Goal: Information Seeking & Learning: Check status

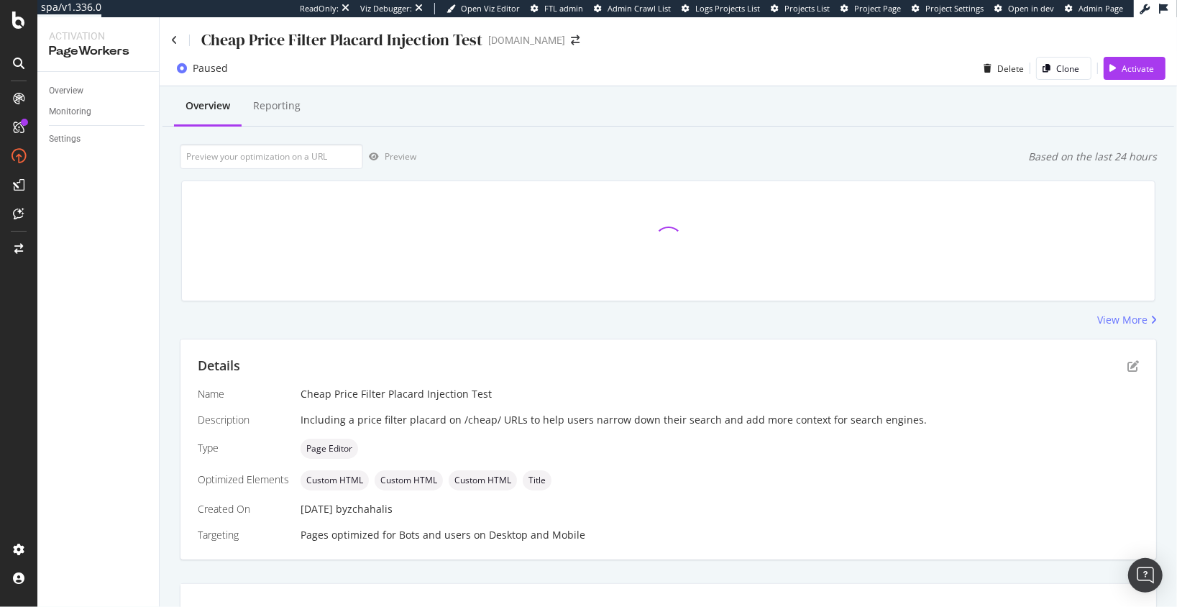
drag, startPoint x: 173, startPoint y: 242, endPoint x: 159, endPoint y: 216, distance: 29.9
click at [173, 242] on div at bounding box center [668, 241] width 991 height 144
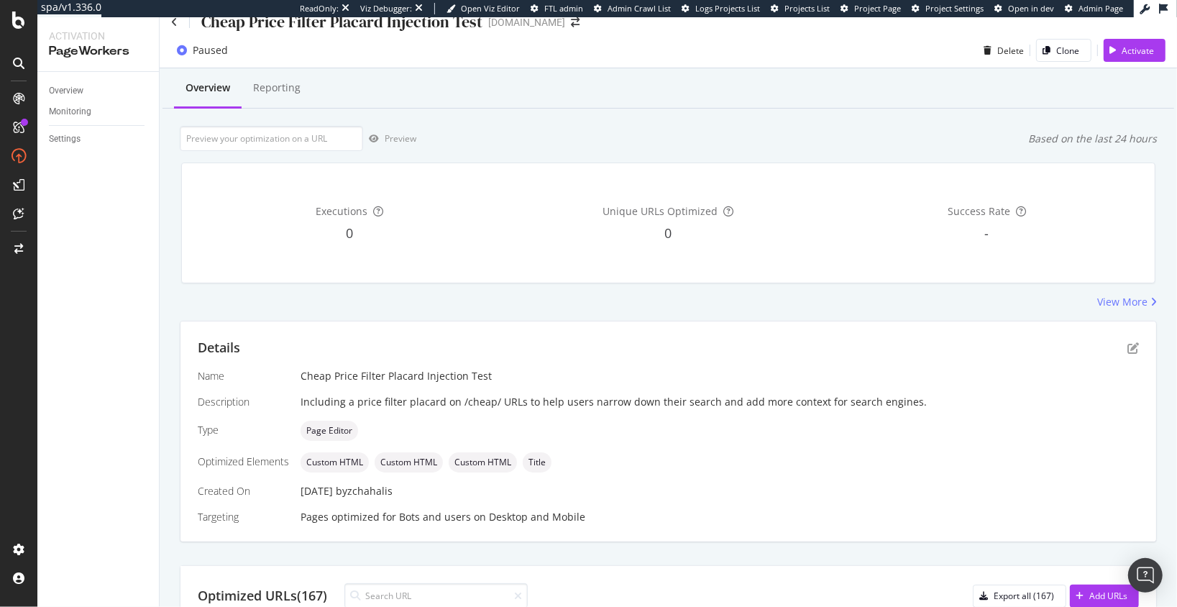
click at [640, 134] on div "Preview Based on the last 24 hours" at bounding box center [668, 138] width 977 height 25
click at [172, 22] on icon at bounding box center [174, 22] width 6 height 10
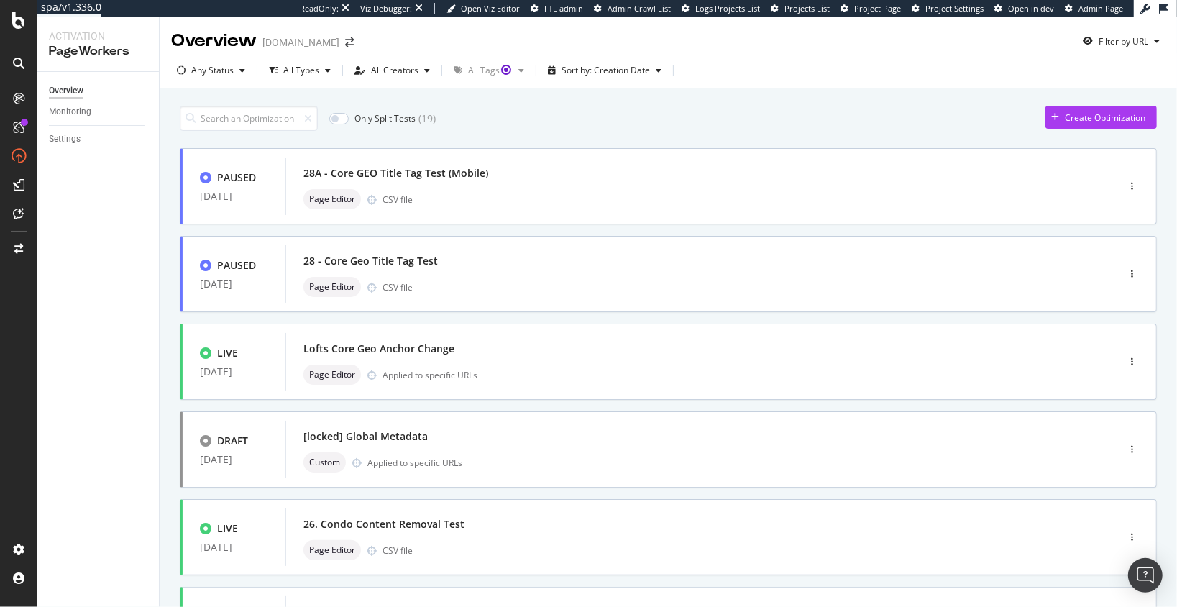
drag, startPoint x: 505, startPoint y: 122, endPoint x: 484, endPoint y: 130, distance: 23.0
click at [505, 122] on div "Only Split Tests ( 19 ) Create Optimization" at bounding box center [668, 118] width 977 height 25
click at [167, 457] on div "Only Split Tests ( 19 ) Create Optimization PAUSED 14 Aug. 2025 28A - Core GEO …" at bounding box center [668, 597] width 1017 height 1018
click at [165, 475] on div "Only Split Tests ( 19 ) Create Optimization PAUSED 14 Aug. 2025 28A - Core GEO …" at bounding box center [668, 597] width 1017 height 1018
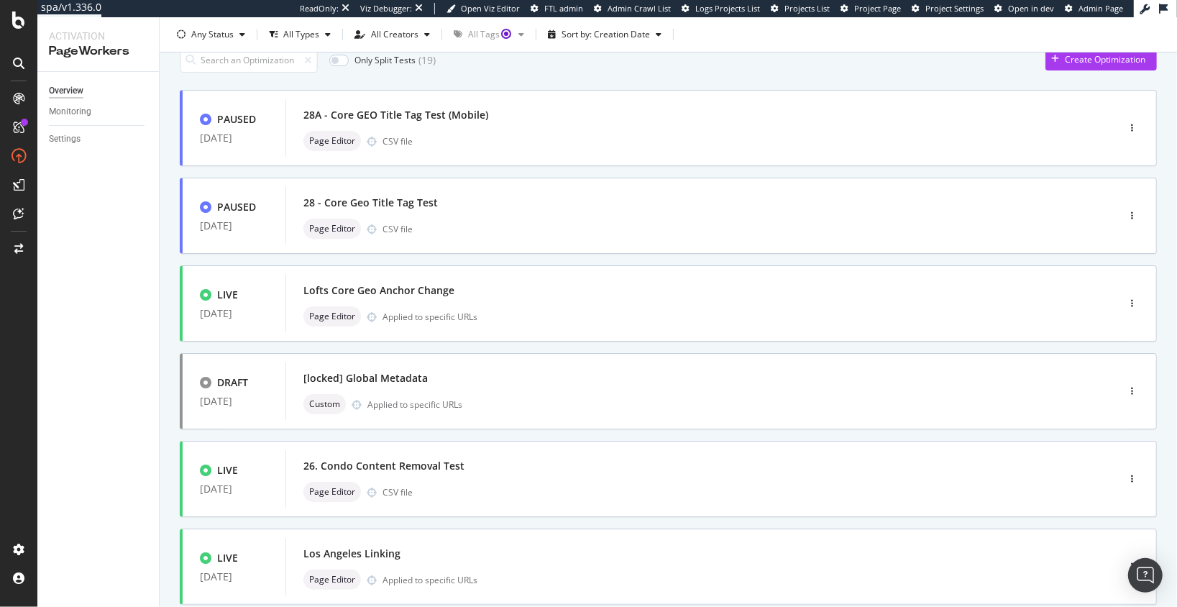
scroll to position [52, 0]
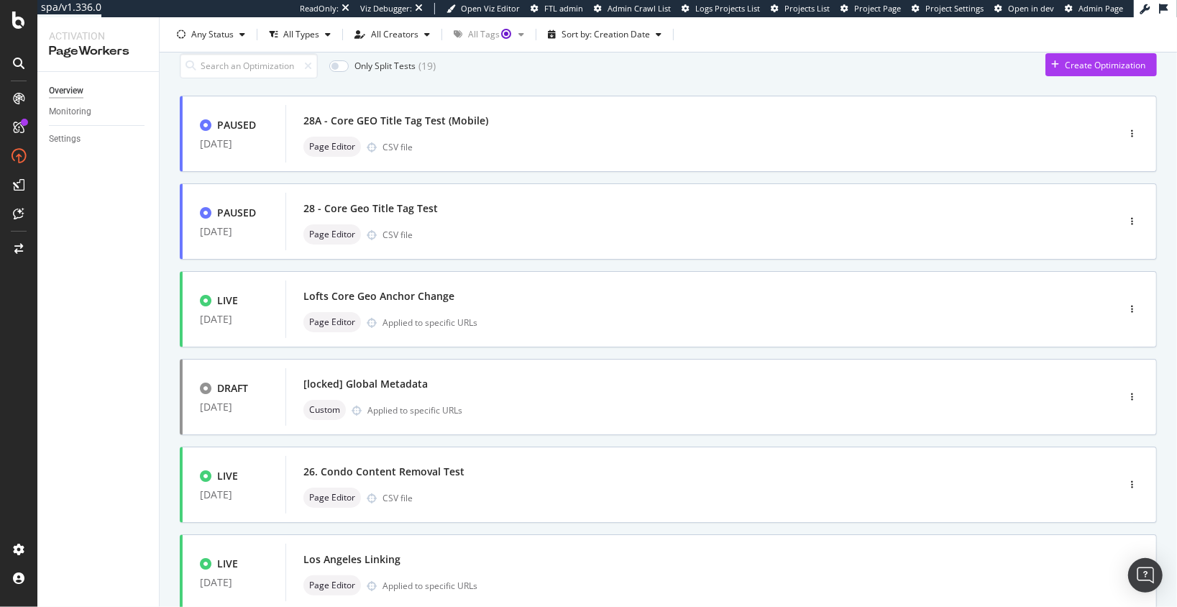
click at [165, 191] on div "Only Split Tests ( 19 ) Create Optimization PAUSED 14 Aug. 2025 28A - Core GEO …" at bounding box center [668, 545] width 1017 height 1018
click at [161, 188] on div "Only Split Tests ( 19 ) Create Optimization PAUSED 14 Aug. 2025 28A - Core GEO …" at bounding box center [668, 545] width 1017 height 1018
drag, startPoint x: 171, startPoint y: 191, endPoint x: 165, endPoint y: 195, distance: 7.8
click at [171, 191] on div "Only Split Tests ( 19 ) Create Optimization PAUSED 14 Aug. 2025 28A - Core GEO …" at bounding box center [668, 545] width 1017 height 1018
click at [170, 319] on div "Only Split Tests ( 19 ) Create Optimization PAUSED 14 Aug. 2025 28A - Core GEO …" at bounding box center [668, 545] width 1017 height 1018
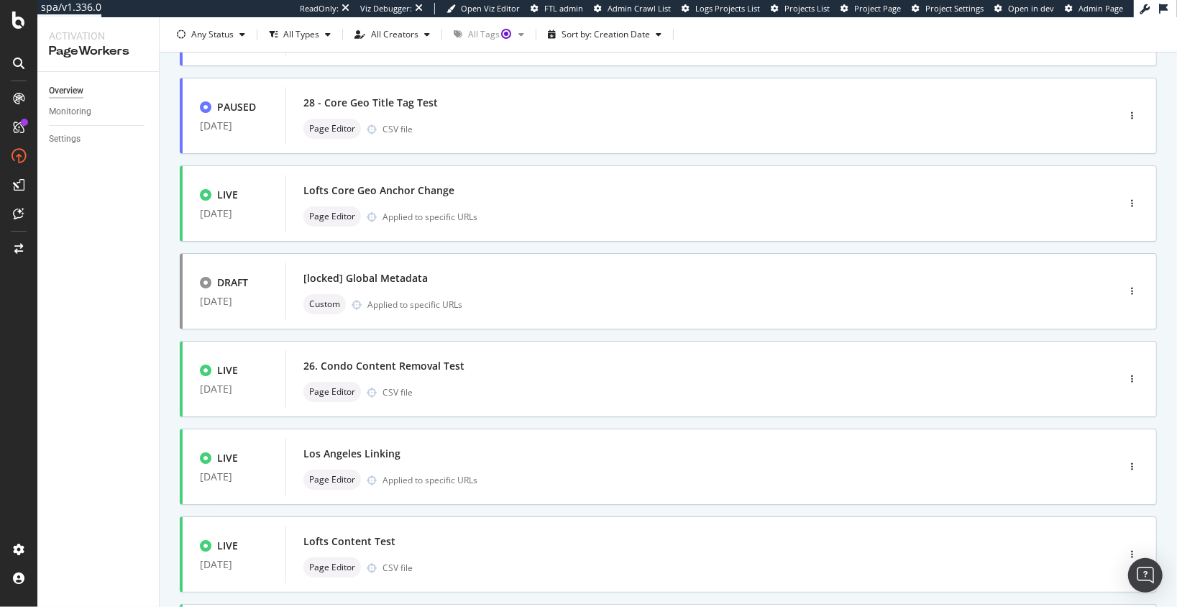
scroll to position [232, 0]
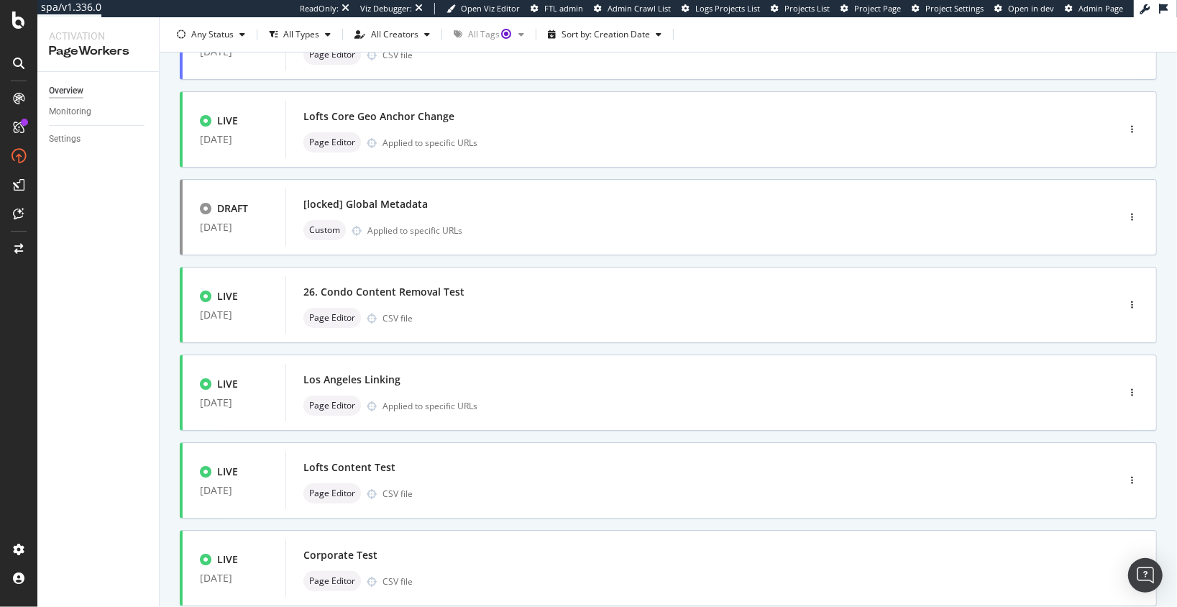
click at [165, 402] on div "Only Split Tests ( 19 ) Create Optimization PAUSED 14 Aug. 2025 28A - Core GEO …" at bounding box center [668, 365] width 1017 height 1018
click at [161, 422] on div "Only Split Tests ( 19 ) Create Optimization PAUSED 14 Aug. 2025 28A - Core GEO …" at bounding box center [668, 365] width 1017 height 1018
click at [158, 421] on div "Overview Monitoring Settings" at bounding box center [98, 339] width 122 height 535
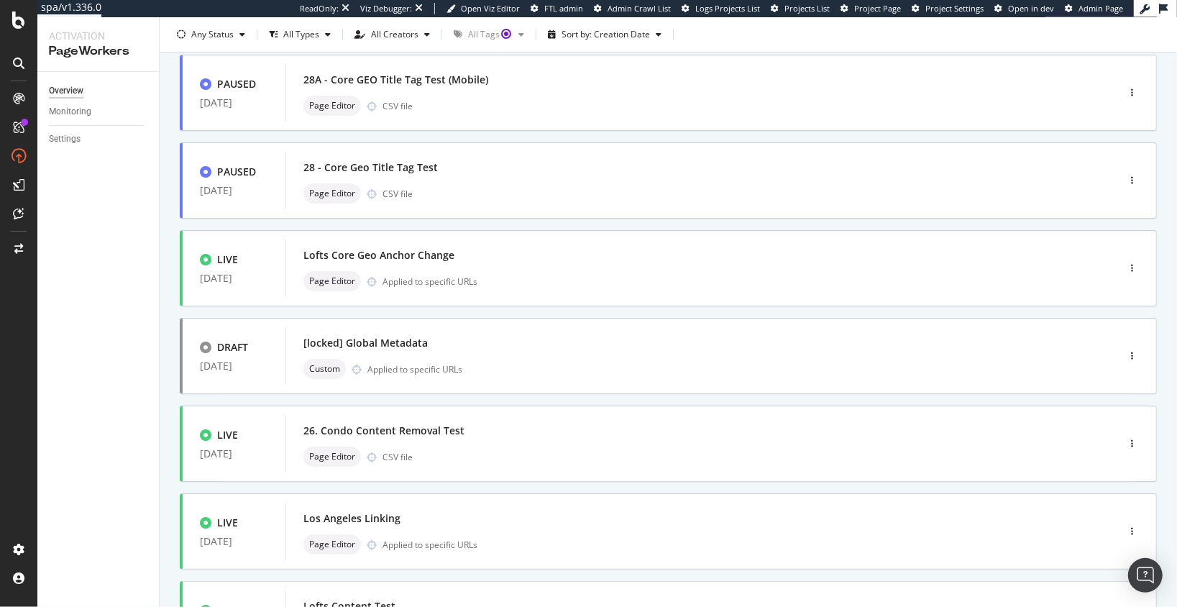
scroll to position [0, 0]
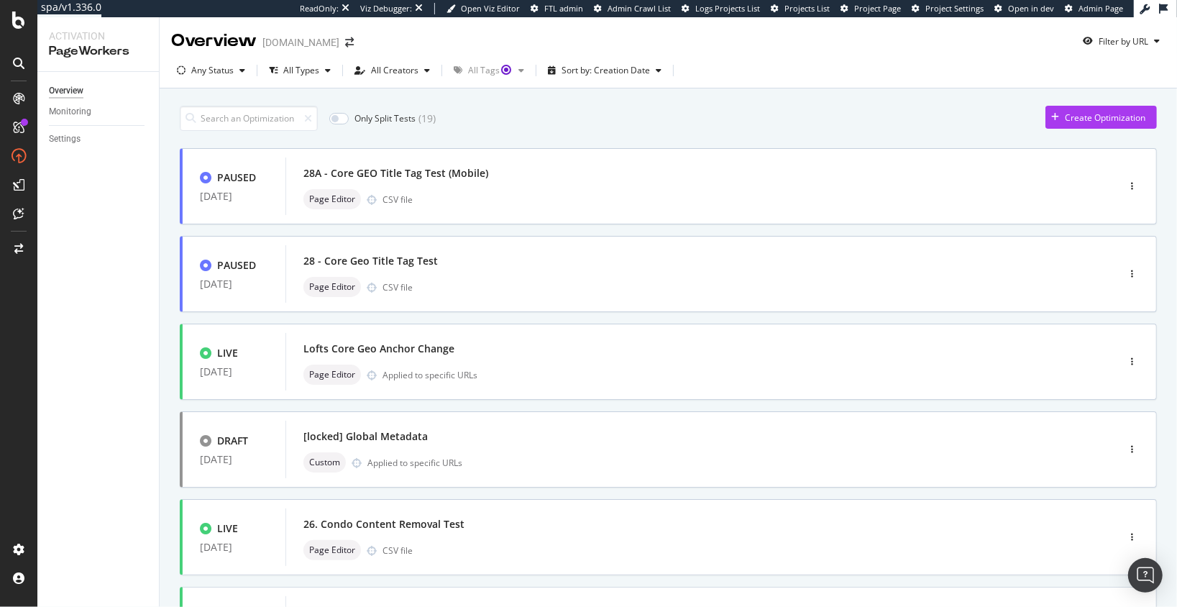
click at [161, 389] on div "Only Split Tests ( 19 ) Create Optimization PAUSED 14 Aug. 2025 28A - Core GEO …" at bounding box center [668, 597] width 1017 height 1018
click at [167, 405] on div "Only Split Tests ( 19 ) Create Optimization PAUSED 14 Aug. 2025 28A - Core GEO …" at bounding box center [668, 597] width 1017 height 1018
click at [186, 406] on div "PAUSED 14 Aug. 2025 28A - Core GEO Title Tag Test (Mobile) Page Editor CSV file…" at bounding box center [668, 602] width 977 height 908
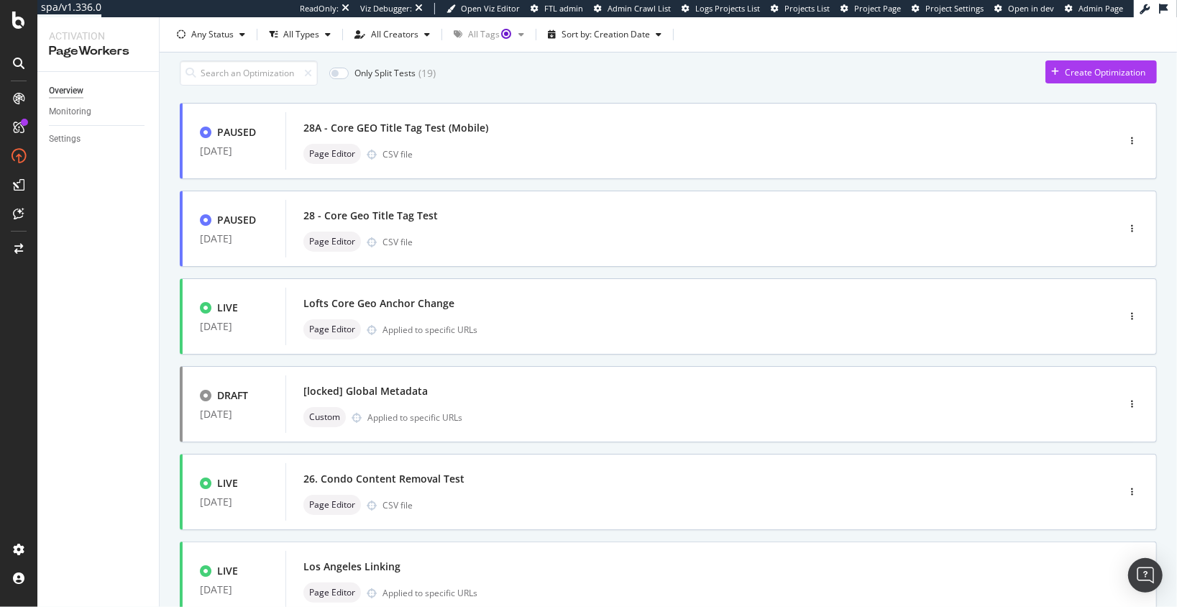
click at [162, 346] on div "Only Split Tests ( 19 ) Create Optimization PAUSED 14 Aug. 2025 28A - Core GEO …" at bounding box center [668, 552] width 1017 height 1018
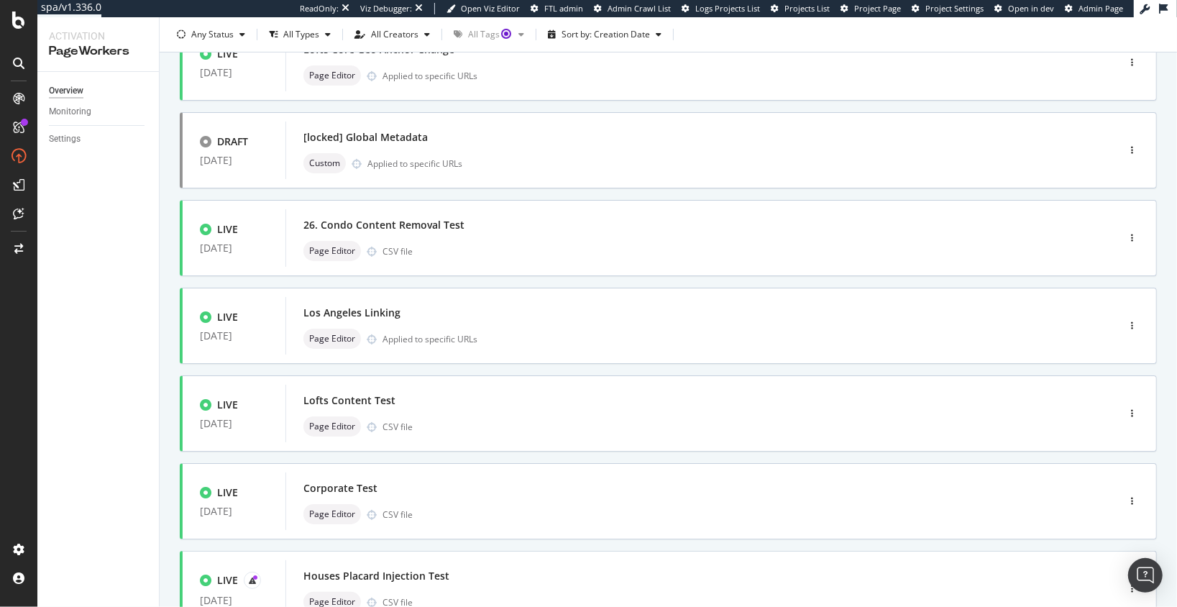
scroll to position [499, 0]
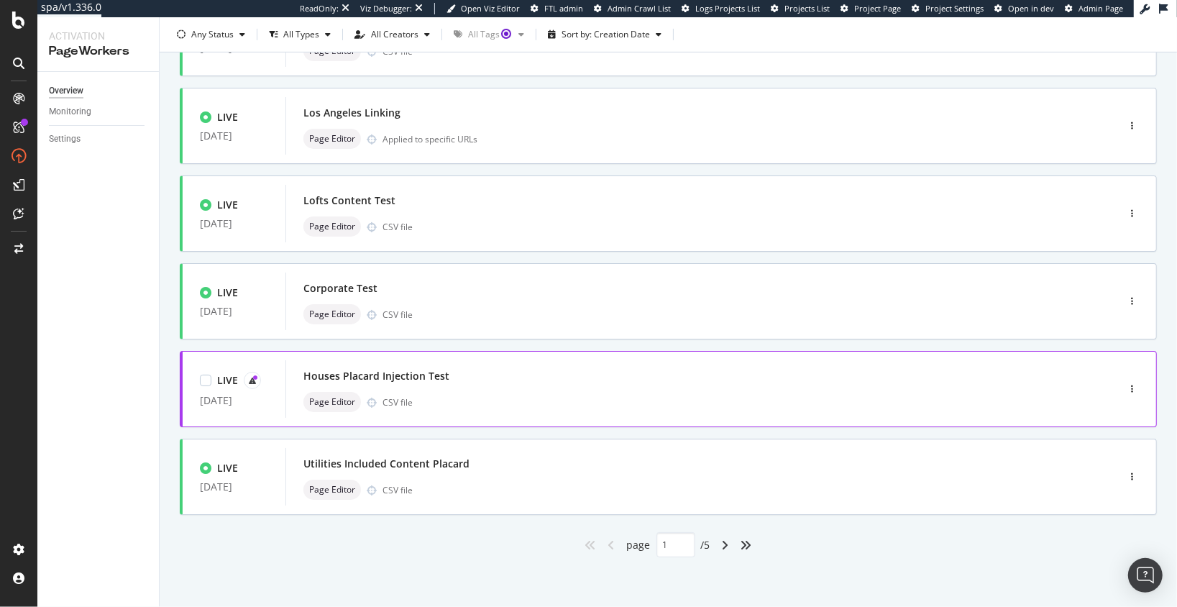
click at [416, 377] on div "Houses Placard Injection Test" at bounding box center [376, 376] width 146 height 14
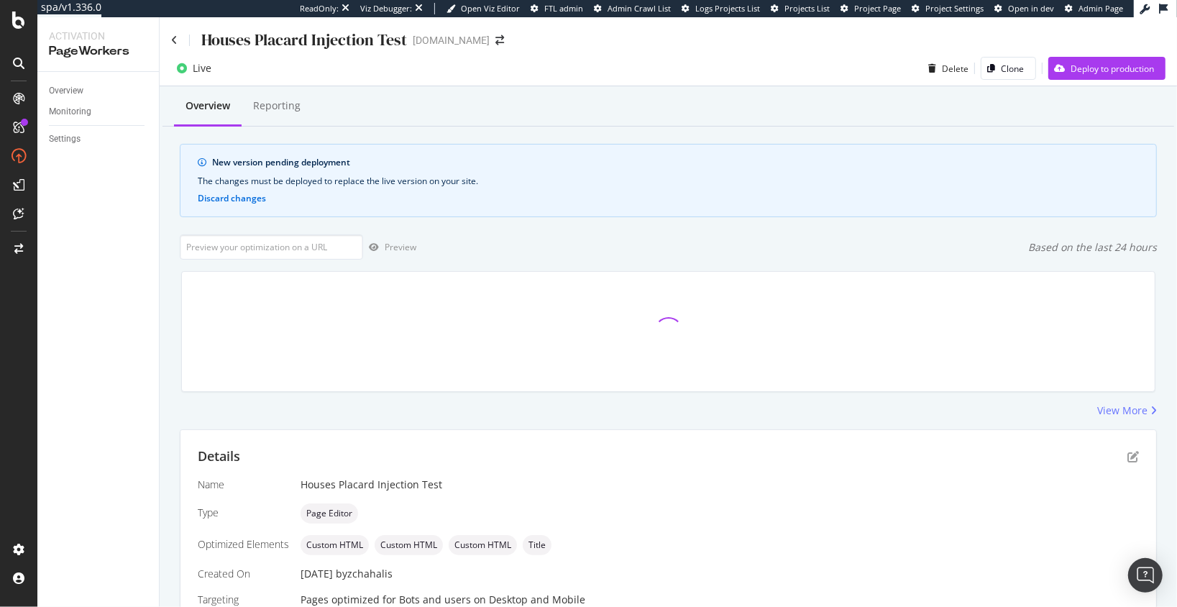
scroll to position [316, 0]
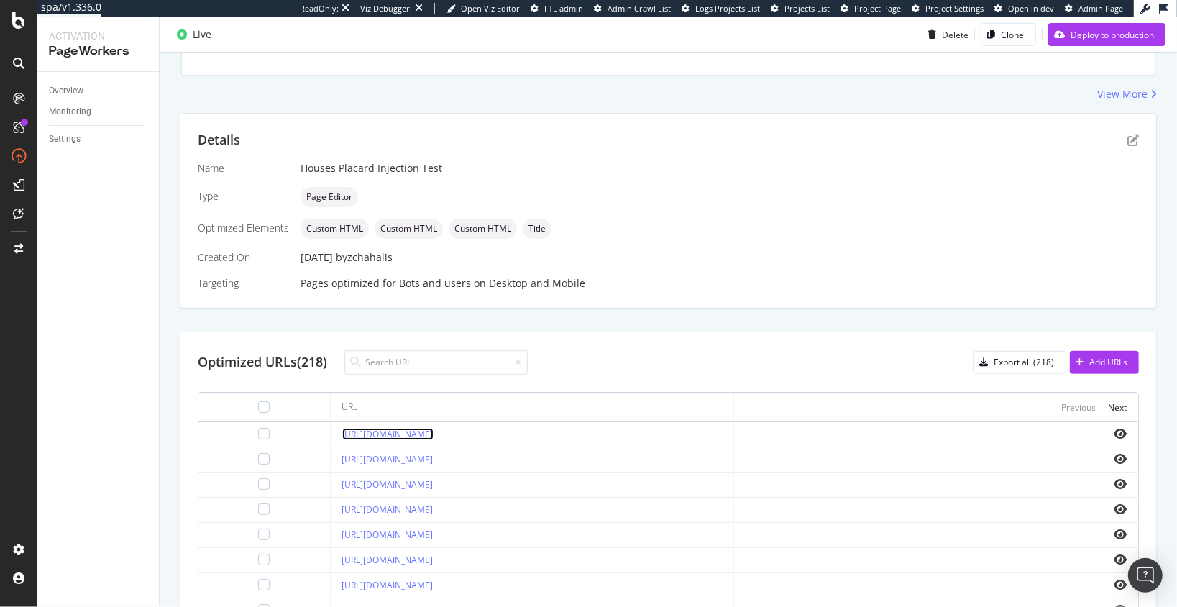
click at [434, 434] on link "https://www.apartments.com/houses/aiken-sc/" at bounding box center [387, 434] width 91 height 12
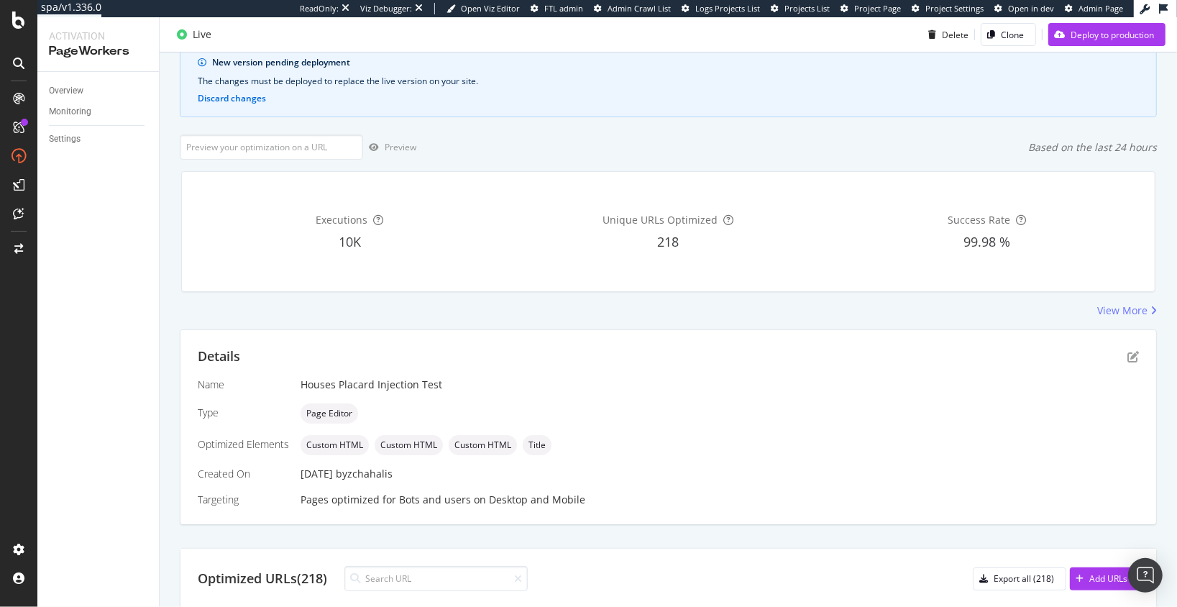
scroll to position [0, 0]
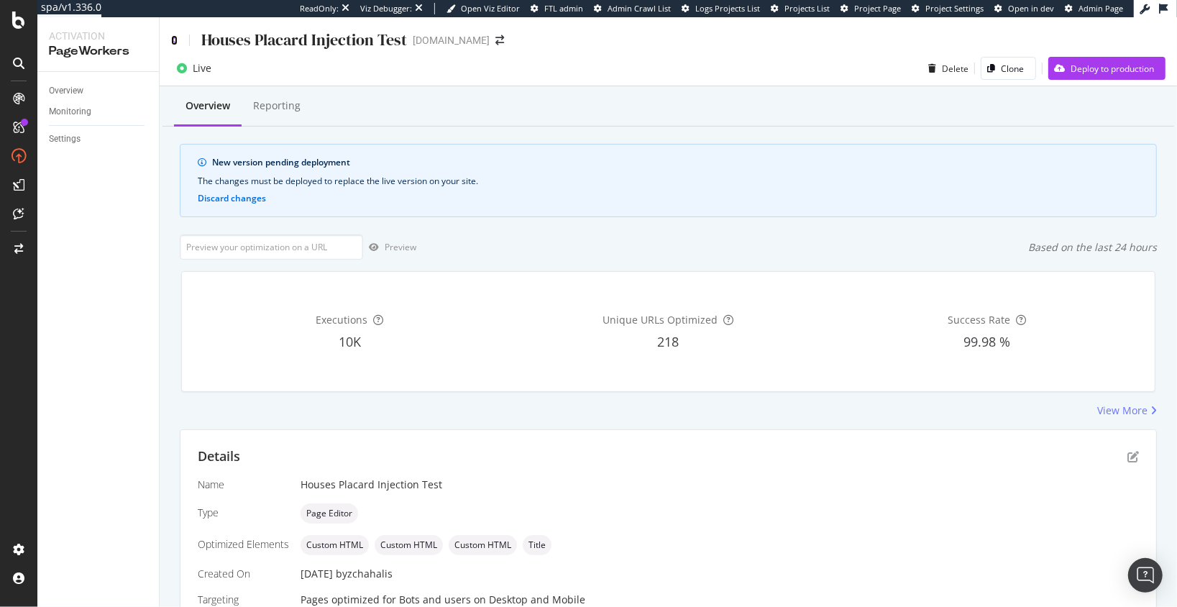
click at [173, 37] on icon at bounding box center [174, 40] width 6 height 10
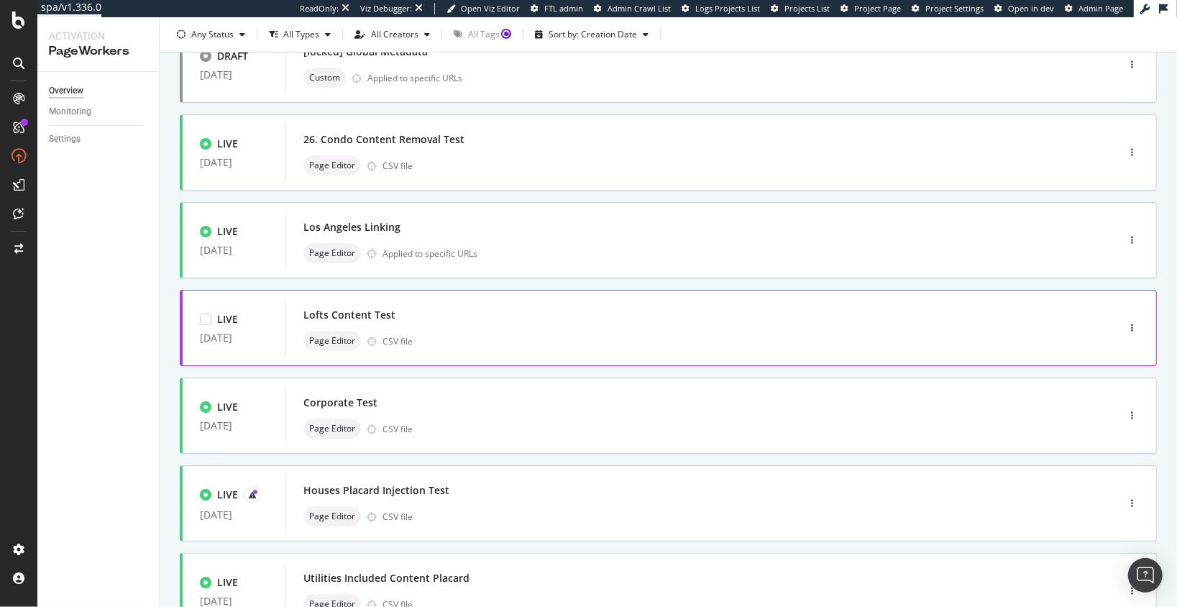
scroll to position [417, 0]
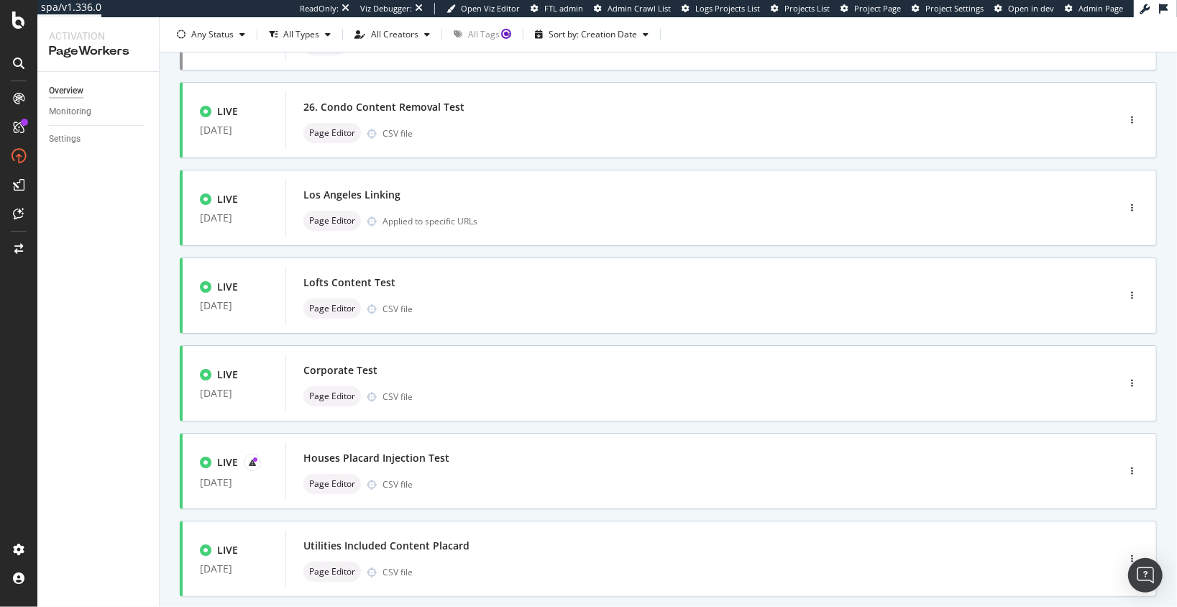
click at [163, 339] on div "Only Split Tests ( 19 ) Create Optimization PAUSED 14 Aug. 2025 28A - Core GEO …" at bounding box center [668, 180] width 1017 height 1018
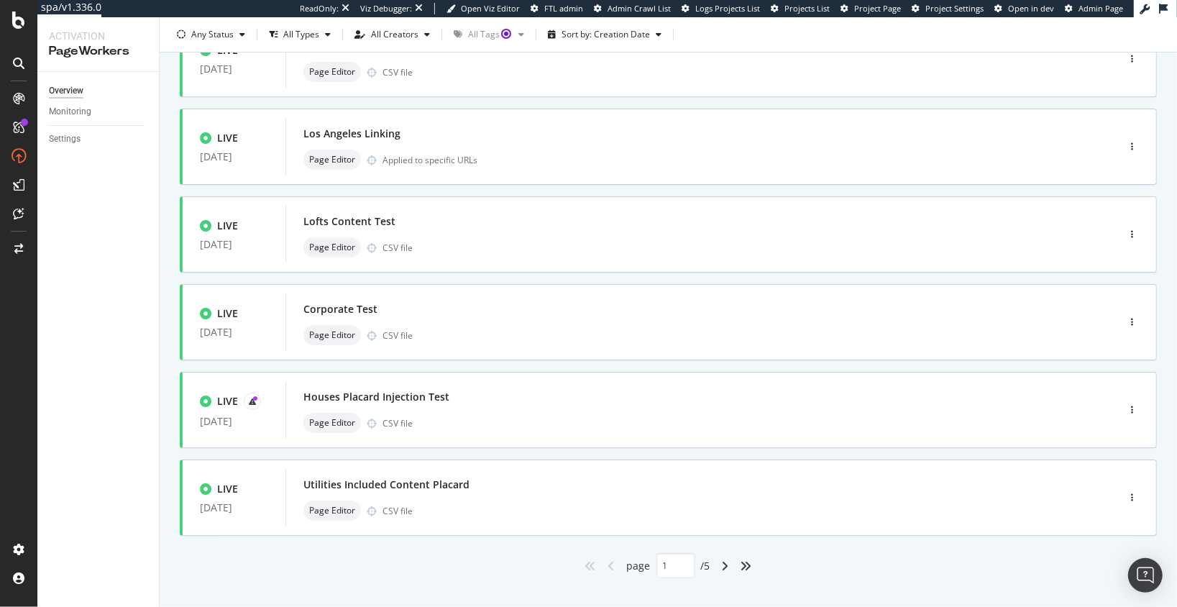
scroll to position [0, 0]
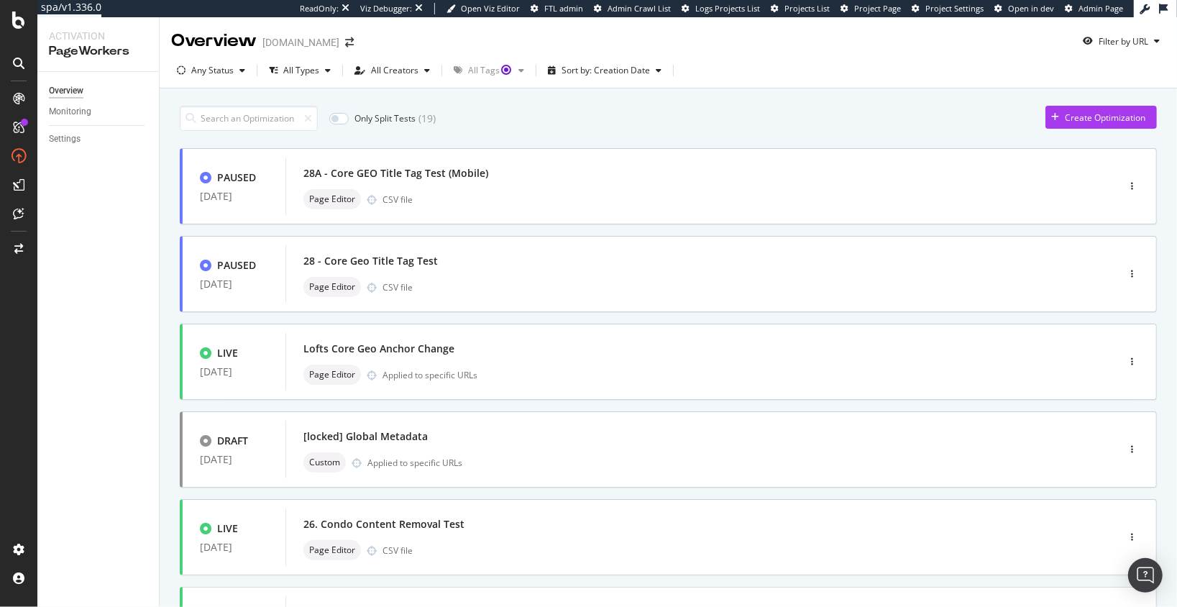
click at [167, 301] on div "Only Split Tests ( 19 ) Create Optimization PAUSED 14 Aug. 2025 28A - Core GEO …" at bounding box center [668, 597] width 1017 height 1018
click at [170, 316] on div "Only Split Tests ( 19 ) Create Optimization PAUSED 14 Aug. 2025 28A - Core GEO …" at bounding box center [668, 597] width 1017 height 1018
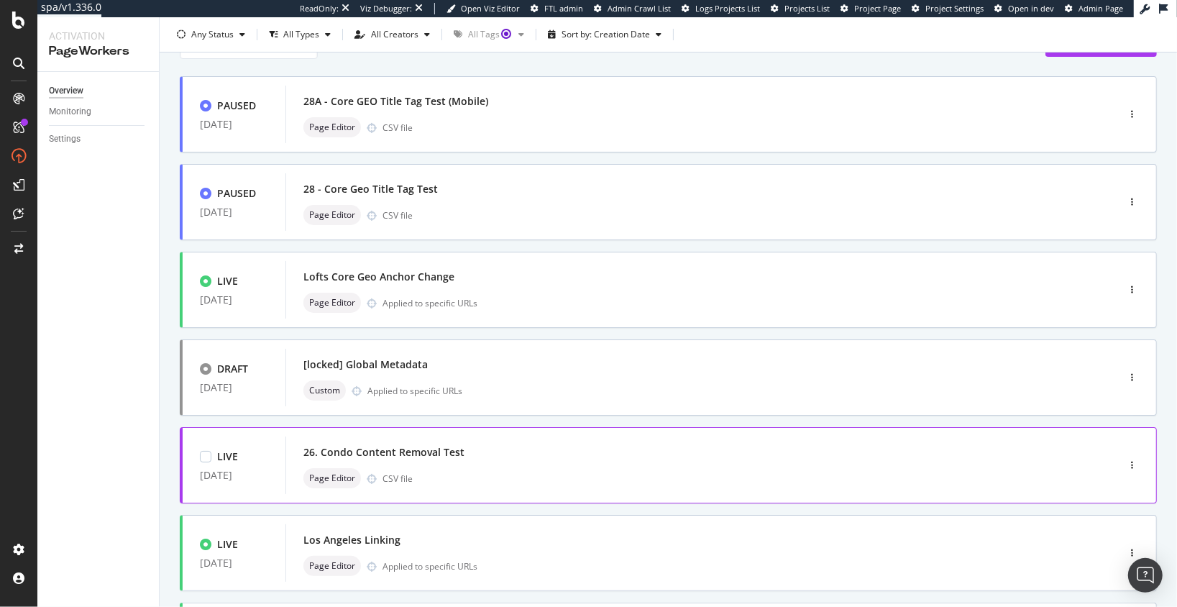
click at [451, 454] on div "26. Condo Content Removal Test" at bounding box center [383, 452] width 161 height 14
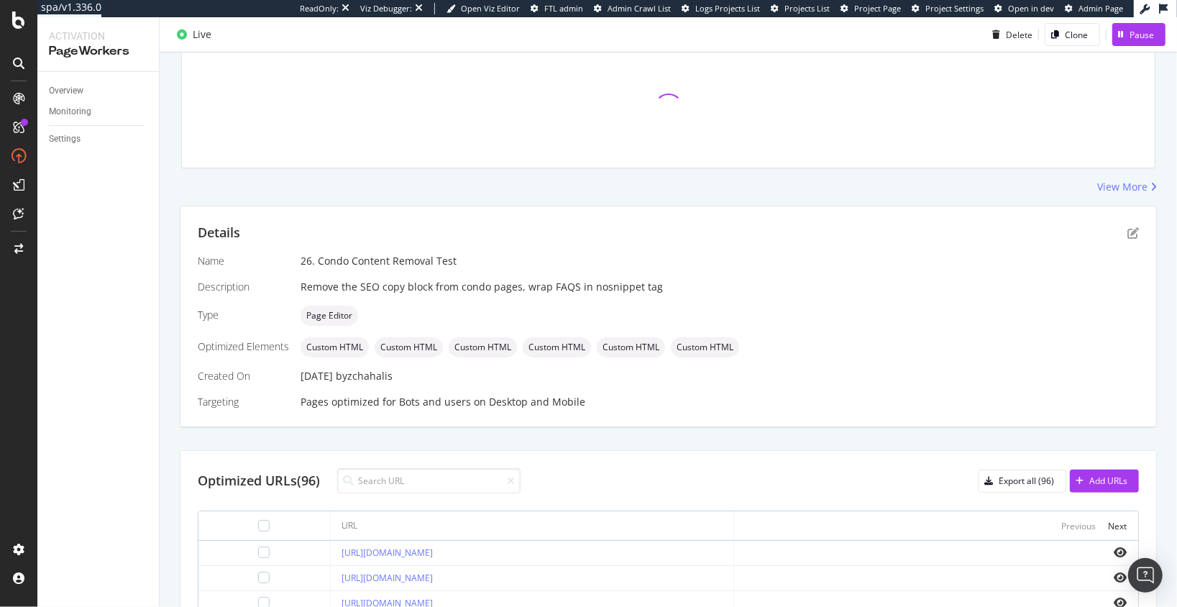
scroll to position [144, 0]
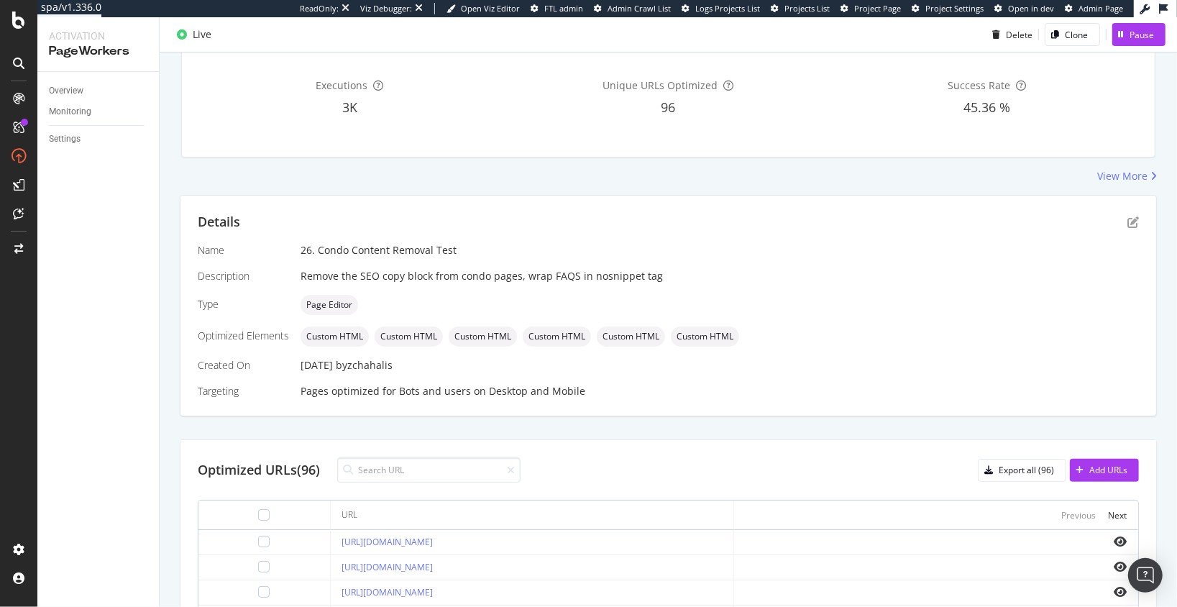
click at [162, 424] on div "Overview Reporting Preview Based on the last 24 hours Executions 3K Unique URLs…" at bounding box center [668, 459] width 1017 height 1034
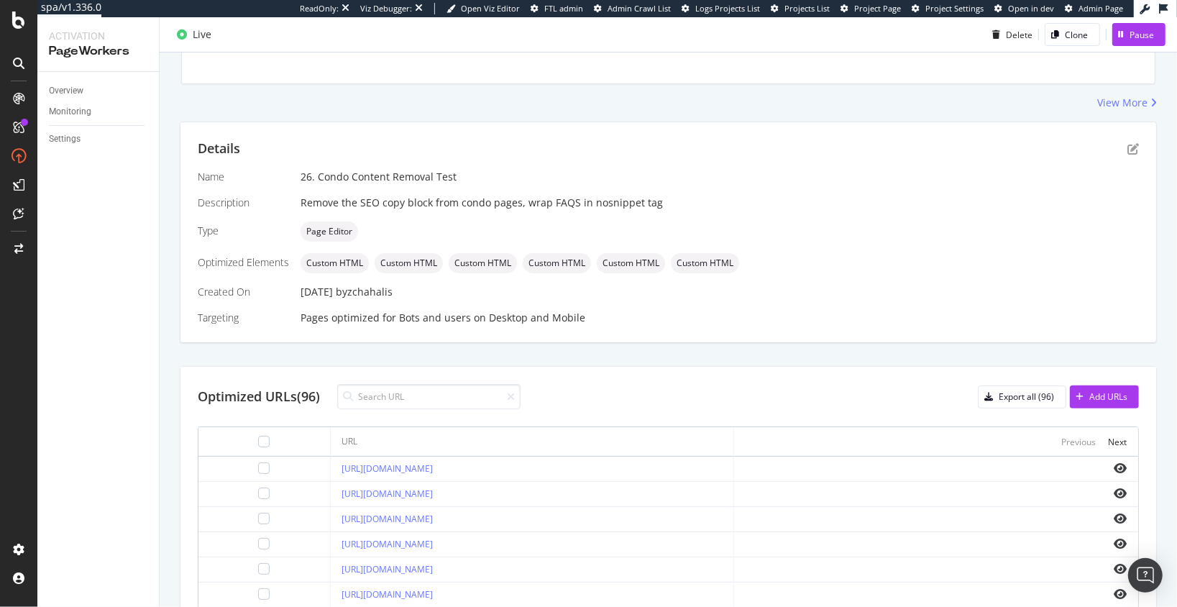
scroll to position [225, 0]
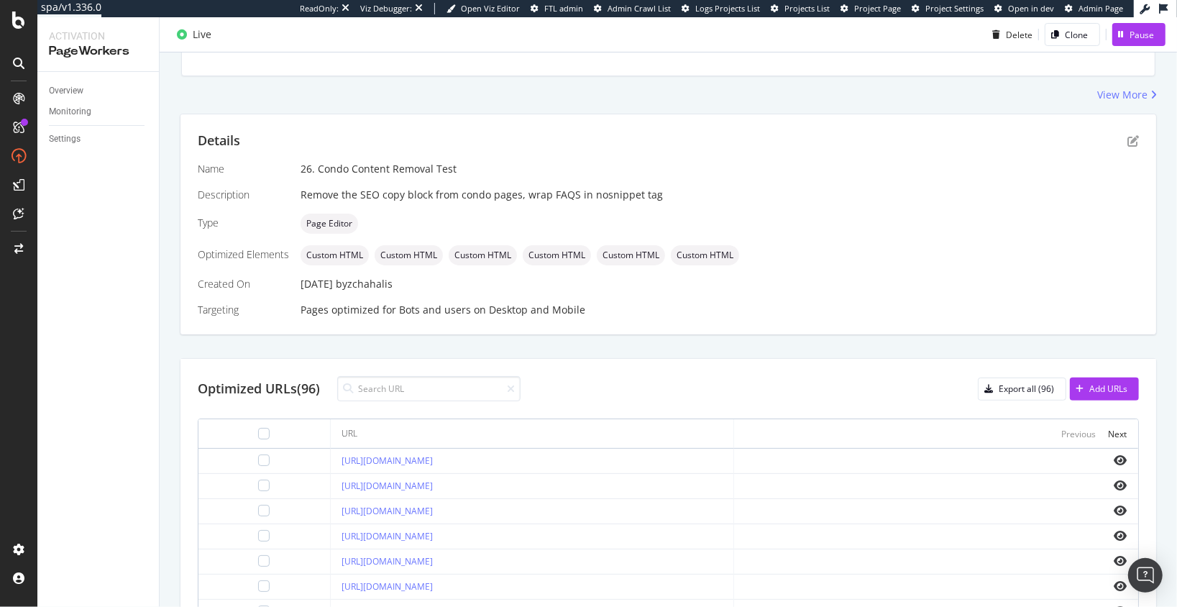
drag, startPoint x: 539, startPoint y: 344, endPoint x: 533, endPoint y: 359, distance: 16.4
click at [539, 344] on div "Details Name 26. Condo Content Removal Test Description Remove the SEO copy blo…" at bounding box center [668, 479] width 977 height 731
click at [542, 341] on div "Details Name 26. Condo Content Removal Test Description Remove the SEO copy blo…" at bounding box center [668, 479] width 977 height 731
click at [434, 459] on link "https://www.apartments.com/condos/anaheim-ca/" at bounding box center [387, 460] width 91 height 12
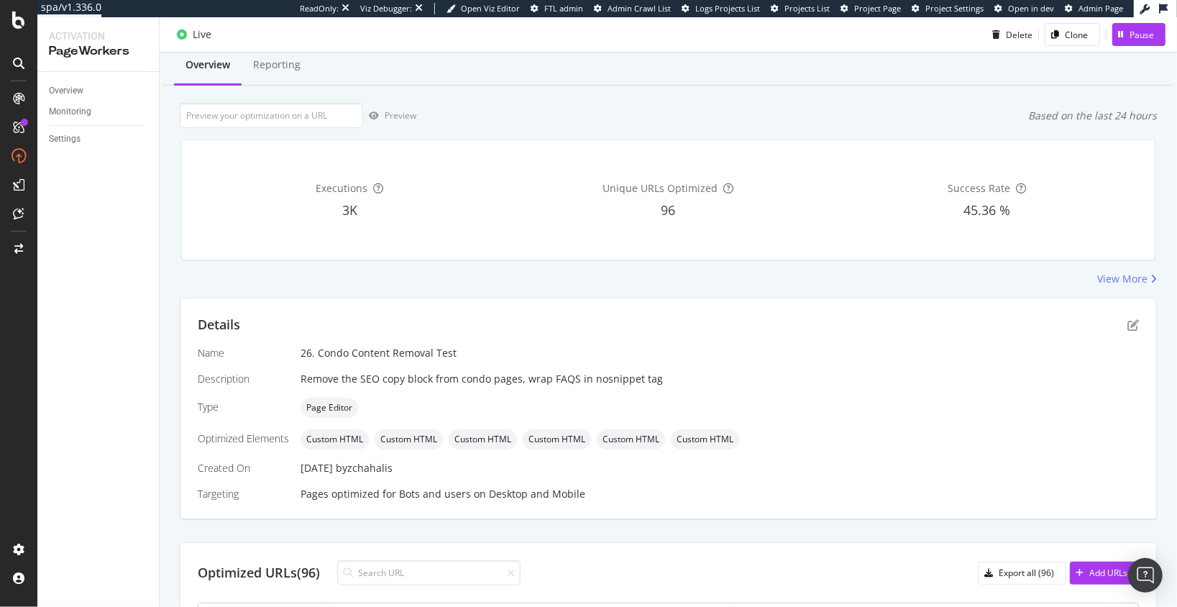
scroll to position [0, 0]
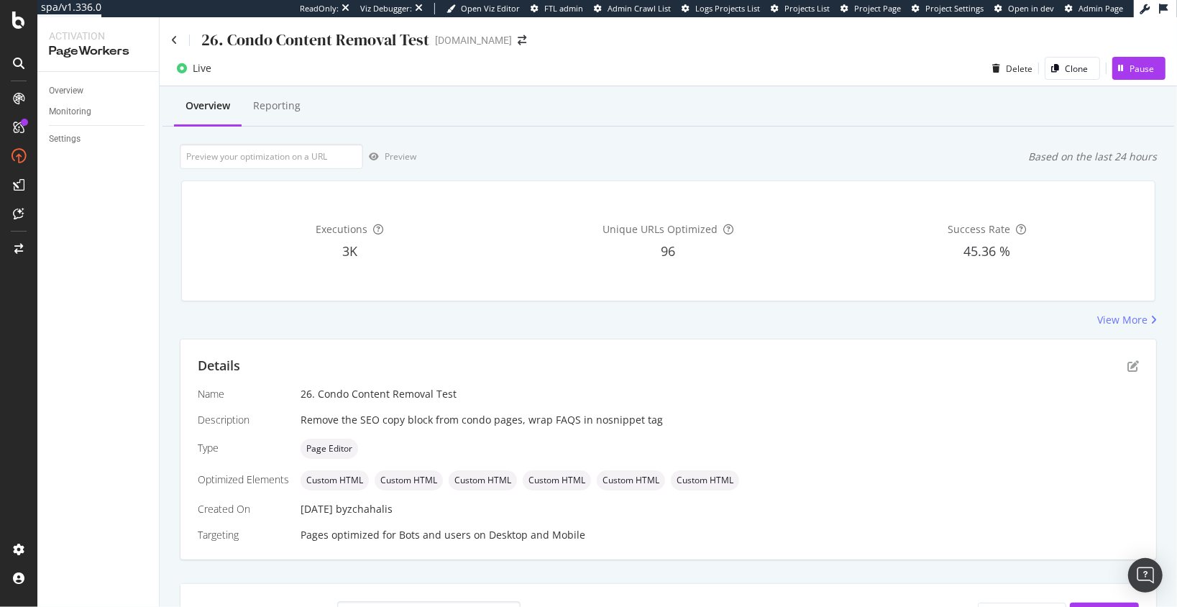
click at [505, 311] on div "Executions 3K Unique URLs Optimized 96 Success Rate 45.36 %" at bounding box center [668, 241] width 991 height 144
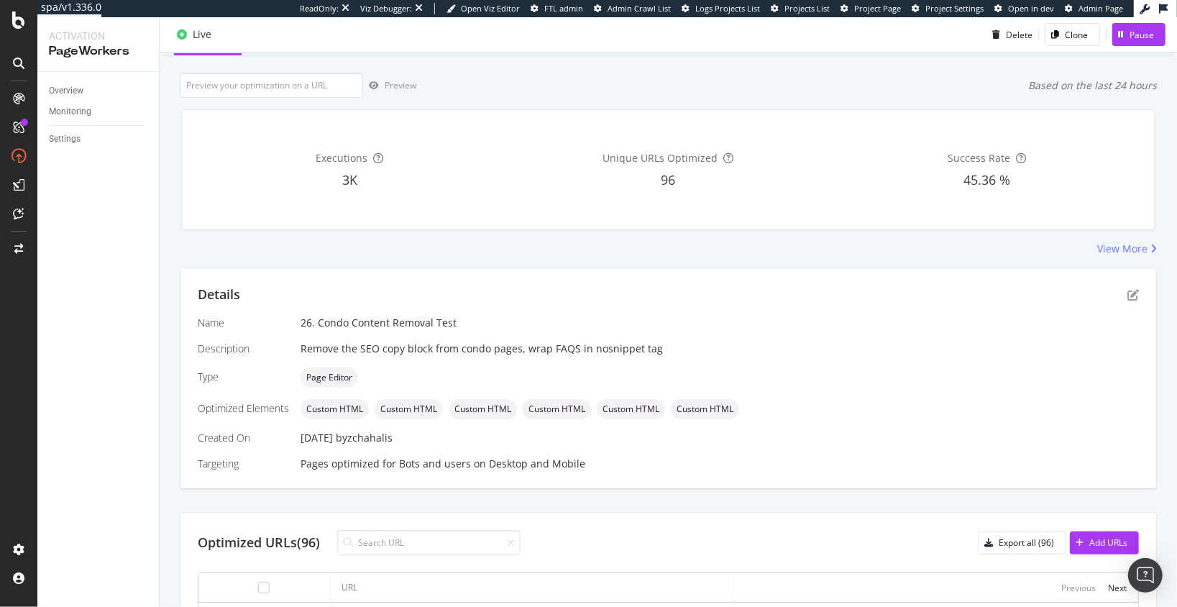
scroll to position [94, 0]
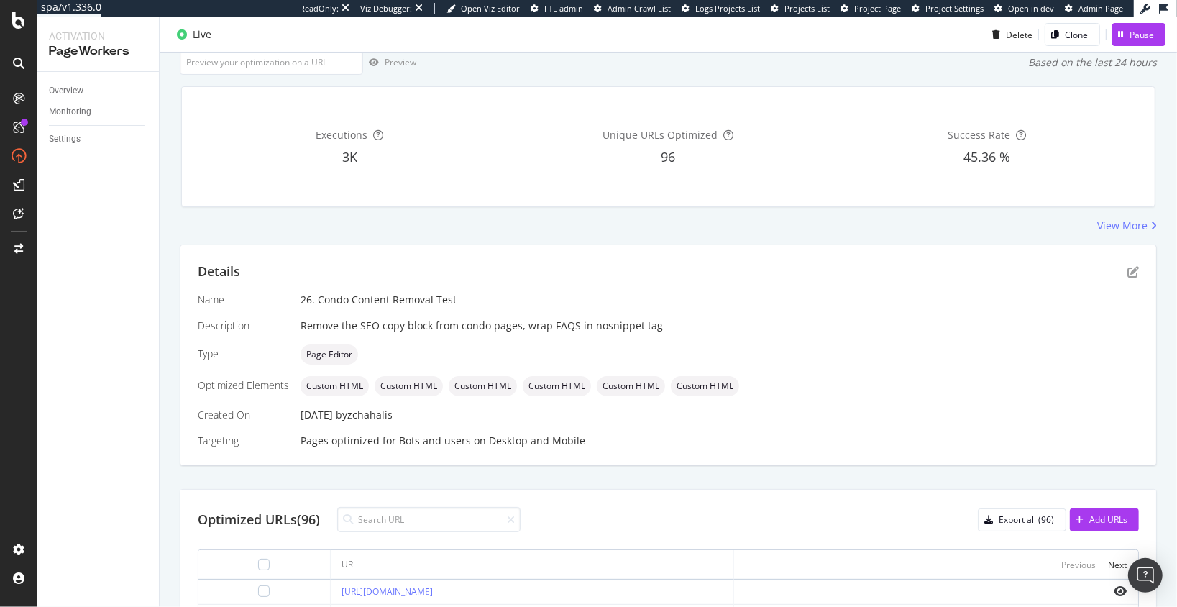
click at [516, 327] on div "Remove the SEO copy block from condo pages, wrap FAQS in nosnippet tag" at bounding box center [720, 325] width 838 height 14
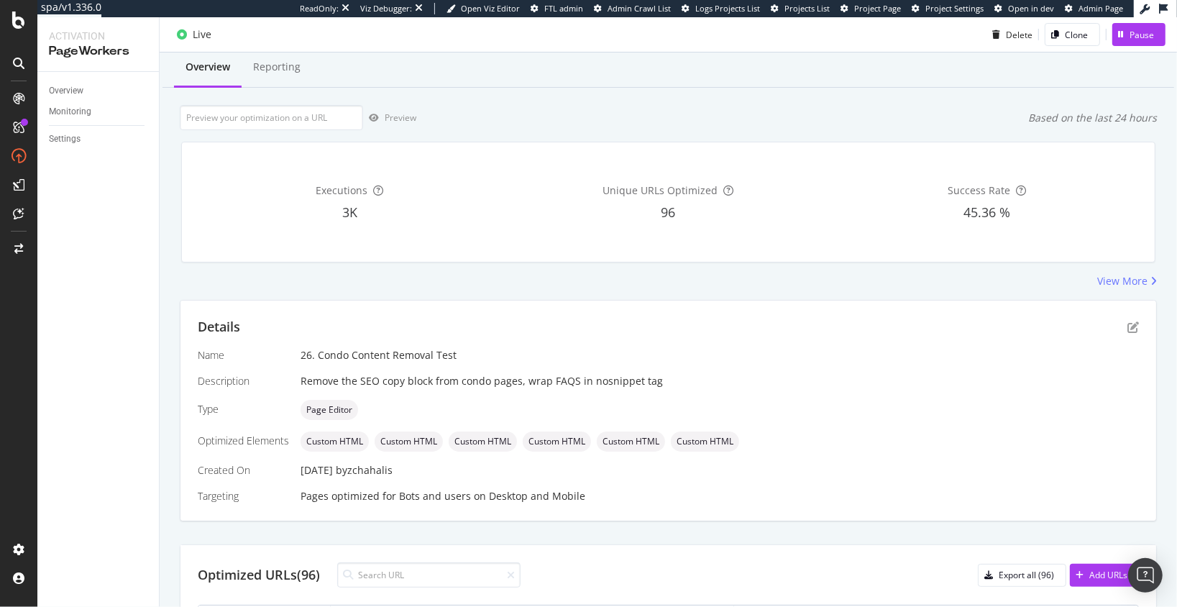
scroll to position [0, 0]
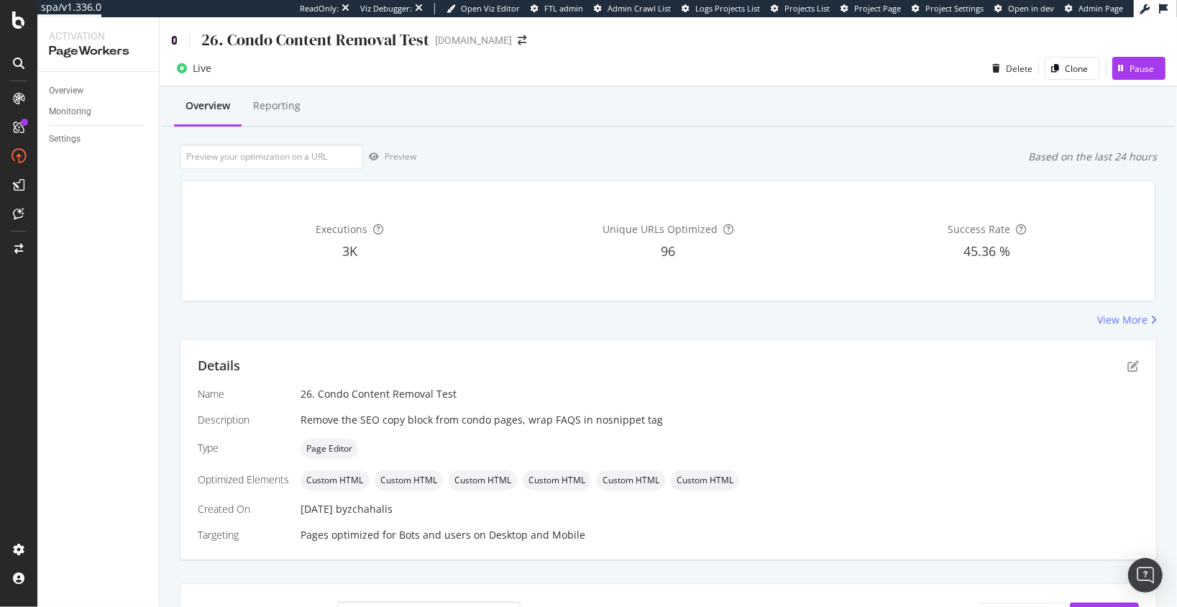
click at [177, 42] on icon at bounding box center [174, 40] width 6 height 10
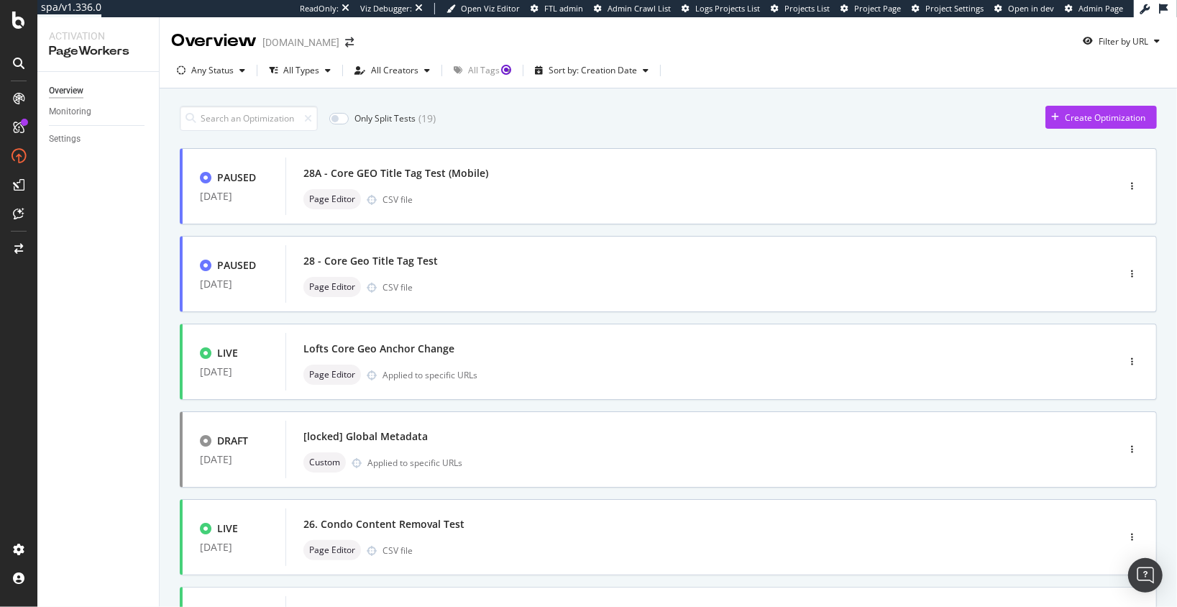
click at [165, 215] on div "Only Split Tests ( 19 ) Create Optimization PAUSED 14 Aug. 2025 28A - Core GEO …" at bounding box center [668, 597] width 1017 height 1018
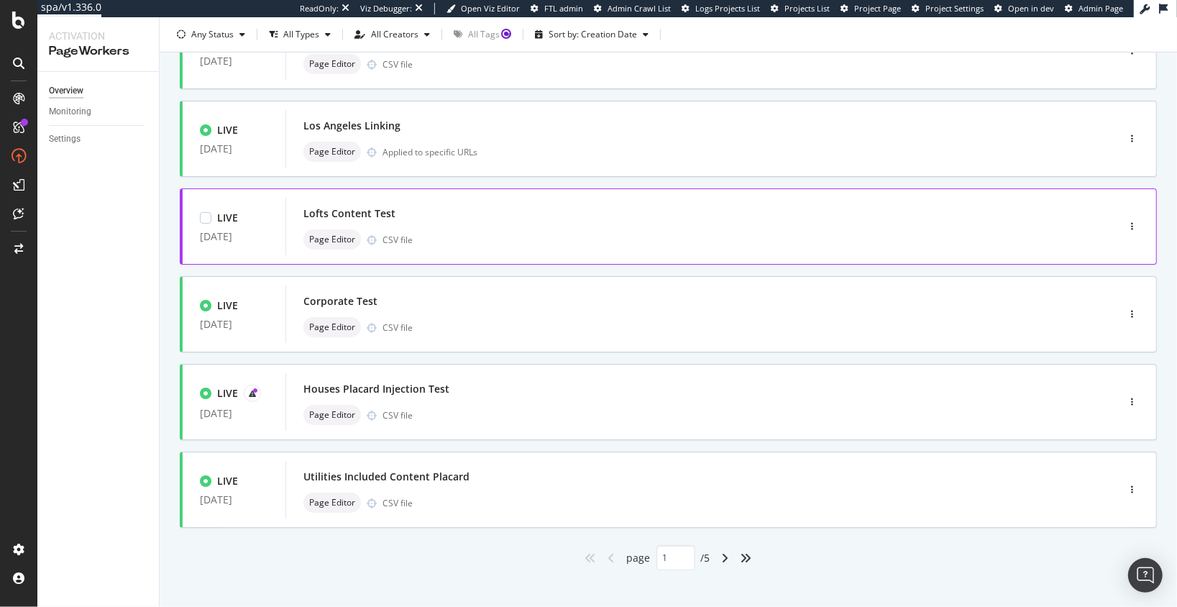
scroll to position [499, 0]
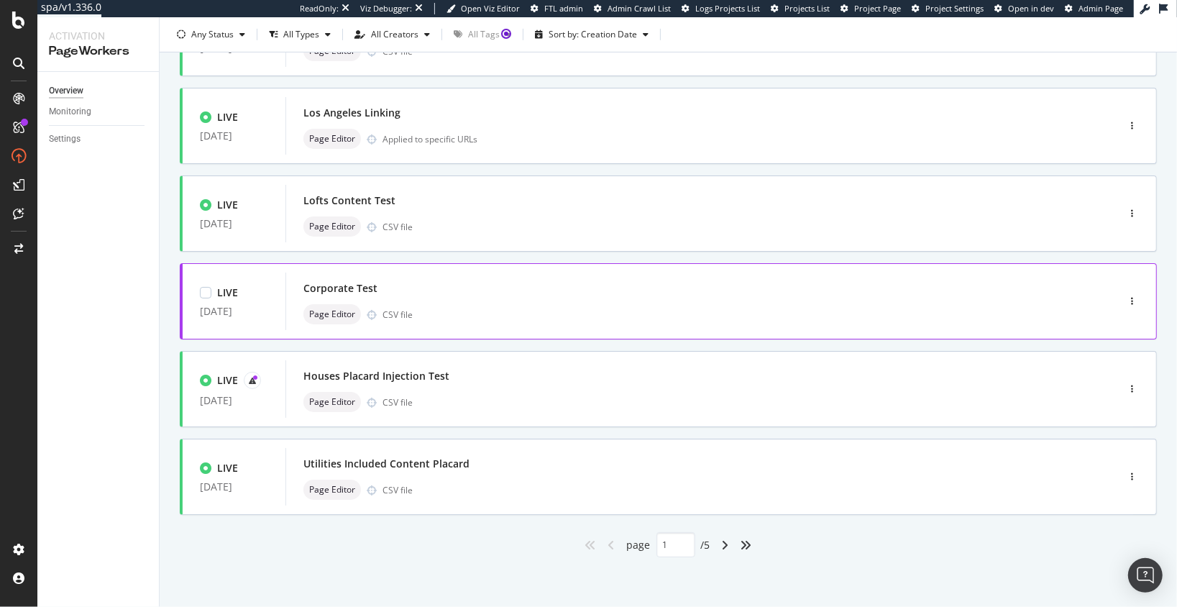
click at [352, 286] on div "Corporate Test" at bounding box center [340, 288] width 74 height 14
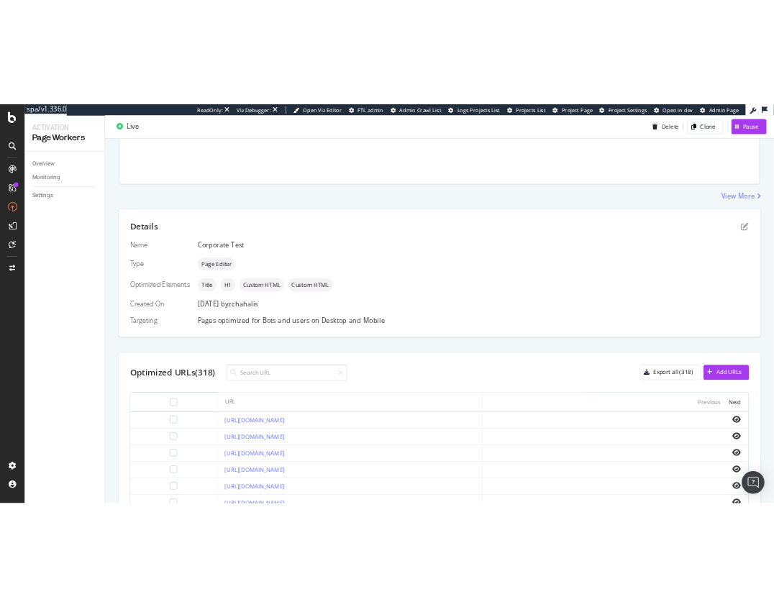
scroll to position [233, 0]
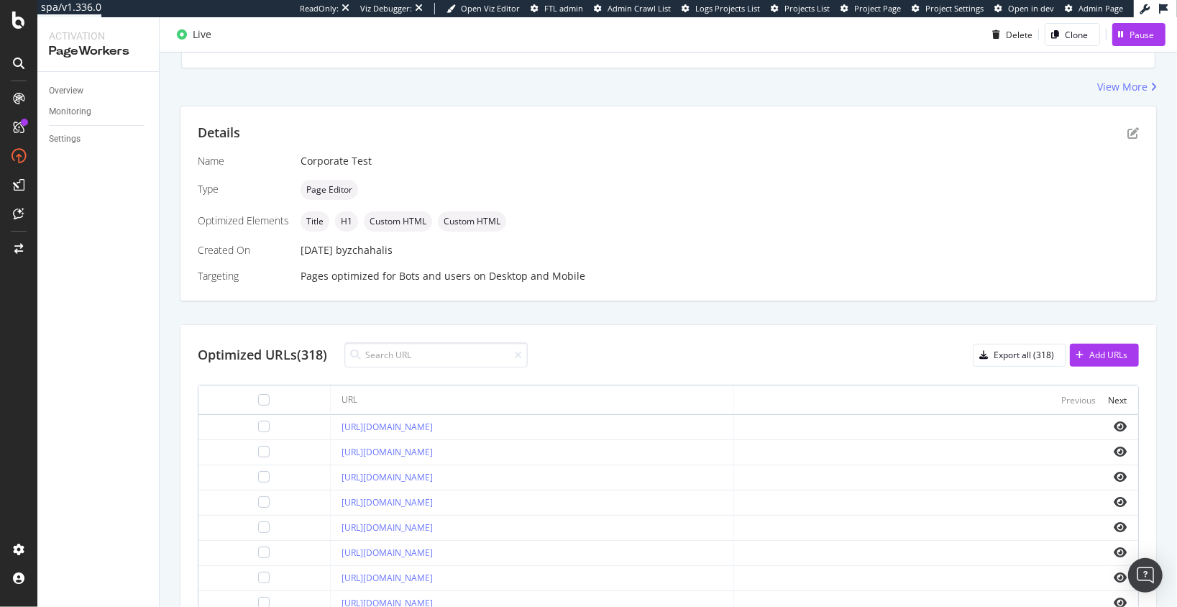
click at [505, 318] on div "Details Name Corporate Test Type Page Editor Optimized Elements Title H1 Custom…" at bounding box center [668, 458] width 977 height 705
drag, startPoint x: 83, startPoint y: 162, endPoint x: 316, endPoint y: 3, distance: 282.0
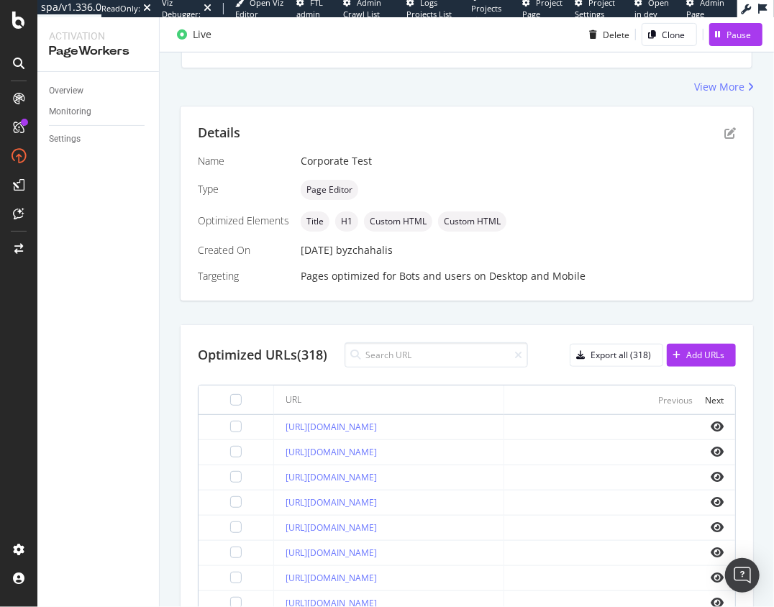
drag, startPoint x: 471, startPoint y: 313, endPoint x: 457, endPoint y: 308, distance: 15.0
click at [471, 313] on div "Details Name Corporate Test Type Page Editor Optimized Elements Title H1 Custom…" at bounding box center [467, 458] width 574 height 705
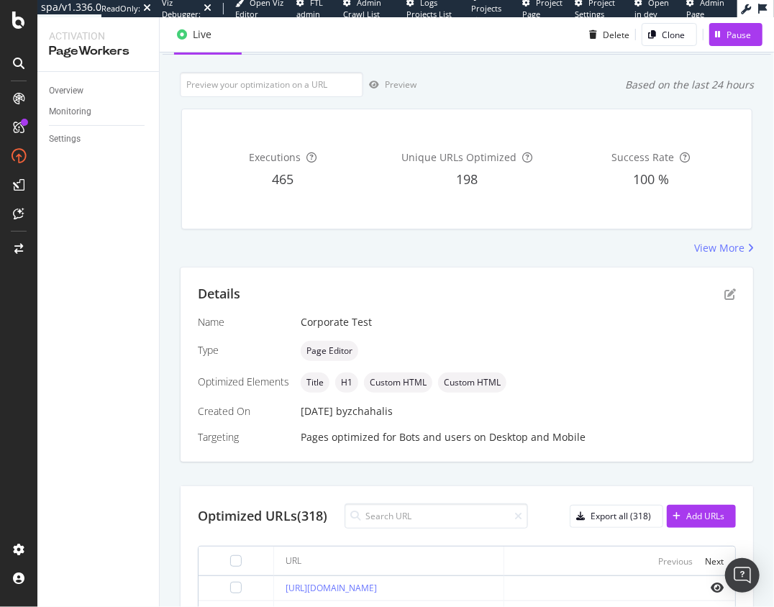
scroll to position [0, 0]
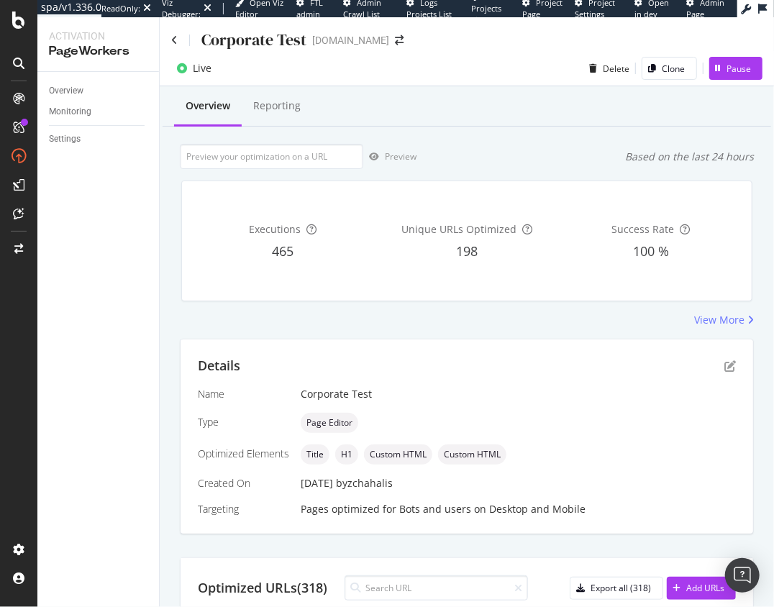
click at [541, 158] on div "Preview Based on the last 24 hours" at bounding box center [467, 156] width 574 height 25
click at [175, 38] on icon at bounding box center [174, 40] width 6 height 10
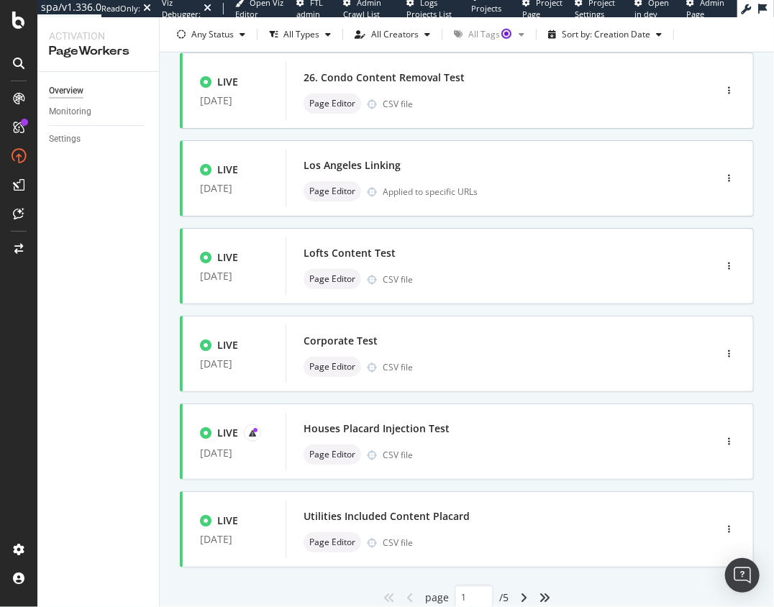
scroll to position [499, 0]
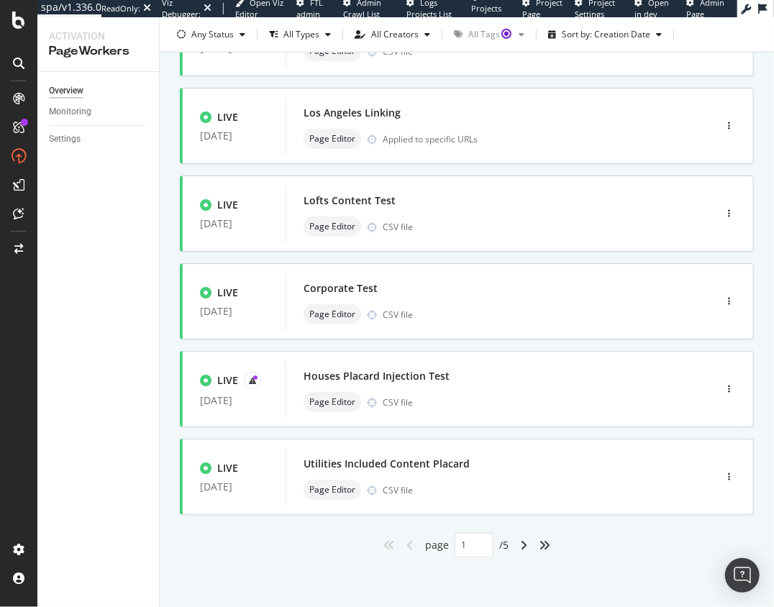
drag, startPoint x: 307, startPoint y: 604, endPoint x: 319, endPoint y: 595, distance: 15.0
click at [307, 604] on div "Only Split Tests ( 19 ) Create Optimization PAUSED 14 Aug. 2025 28A - Core GEO …" at bounding box center [467, 98] width 614 height 1018
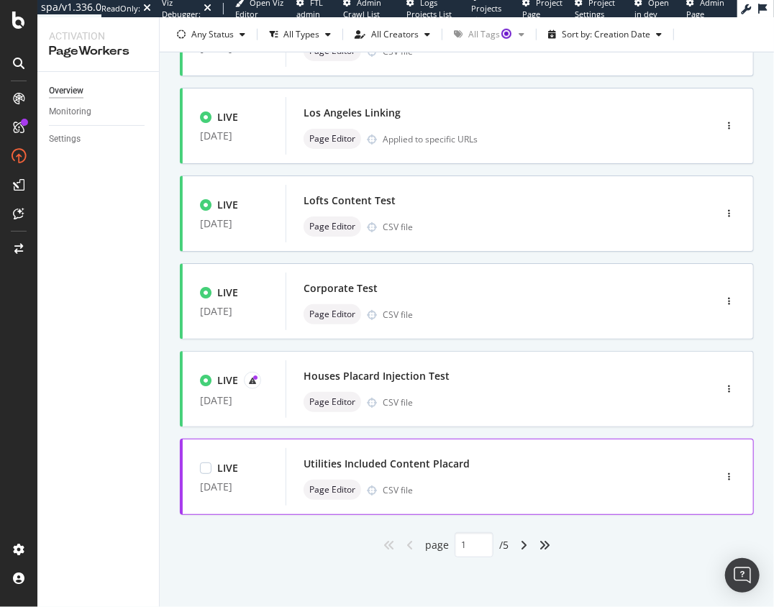
click at [431, 468] on div "Utilities Included Content Placard" at bounding box center [386, 464] width 166 height 14
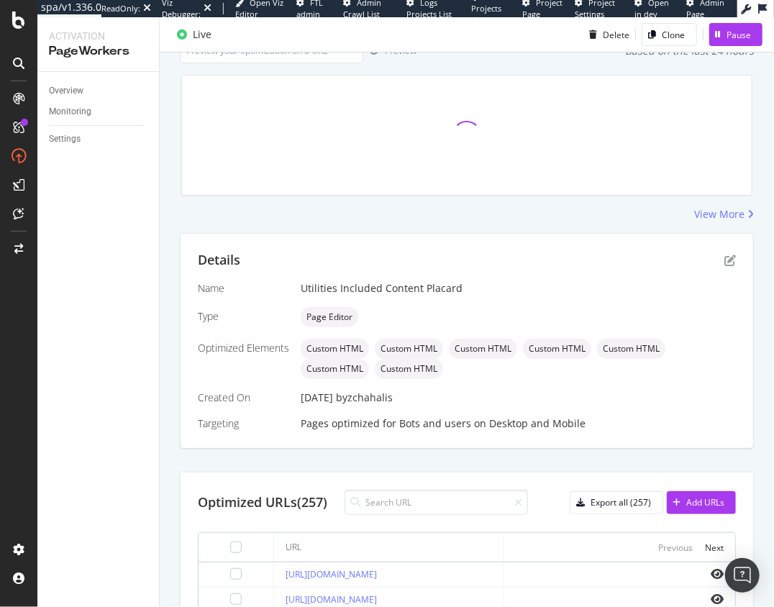
scroll to position [180, 0]
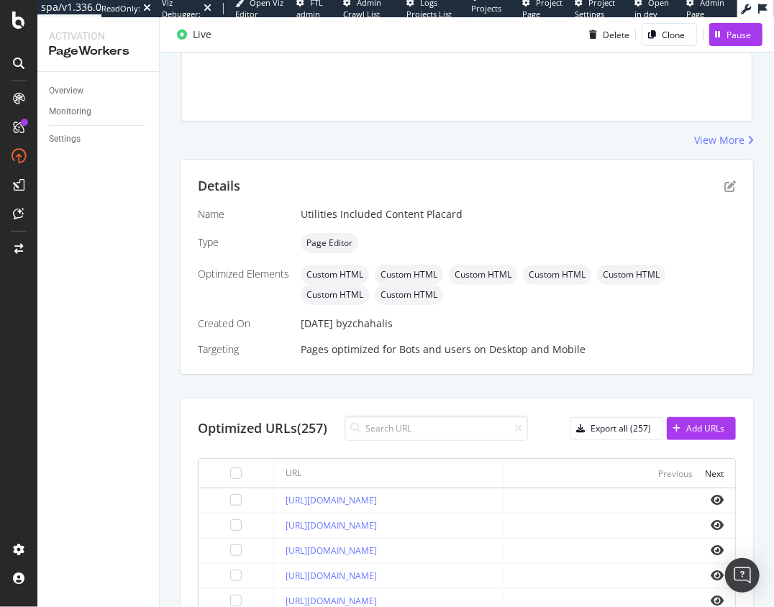
click at [472, 383] on div "Details Name Utilities Included Content Placard Type Page Editor Optimized Elem…" at bounding box center [467, 521] width 574 height 725
click at [585, 385] on div "Details Name Utilities Included Content Placard Type Page Editor Optimized Elem…" at bounding box center [467, 521] width 574 height 725
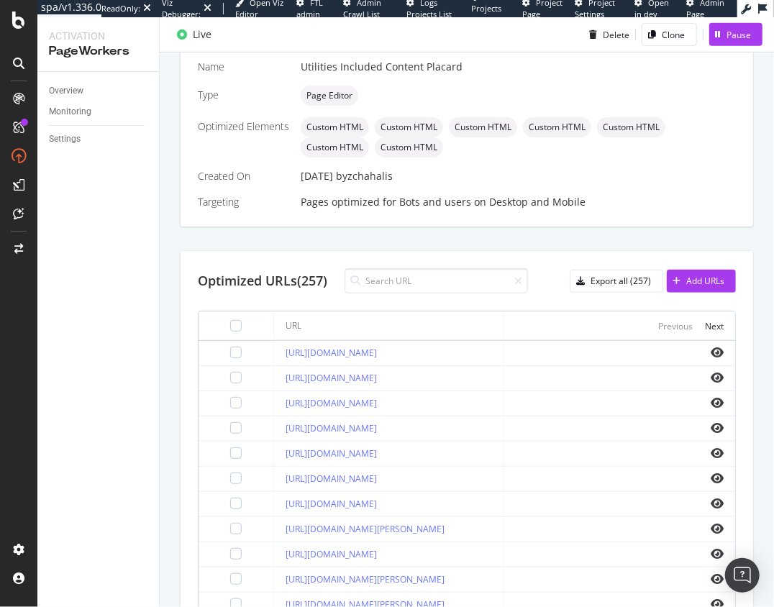
scroll to position [0, 0]
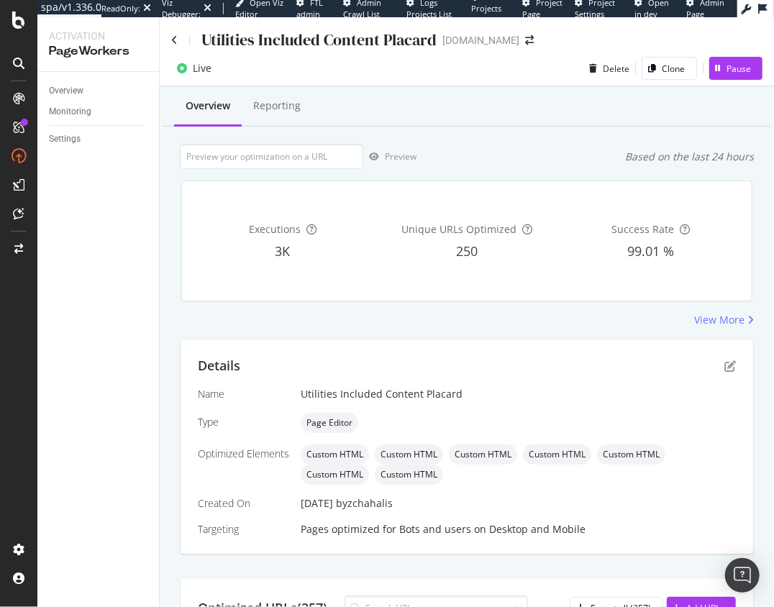
click at [178, 174] on div "Executions 3K Unique URLs Optimized 250 Success Rate 99.01 %" at bounding box center [467, 241] width 588 height 144
click at [173, 38] on icon at bounding box center [174, 40] width 6 height 10
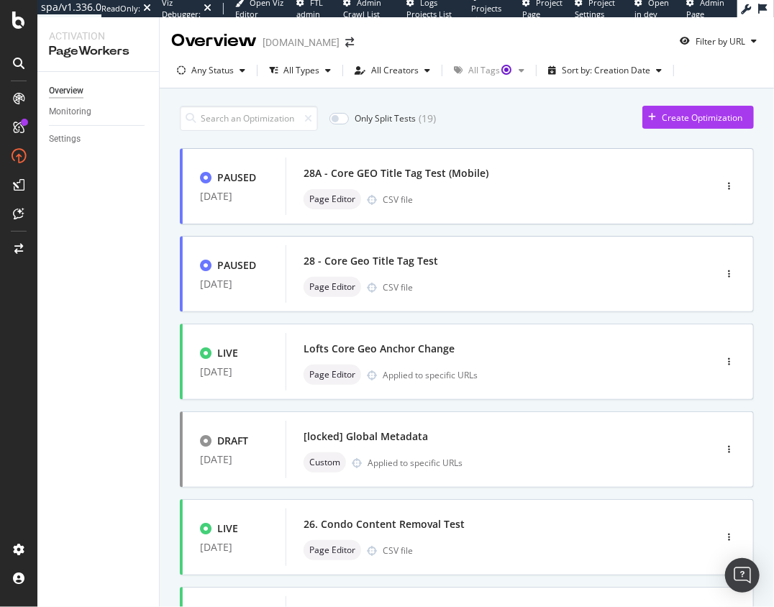
drag, startPoint x: 128, startPoint y: 311, endPoint x: 50, endPoint y: 158, distance: 171.4
click at [119, 305] on div "Overview Monitoring Settings" at bounding box center [98, 339] width 122 height 535
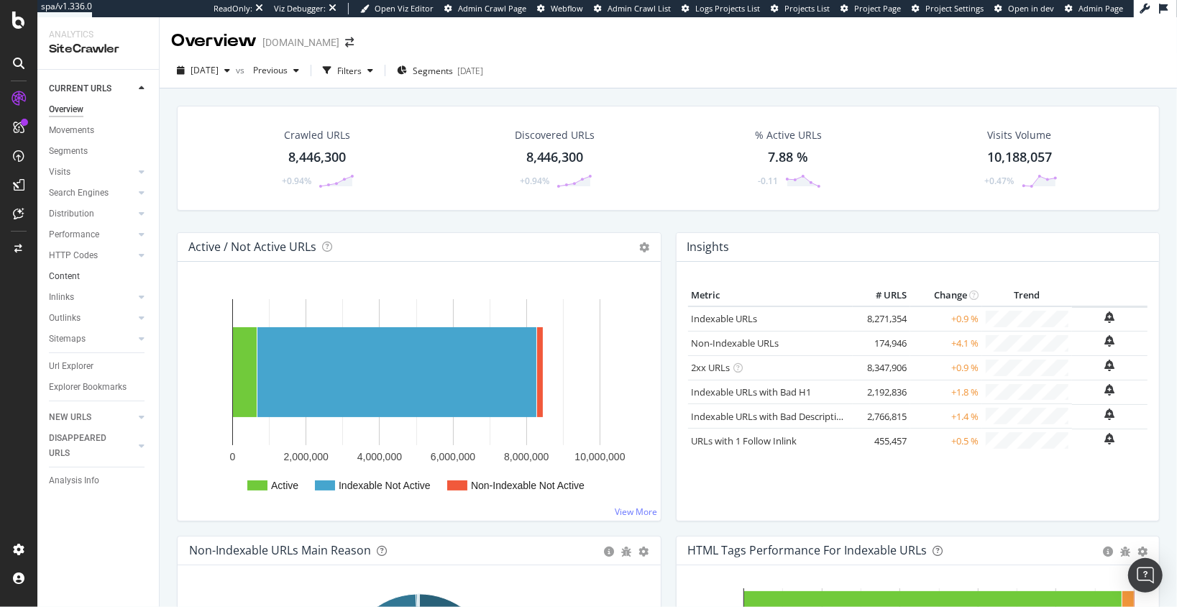
click at [86, 280] on link "Content" at bounding box center [99, 276] width 100 height 15
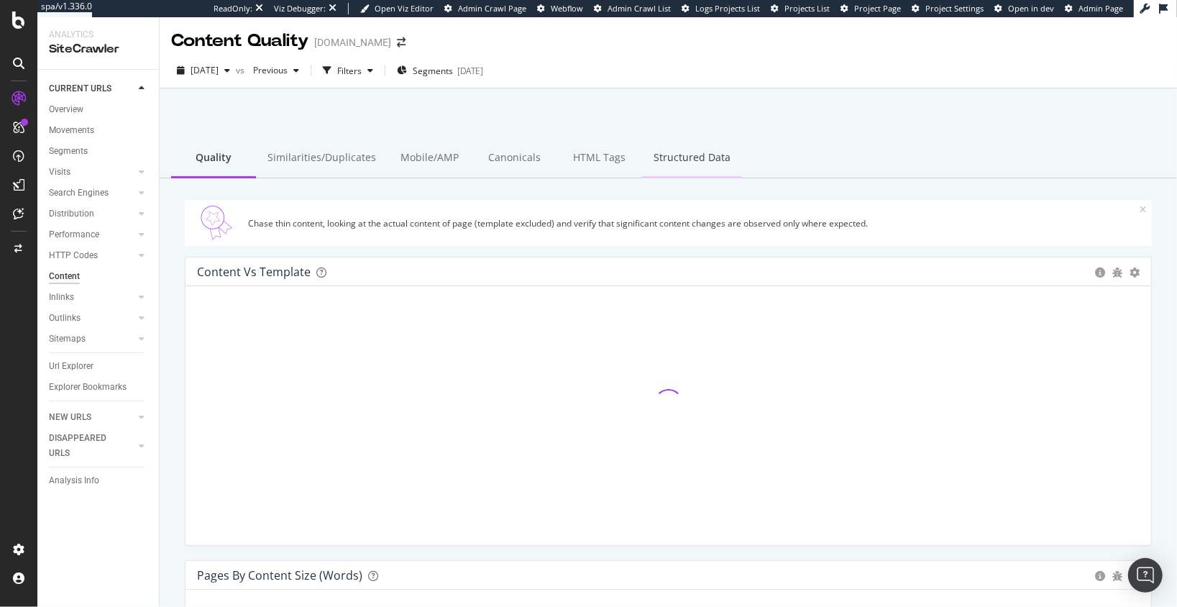
click at [685, 150] on div "Structured Data" at bounding box center [692, 159] width 100 height 40
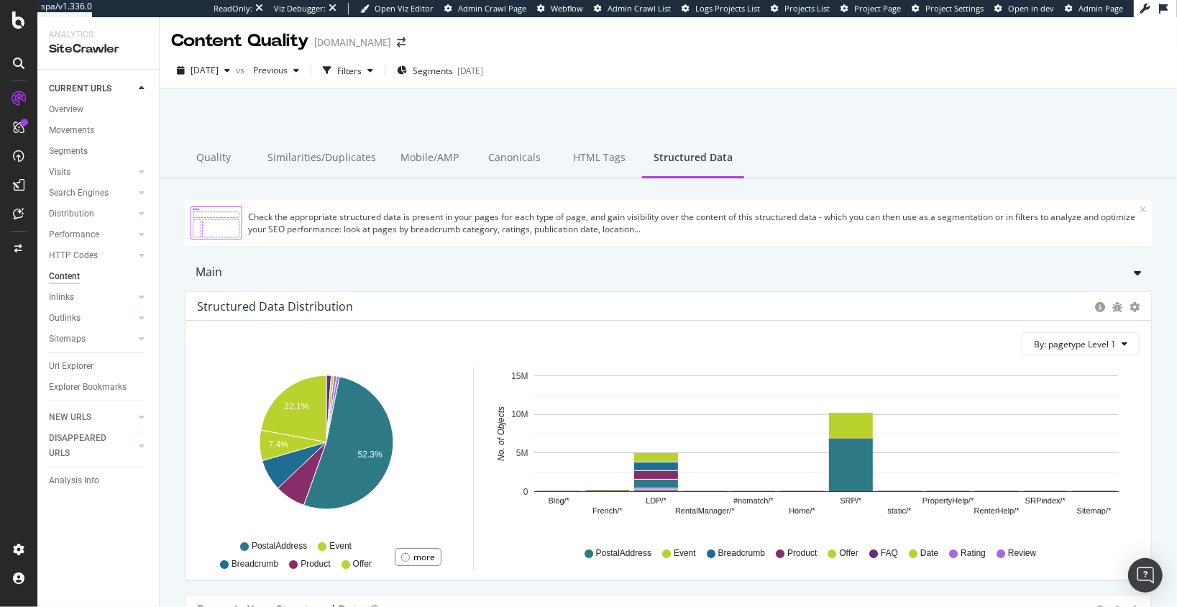
click at [623, 121] on div at bounding box center [668, 125] width 983 height 61
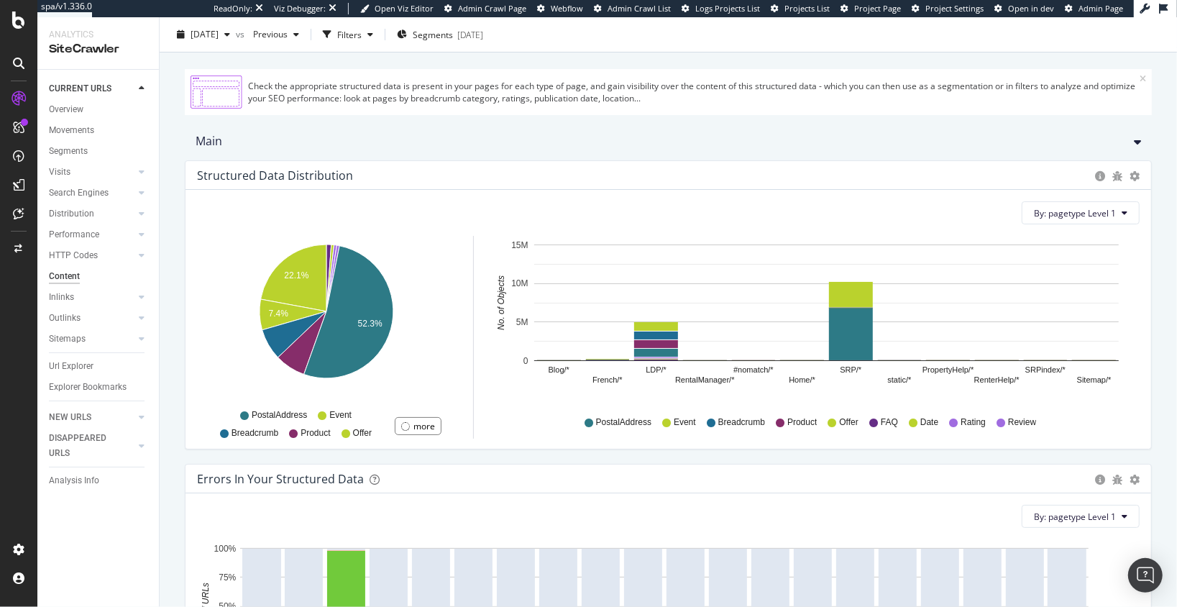
scroll to position [132, 0]
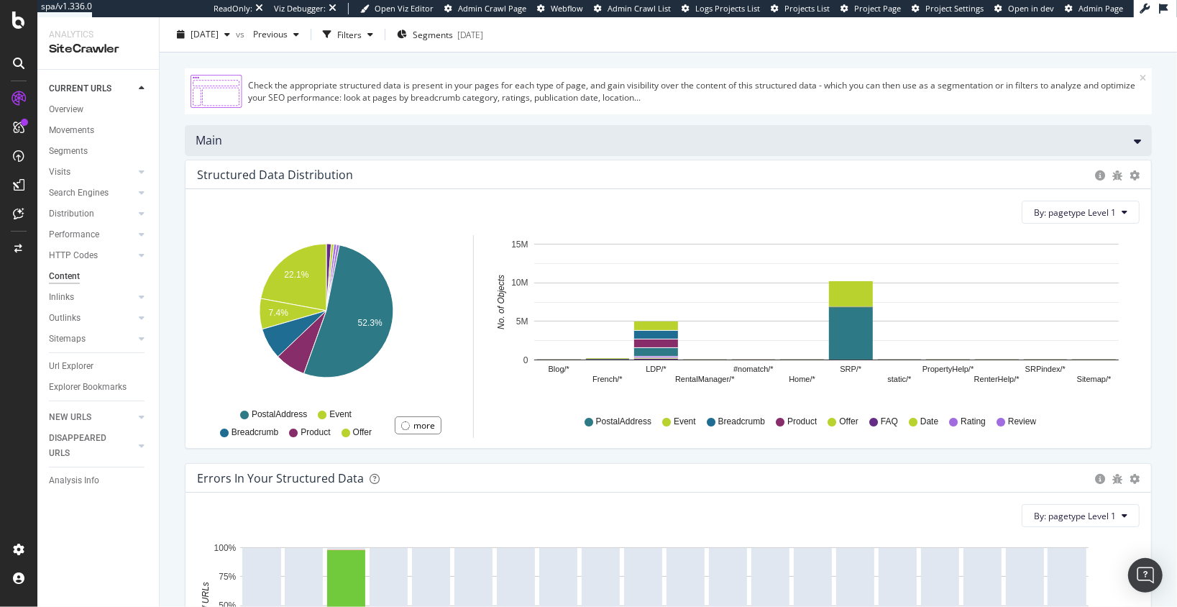
click at [489, 149] on div "Main" at bounding box center [668, 140] width 967 height 31
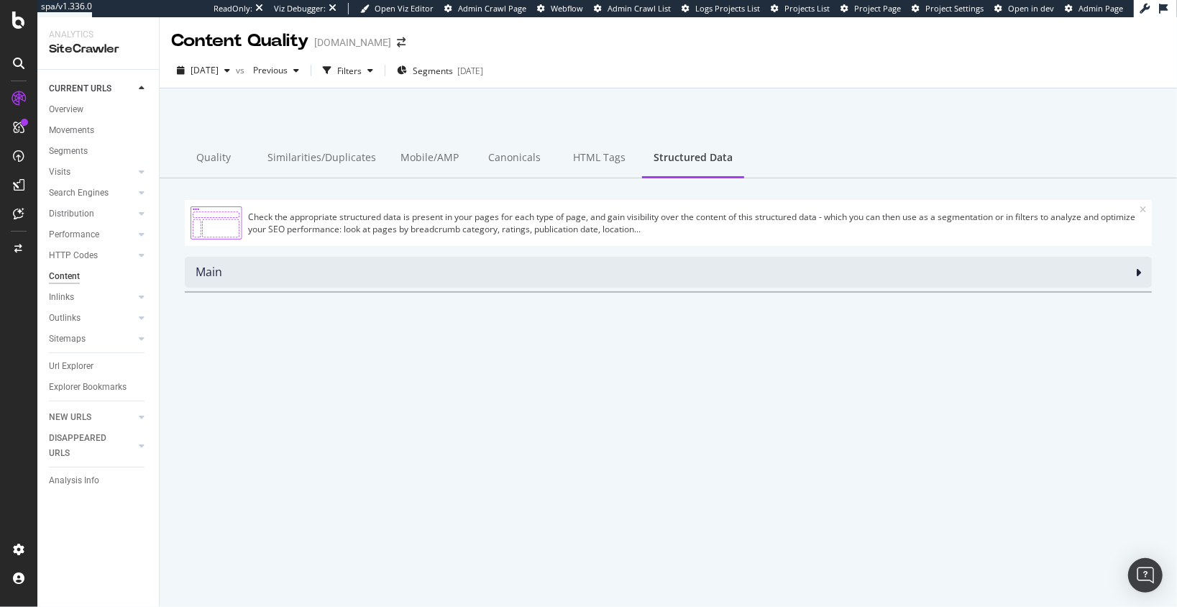
drag, startPoint x: 725, startPoint y: 278, endPoint x: 580, endPoint y: 257, distance: 146.8
click at [725, 278] on div "Main" at bounding box center [668, 272] width 967 height 31
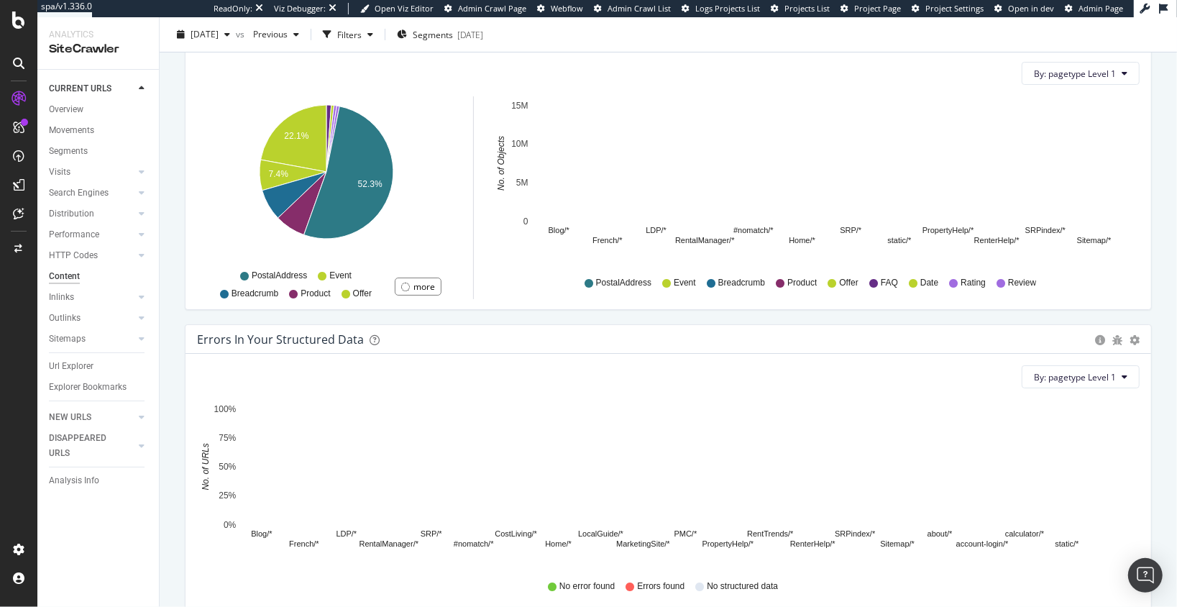
scroll to position [265, 0]
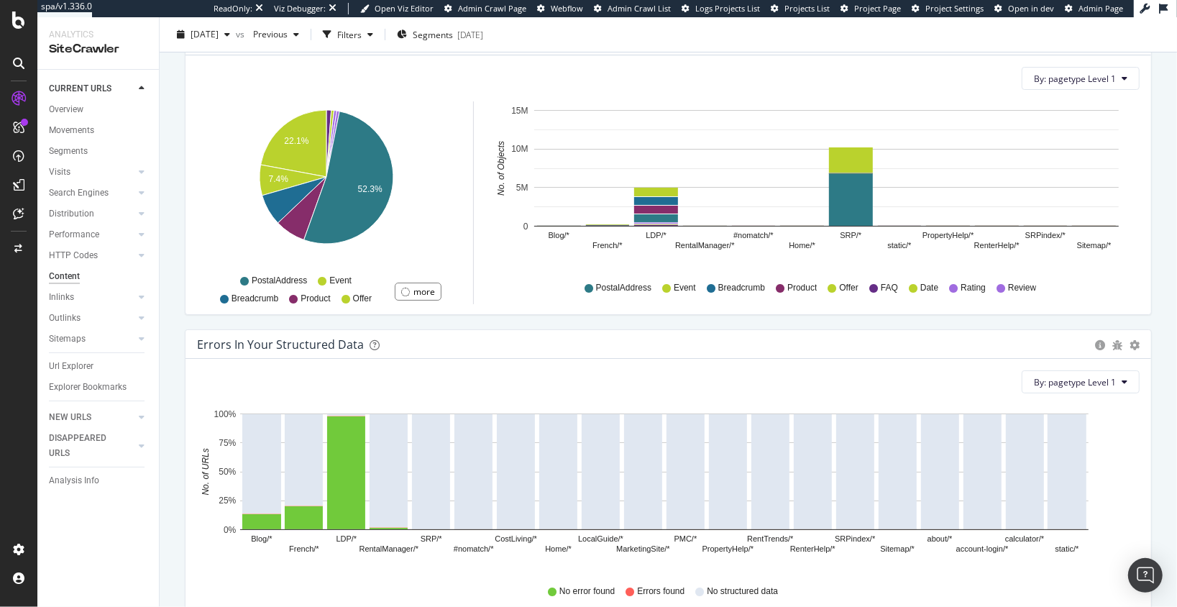
click at [171, 311] on div "Check the appropriate structured data is present in your pages for each type of…" at bounding box center [668, 298] width 1017 height 771
drag, startPoint x: 17, startPoint y: 216, endPoint x: 393, endPoint y: 31, distance: 419.0
click at [0, 0] on div at bounding box center [18, 303] width 37 height 607
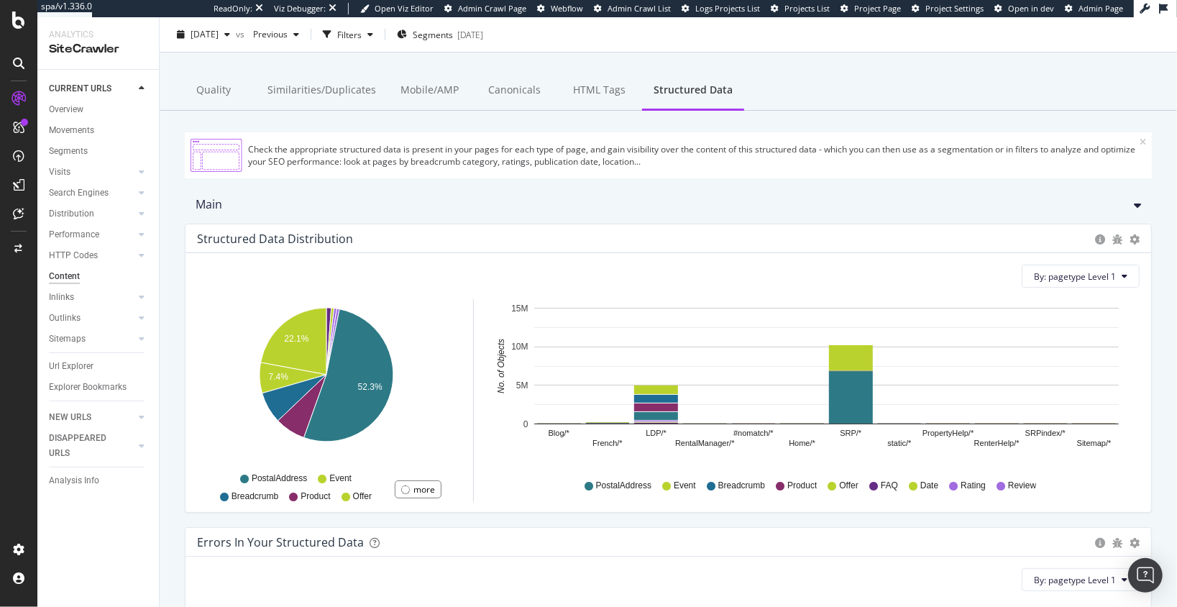
scroll to position [72, 0]
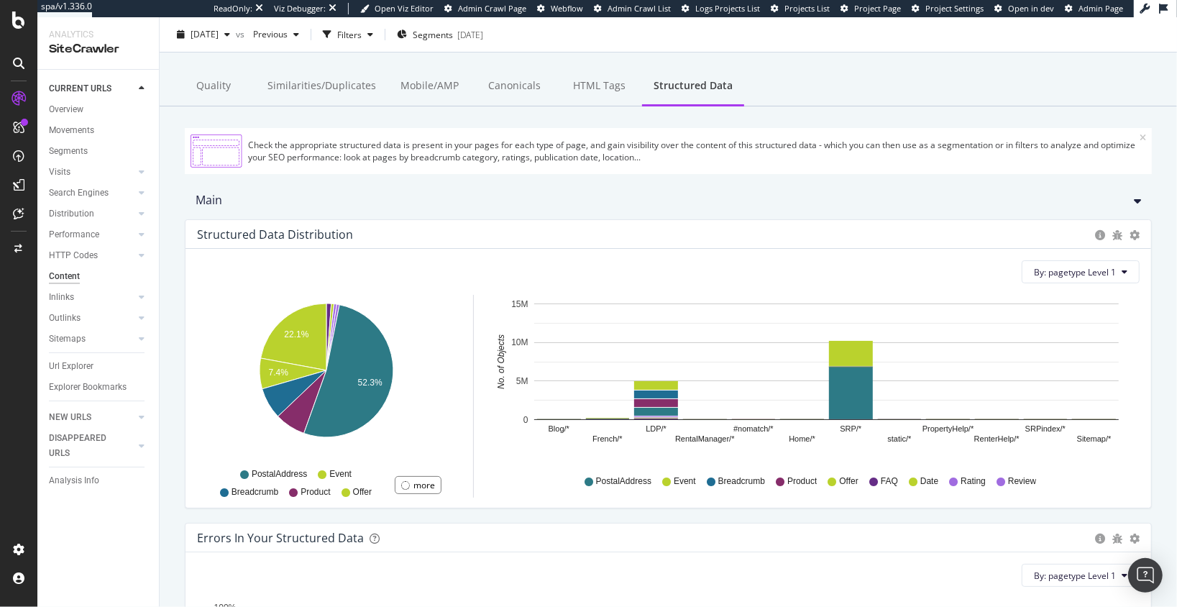
click at [174, 237] on div "Structured Data Distribution Pie Chart (by Percentage) Table Export as CSV By: …" at bounding box center [668, 370] width 989 height 303
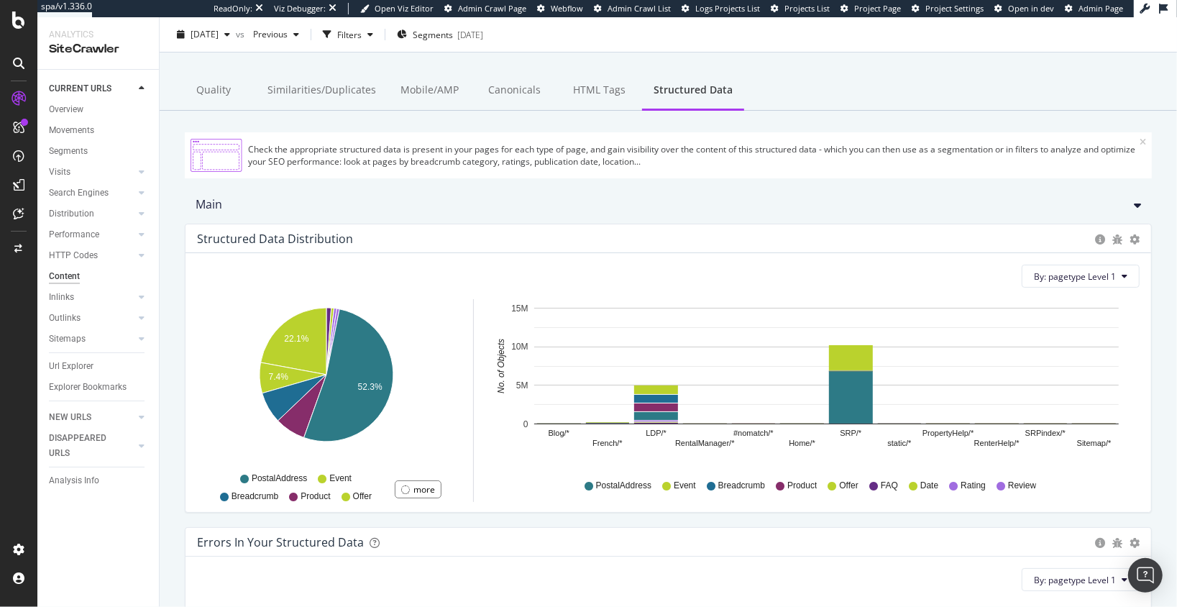
scroll to position [119, 0]
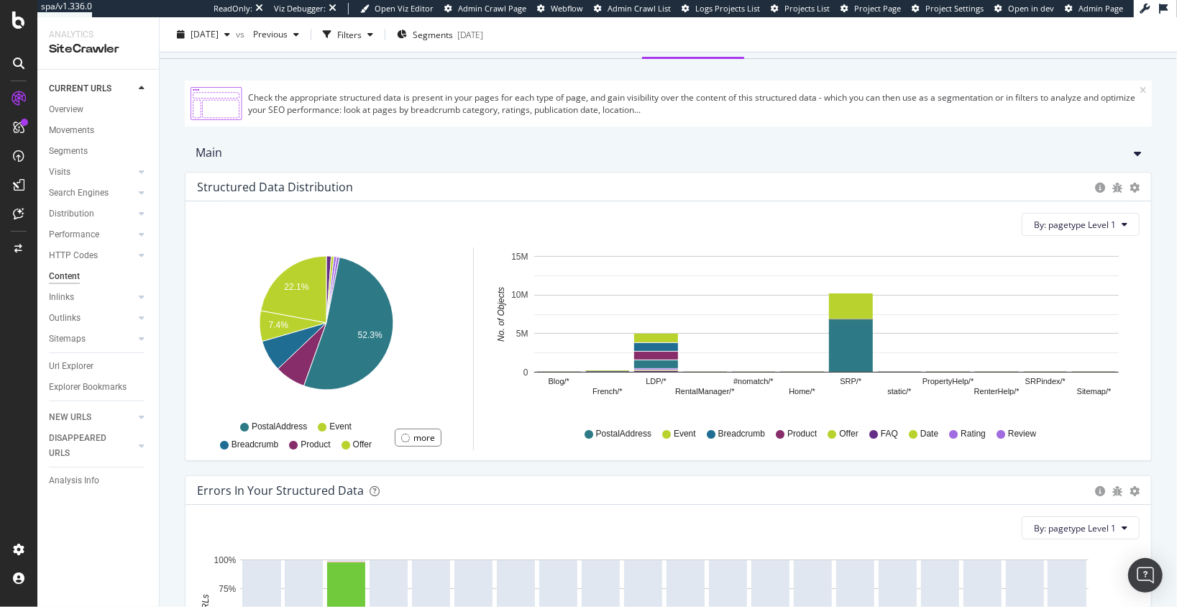
click at [174, 348] on div "Structured Data Distribution Pie Chart (by Percentage) Table Export as CSV By: …" at bounding box center [668, 323] width 989 height 303
click at [175, 246] on div "Structured Data Distribution Pie Chart (by Percentage) Table Export as CSV By: …" at bounding box center [668, 323] width 989 height 303
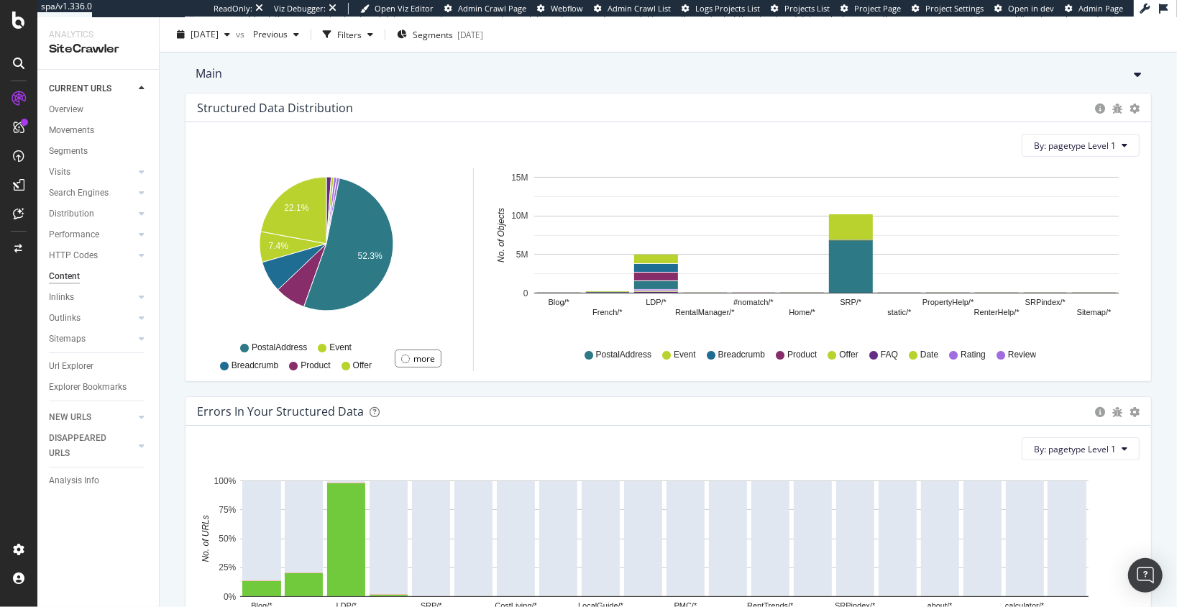
drag, startPoint x: 687, startPoint y: 396, endPoint x: 679, endPoint y: 398, distance: 7.3
click at [685, 396] on div "Errors in your structured data Bar (by Value) Bar (by Percentage) Table Export …" at bounding box center [668, 540] width 967 height 289
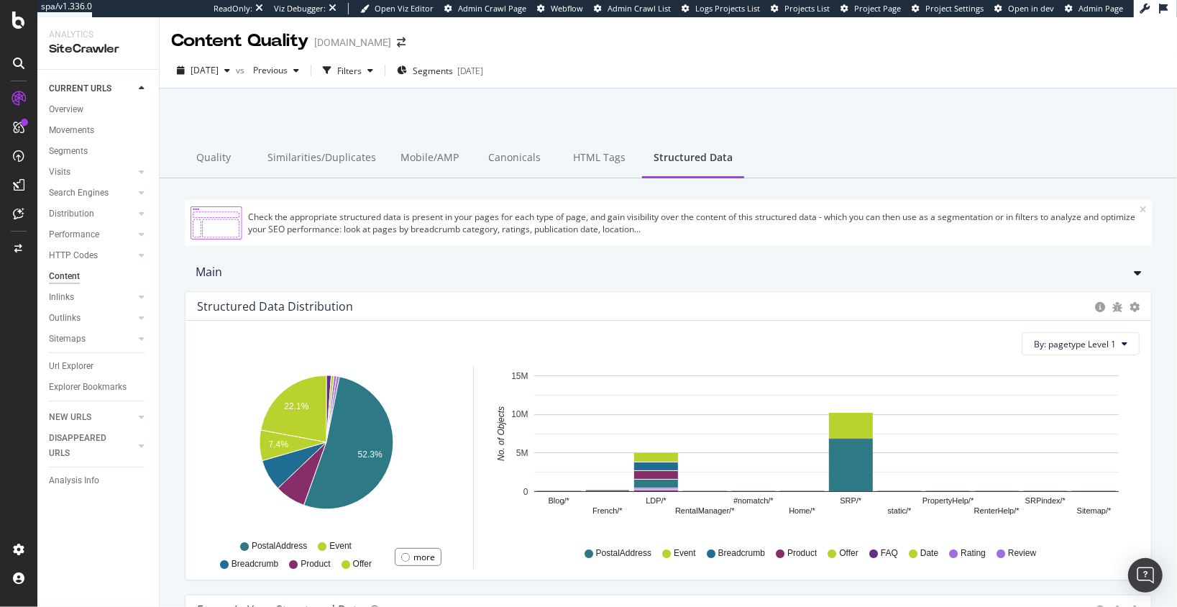
scroll to position [1, 0]
drag, startPoint x: 446, startPoint y: 102, endPoint x: 434, endPoint y: 99, distance: 12.6
click at [446, 102] on div at bounding box center [668, 124] width 983 height 61
click at [362, 74] on div "Filters" at bounding box center [349, 70] width 24 height 12
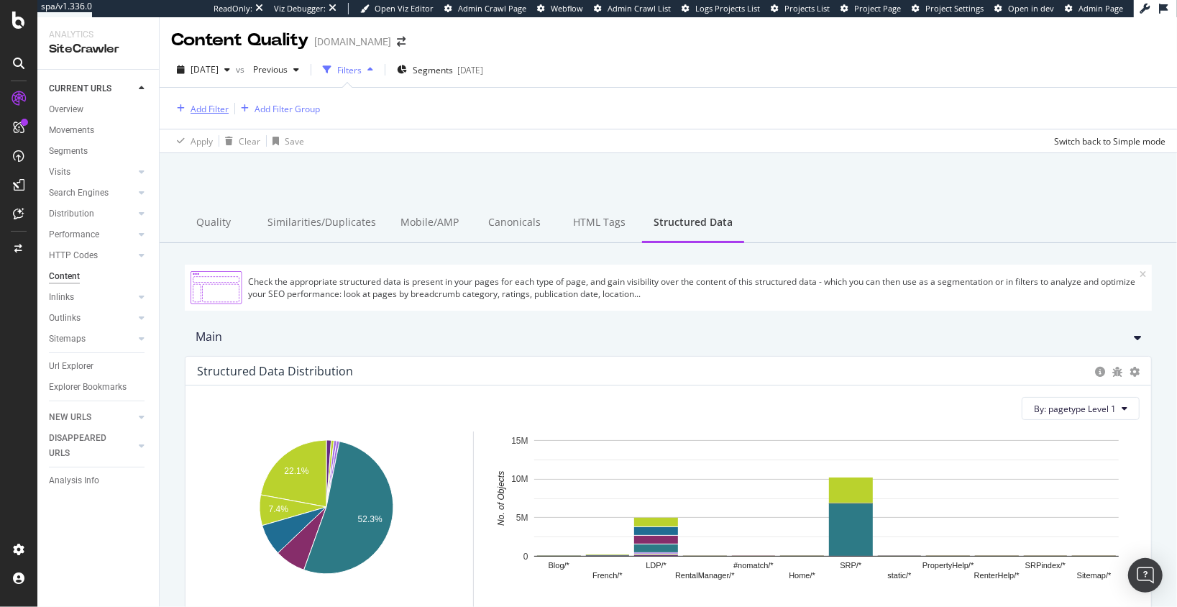
click at [208, 109] on div "Add Filter" at bounding box center [210, 109] width 38 height 12
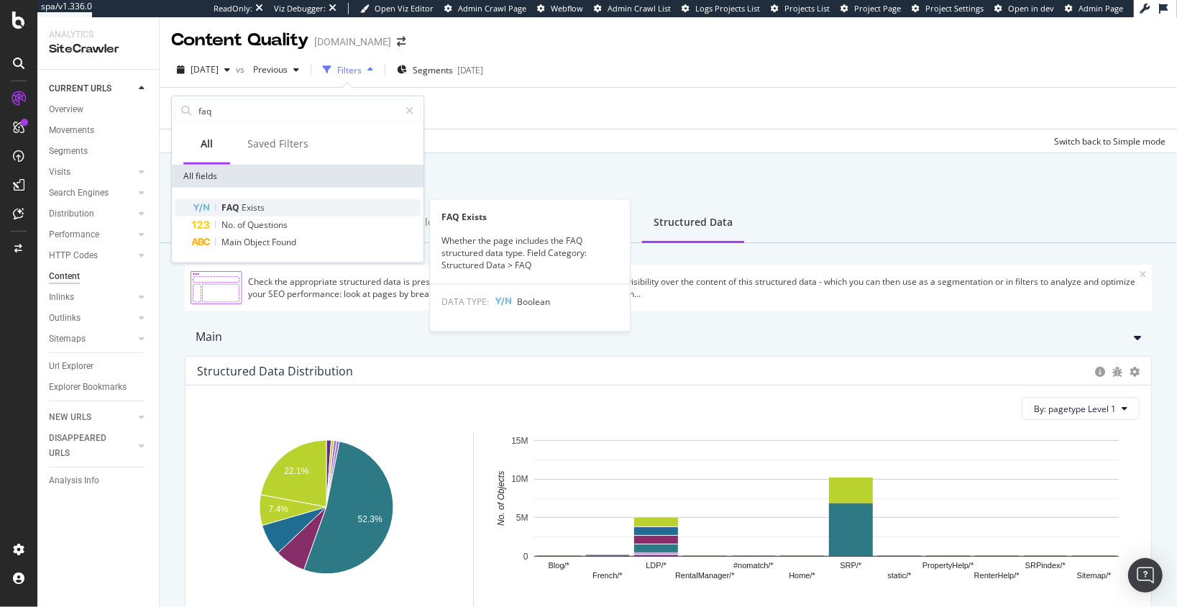
type input "faq"
click at [261, 203] on span "Exists" at bounding box center [253, 207] width 23 height 12
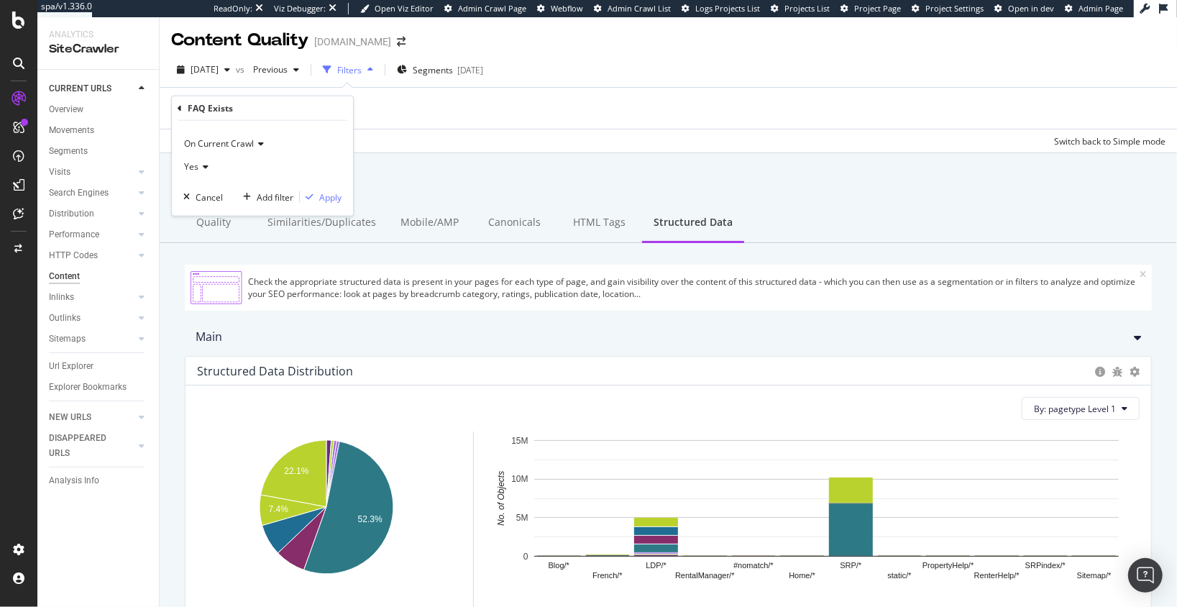
click at [196, 165] on span "Yes" at bounding box center [191, 166] width 14 height 12
click at [226, 209] on div "No" at bounding box center [264, 215] width 154 height 19
drag, startPoint x: 324, startPoint y: 200, endPoint x: 310, endPoint y: 225, distance: 28.6
click at [324, 200] on div "Apply" at bounding box center [330, 197] width 22 height 12
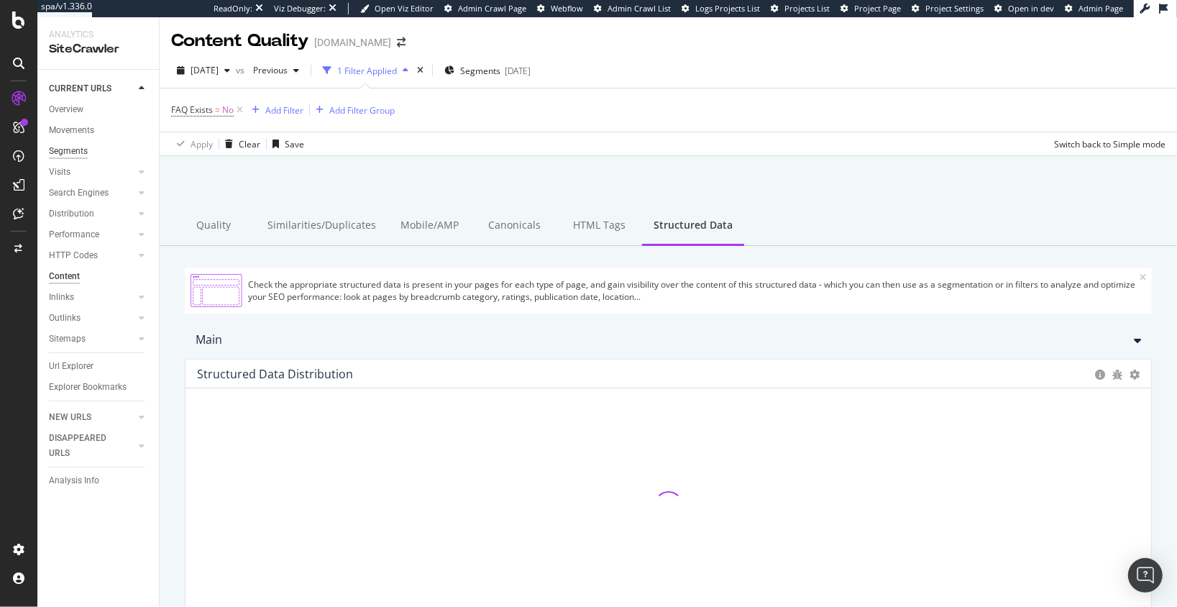
click at [80, 150] on div "Segments" at bounding box center [68, 151] width 39 height 15
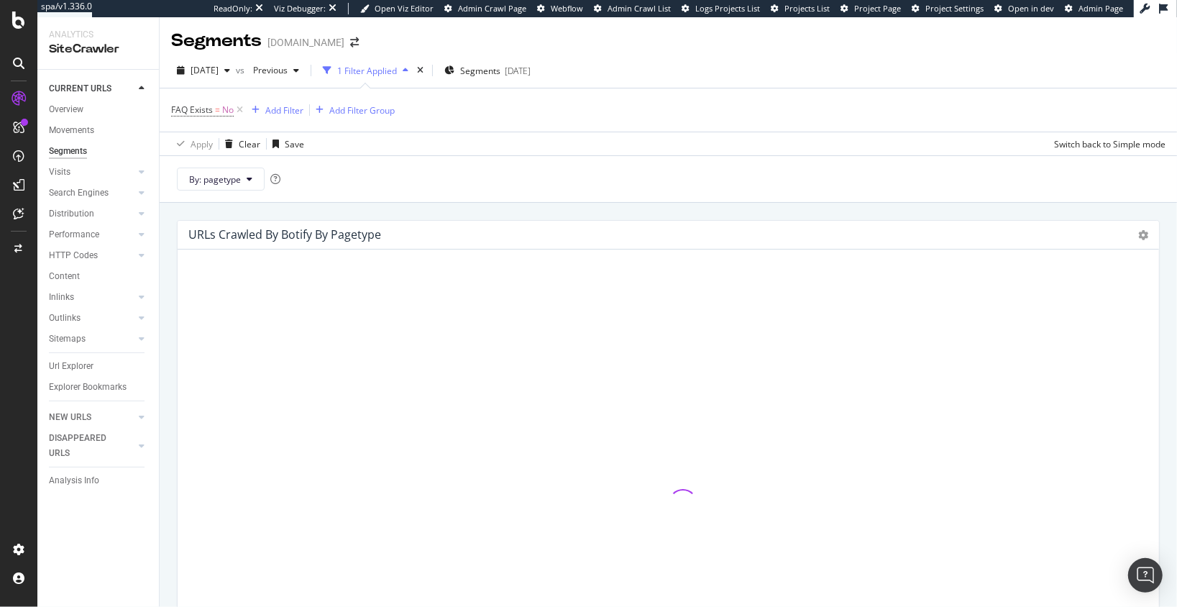
click at [170, 298] on div "URLs Crawled By Botify By pagetype Sunburst Treemap Table Expand Export as CSV …" at bounding box center [668, 490] width 997 height 541
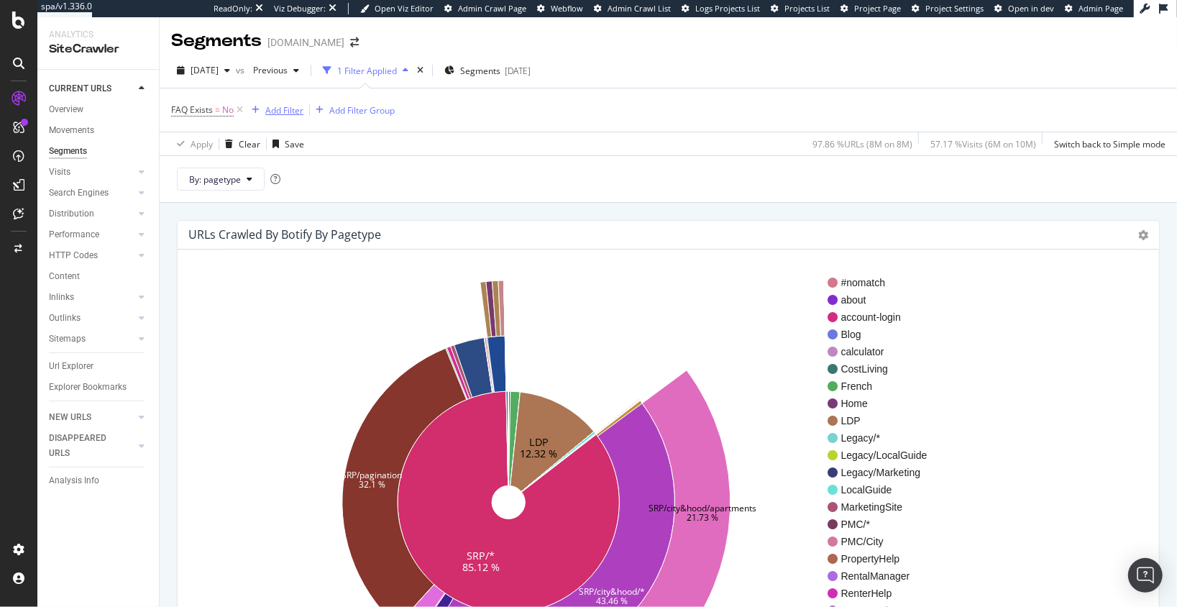
click at [280, 109] on div "Add Filter" at bounding box center [284, 110] width 38 height 12
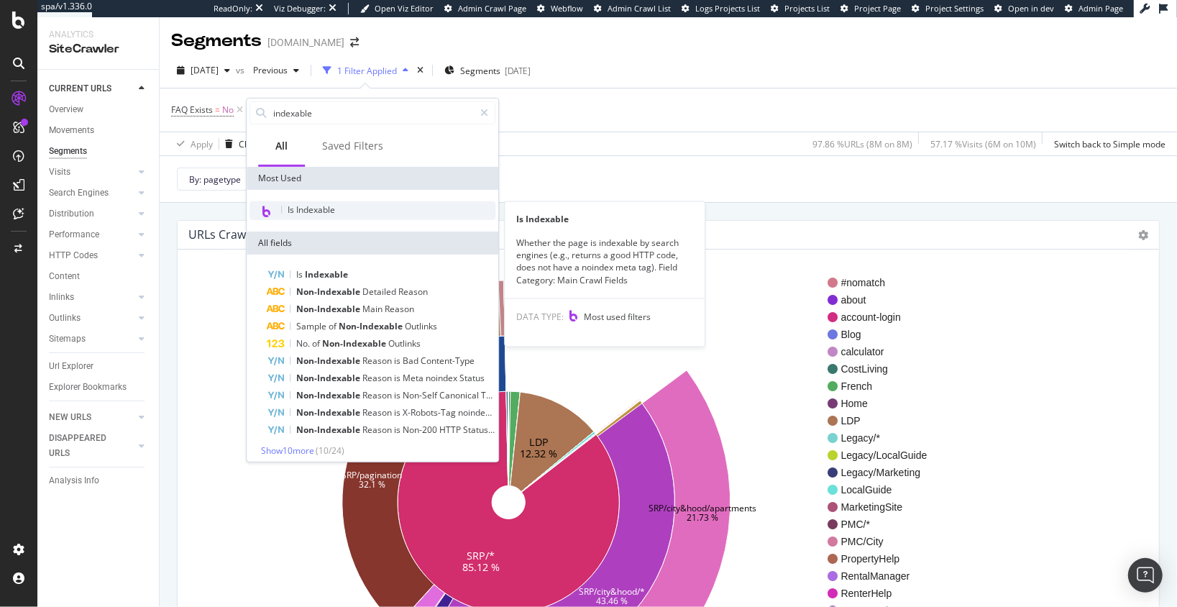
type input "indexable"
click at [313, 216] on div "Is Indexable" at bounding box center [372, 210] width 246 height 19
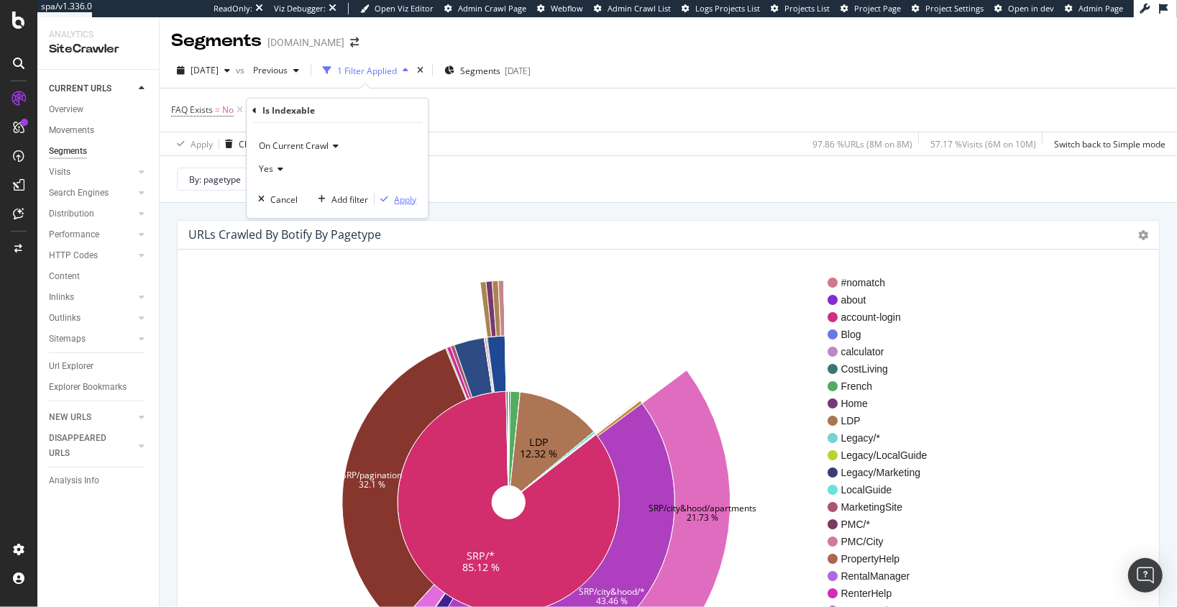
drag, startPoint x: 393, startPoint y: 194, endPoint x: 375, endPoint y: 206, distance: 21.7
click at [393, 194] on div "Apply" at bounding box center [396, 199] width 42 height 13
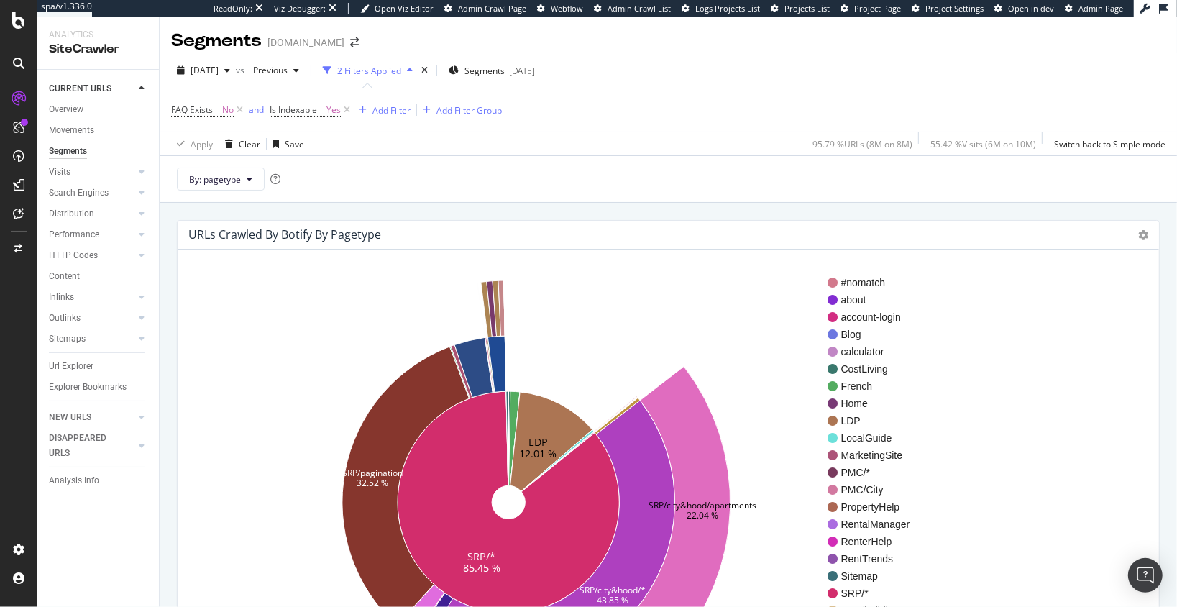
click at [174, 283] on div "URLs Crawled By Botify By pagetype Sunburst Treemap Table Expand Export as CSV …" at bounding box center [668, 490] width 997 height 541
drag, startPoint x: 164, startPoint y: 275, endPoint x: 145, endPoint y: 306, distance: 36.5
click at [163, 276] on div "URLs Crawled By Botify By pagetype Sunburst Treemap Table Expand Export as CSV …" at bounding box center [668, 498] width 1017 height 590
click at [73, 368] on div "Url Explorer" at bounding box center [71, 366] width 45 height 15
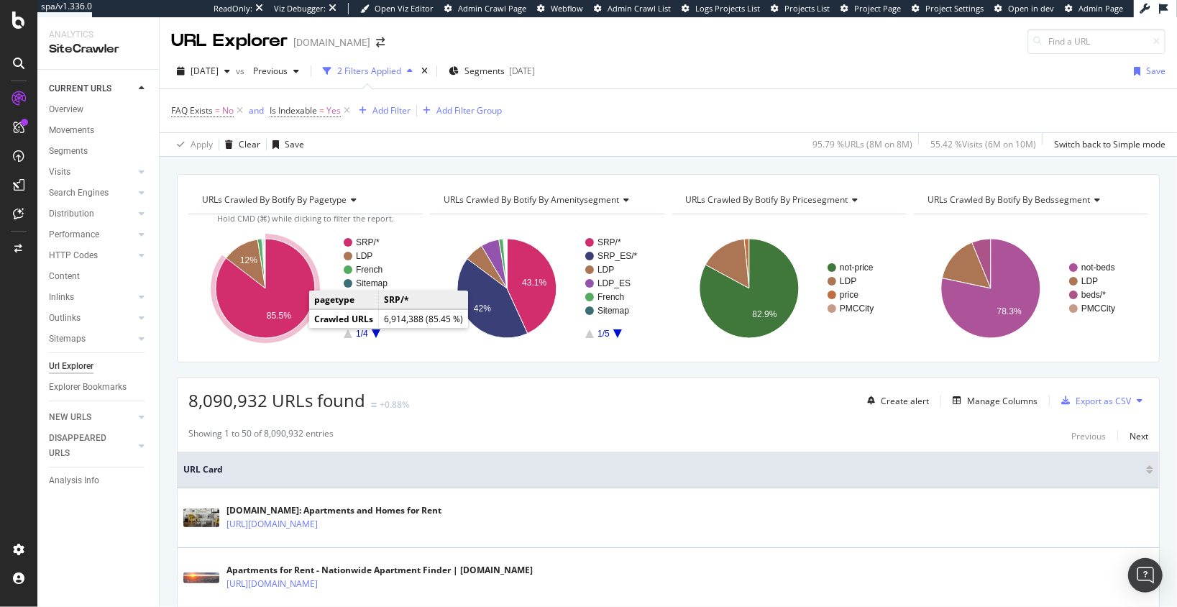
click at [286, 293] on icon "A chart." at bounding box center [265, 288] width 99 height 99
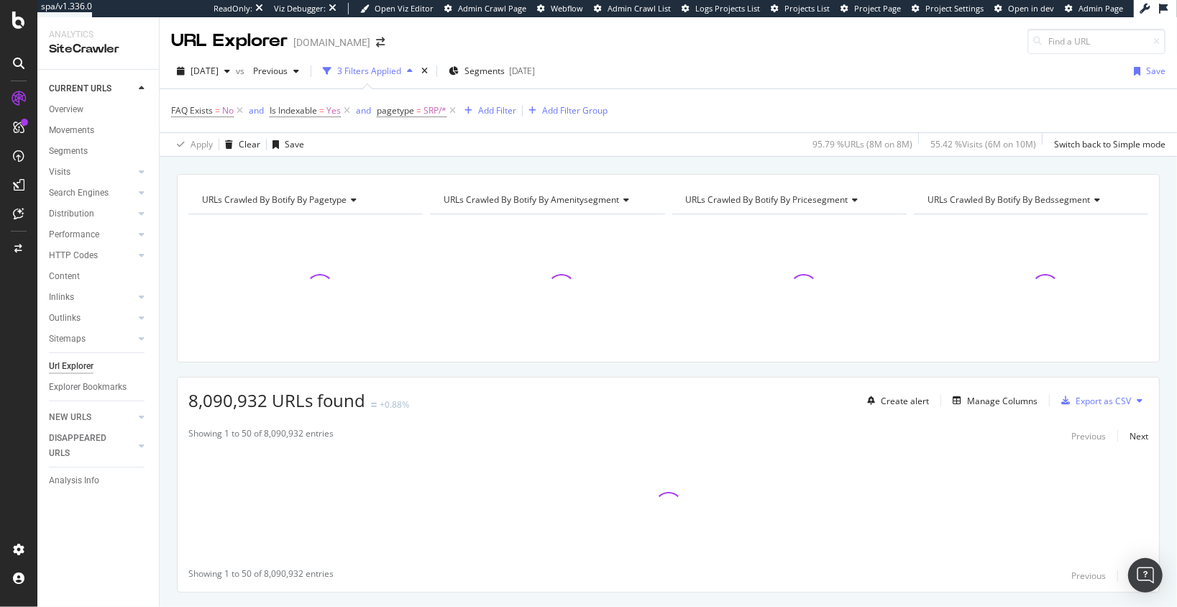
click at [358, 162] on div "URLs Crawled By Botify By pagetype Chart (by Value) Table Expand Export as CSV …" at bounding box center [668, 174] width 1017 height 35
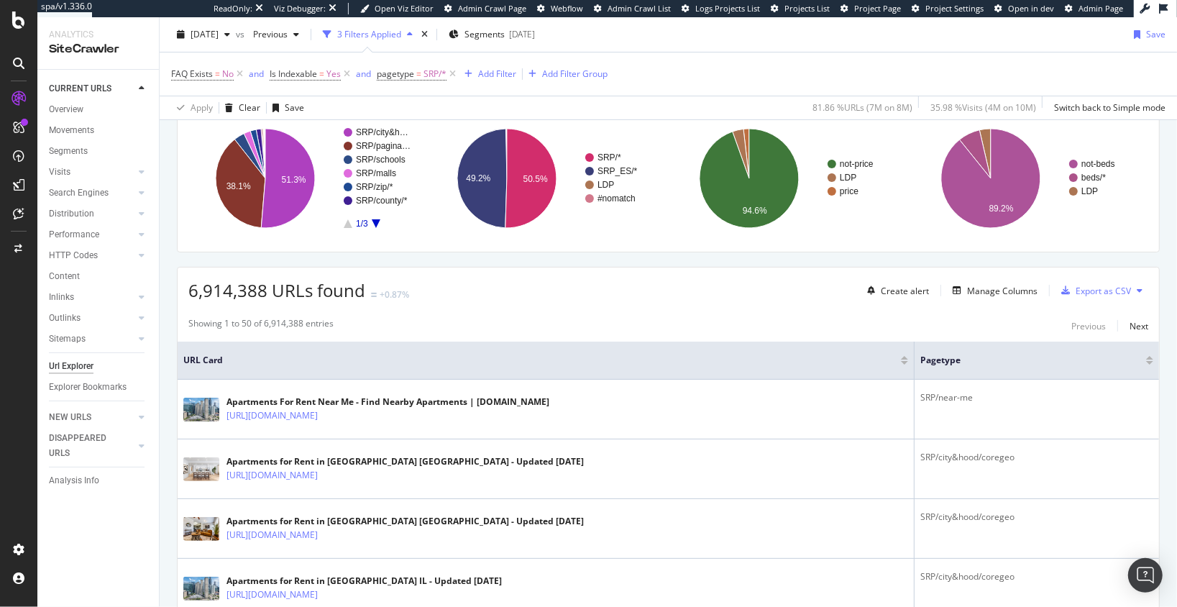
scroll to position [132, 0]
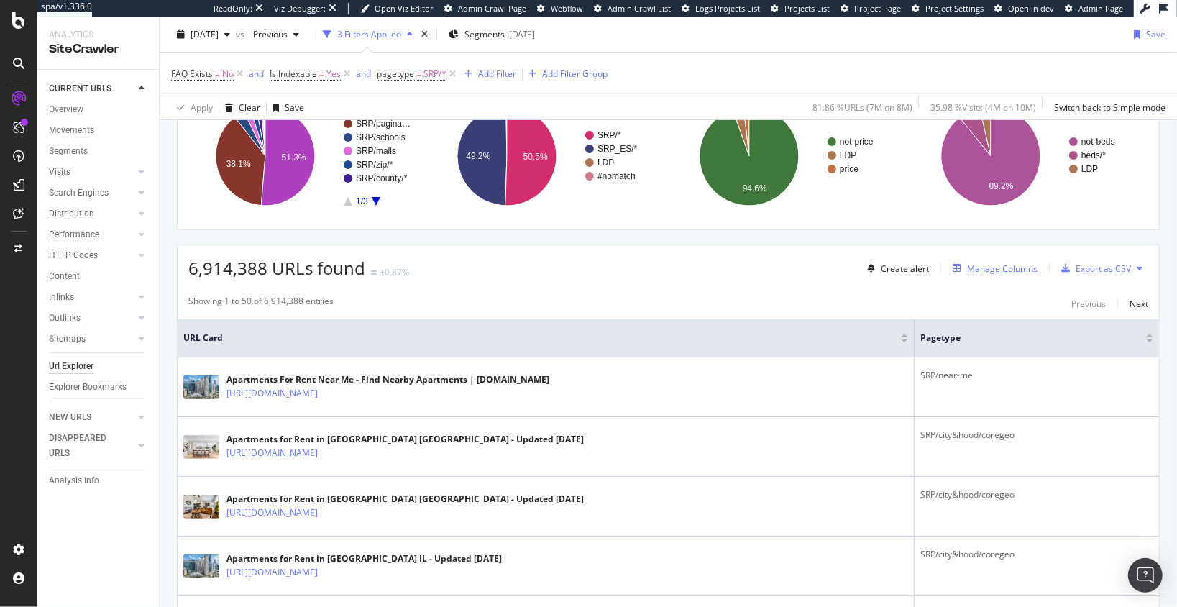
click at [1019, 265] on div "Manage Columns" at bounding box center [1002, 268] width 70 height 12
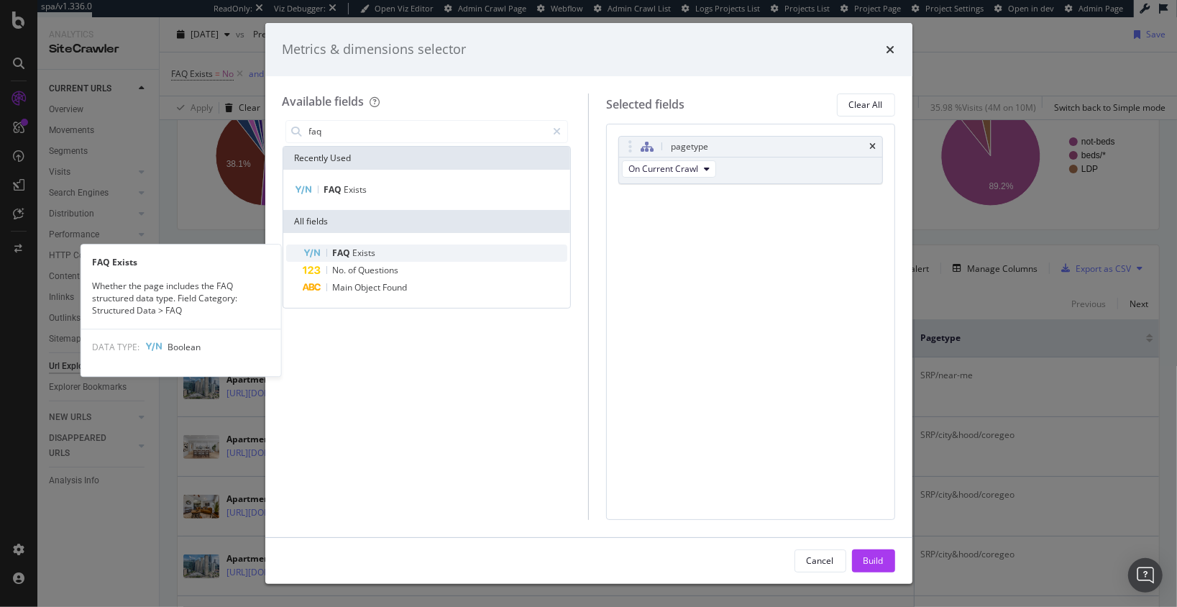
type input "faq"
click at [372, 255] on span "Exists" at bounding box center [364, 253] width 23 height 12
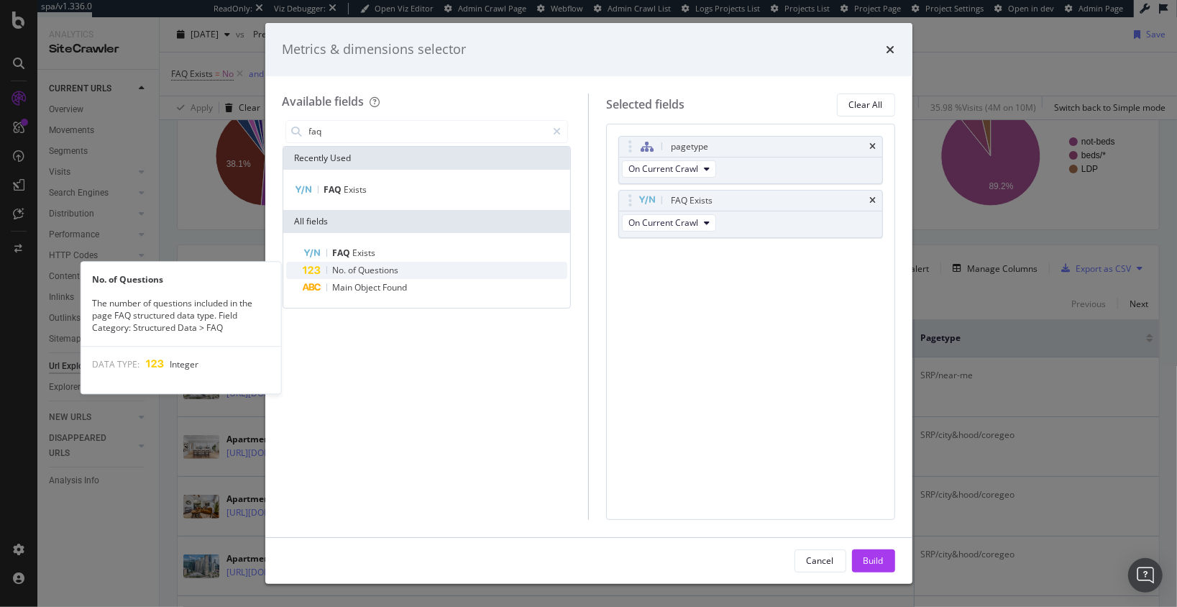
drag, startPoint x: 372, startPoint y: 255, endPoint x: 379, endPoint y: 272, distance: 18.4
click at [379, 272] on span "Questions" at bounding box center [379, 270] width 40 height 12
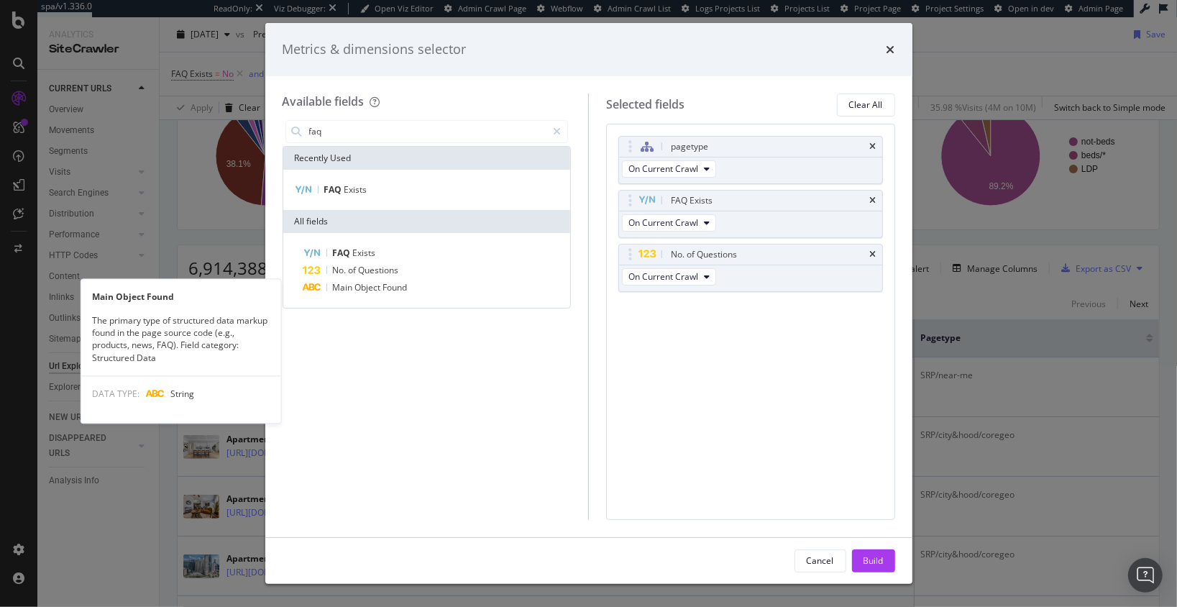
drag, startPoint x: 393, startPoint y: 286, endPoint x: 587, endPoint y: 357, distance: 207.2
click at [393, 286] on span "Found" at bounding box center [395, 287] width 24 height 12
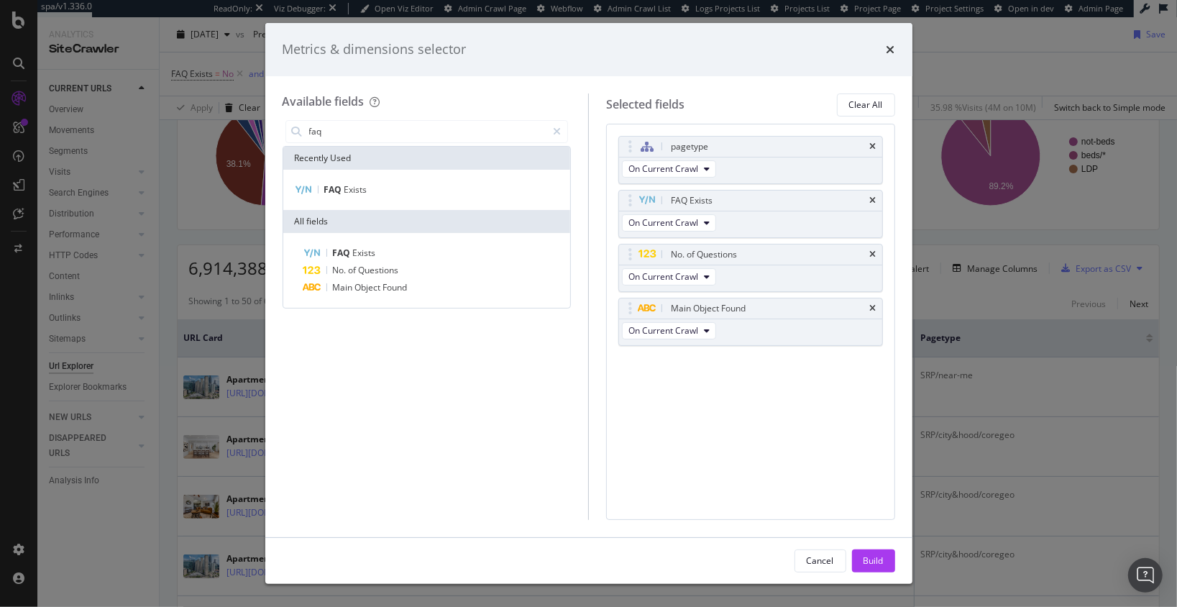
drag, startPoint x: 881, startPoint y: 571, endPoint x: 805, endPoint y: 486, distance: 114.0
click at [881, 571] on div "Build" at bounding box center [873, 561] width 20 height 22
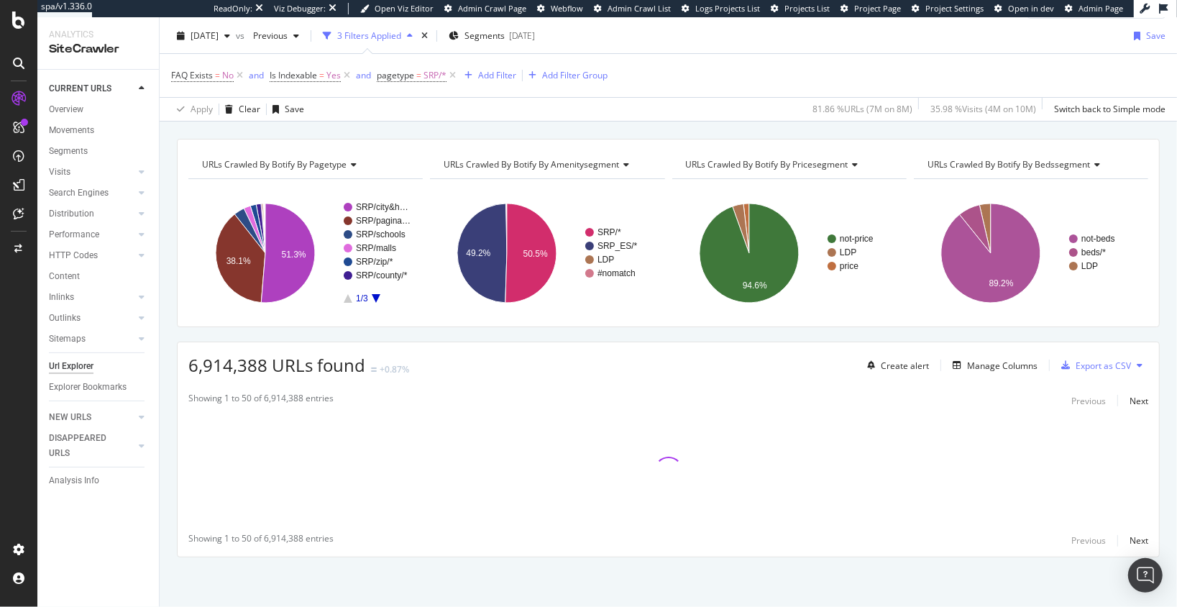
click at [631, 336] on div "URLs Crawled By Botify By pagetype Chart (by Value) Table Expand Export as CSV …" at bounding box center [668, 373] width 1017 height 469
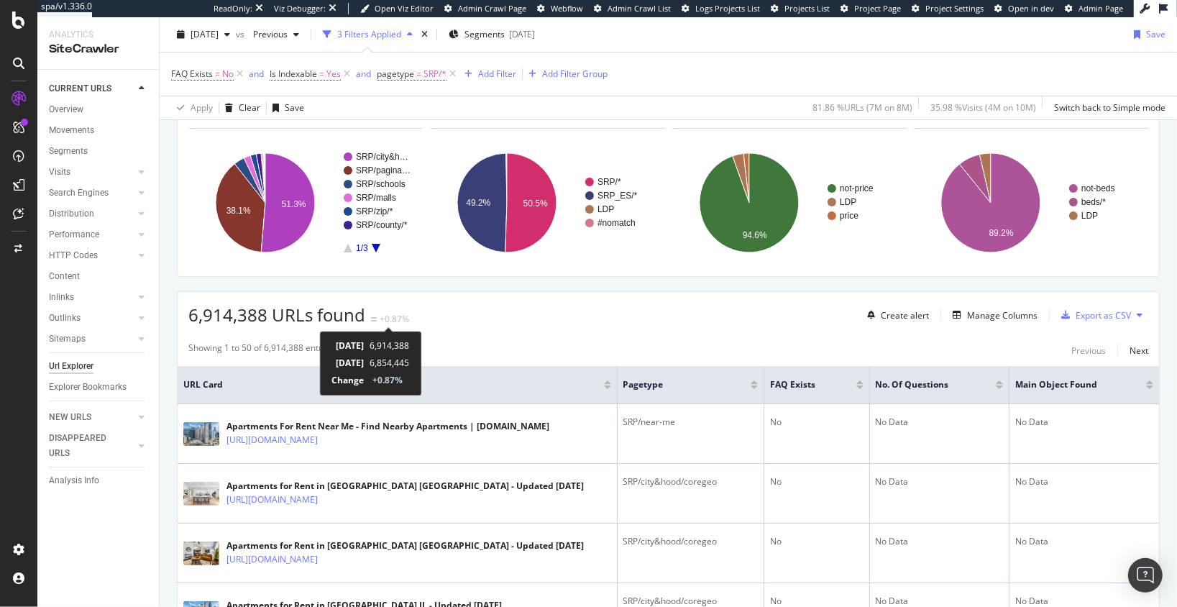
scroll to position [299, 0]
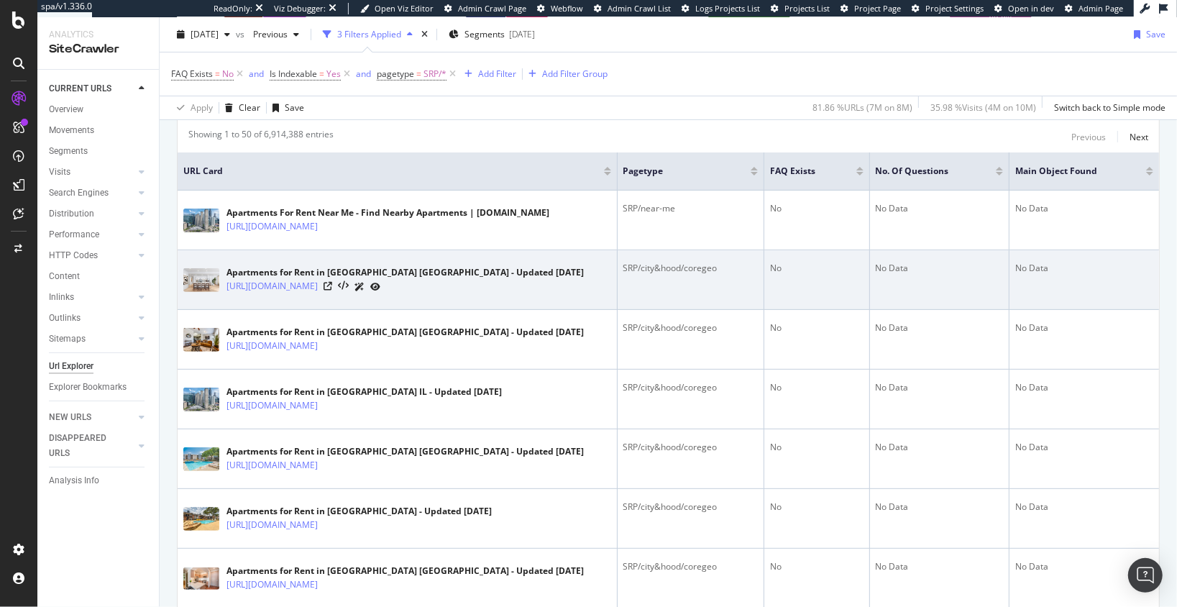
drag, startPoint x: 403, startPoint y: 301, endPoint x: 401, endPoint y: 293, distance: 7.5
click at [403, 301] on td "Apartments for Rent in Atlanta GA - Updated Today https://www.apartments.com/at…" at bounding box center [398, 280] width 440 height 60
click at [332, 286] on icon at bounding box center [328, 286] width 9 height 9
click at [538, 290] on div "Apartments for Rent in Atlanta GA - Updated Today https://www.apartments.com/at…" at bounding box center [397, 280] width 428 height 36
click at [349, 285] on icon at bounding box center [343, 286] width 11 height 10
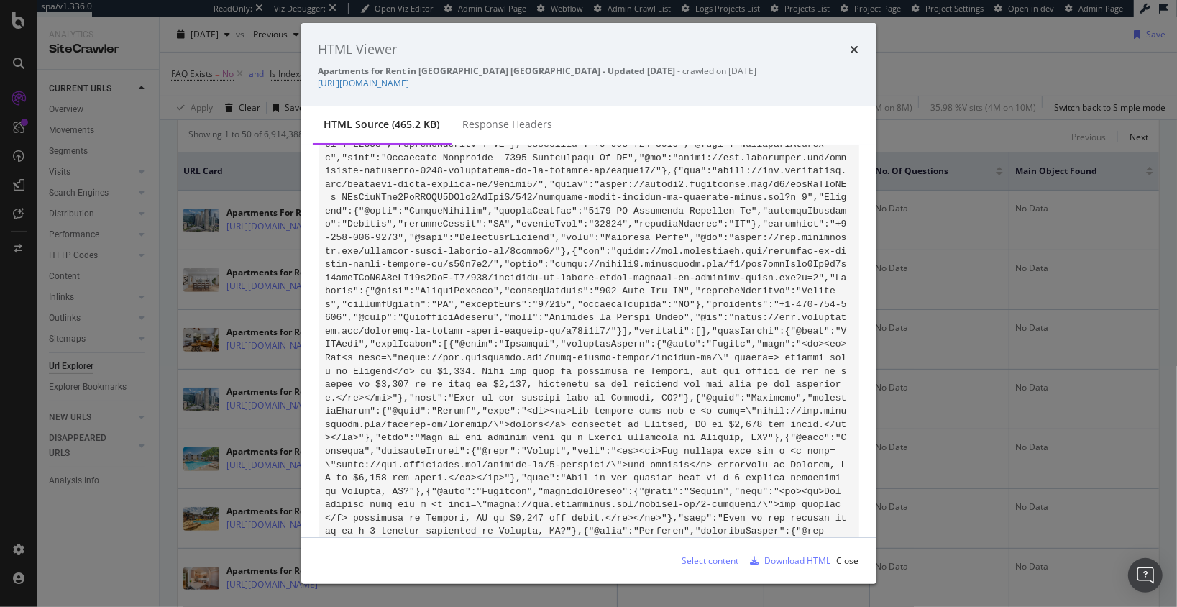
scroll to position [98486, 0]
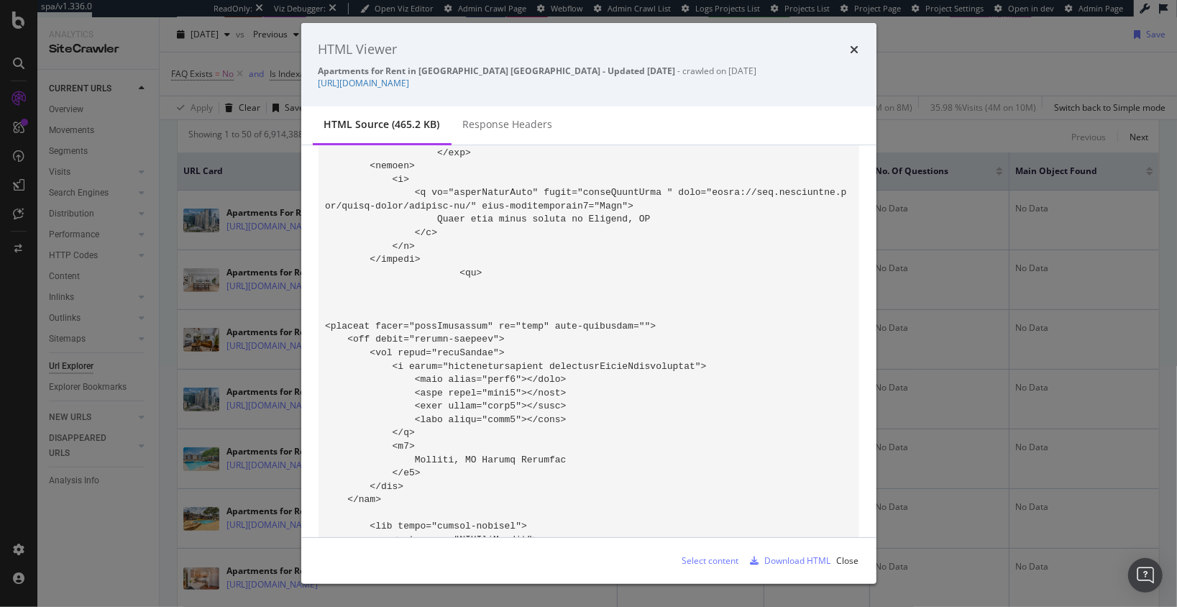
drag, startPoint x: 510, startPoint y: 367, endPoint x: 502, endPoint y: 372, distance: 10.0
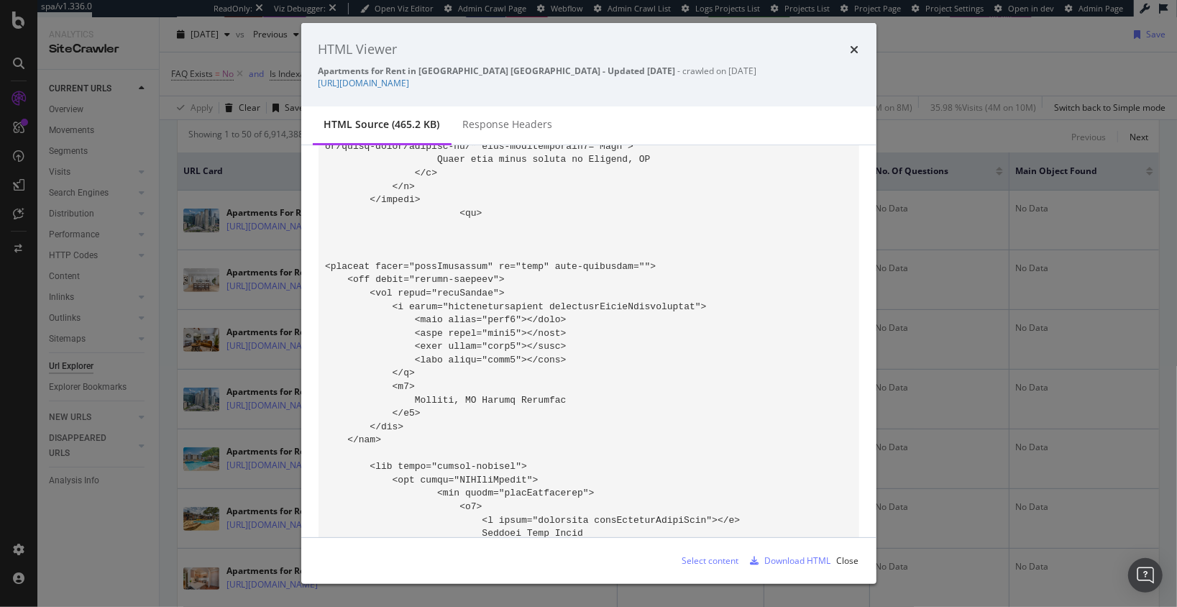
scroll to position [98571, 0]
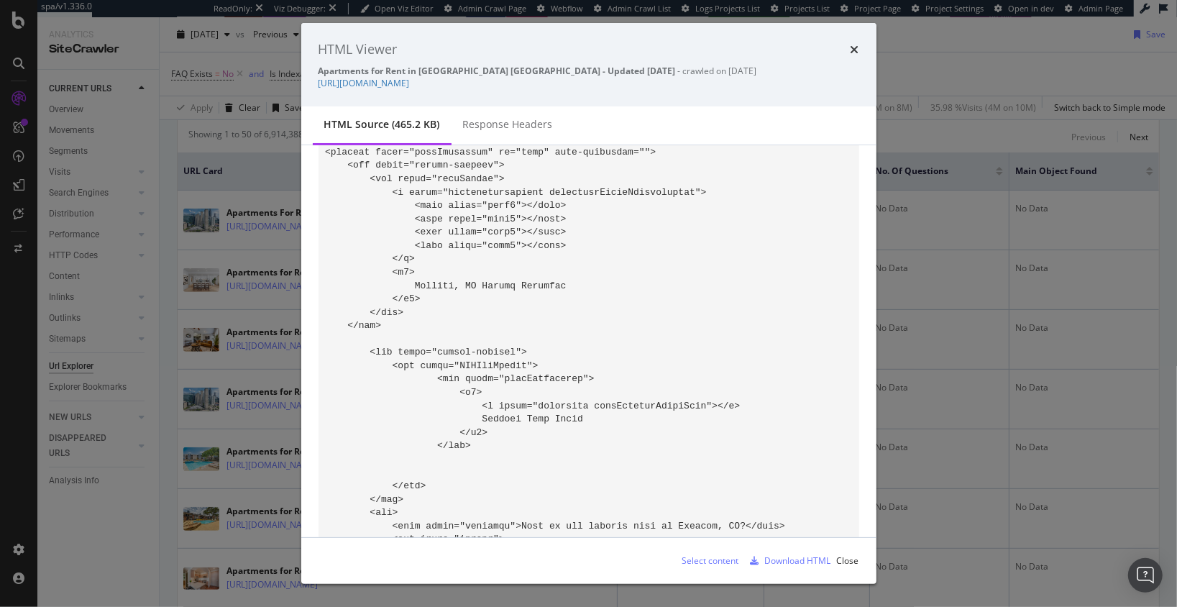
scroll to position [98661, 0]
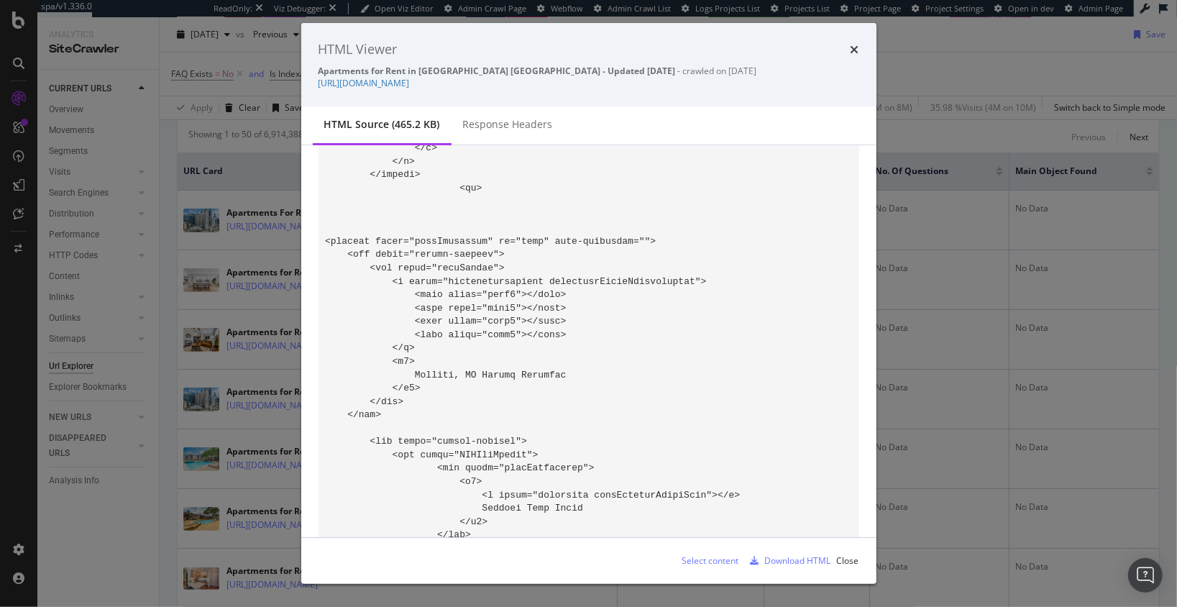
scroll to position [98569, 0]
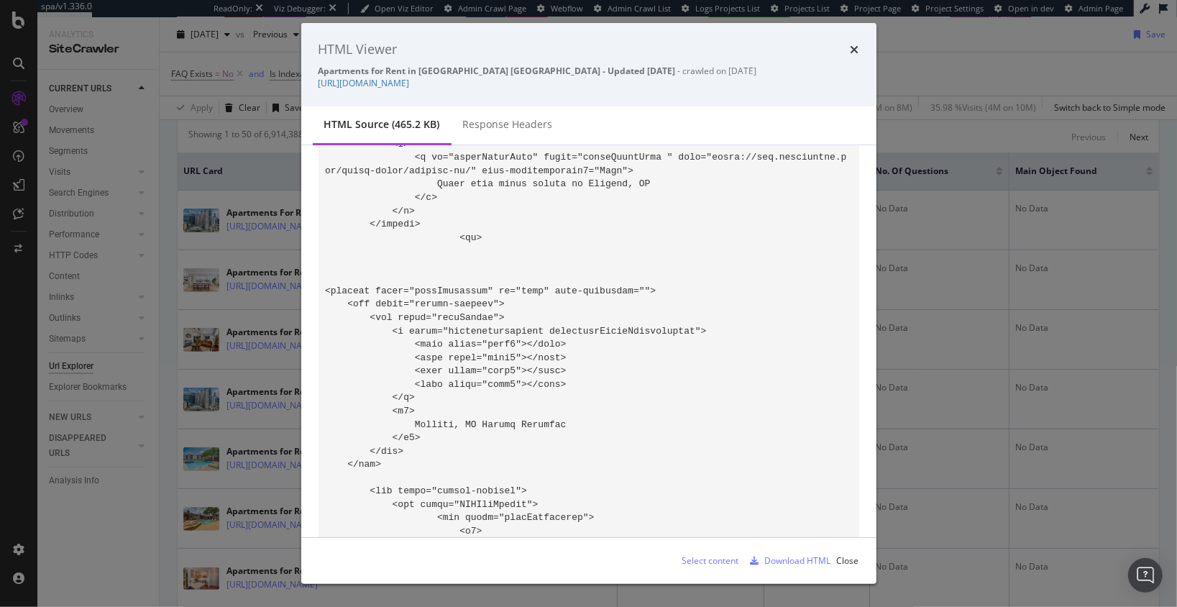
scroll to position [98488, 0]
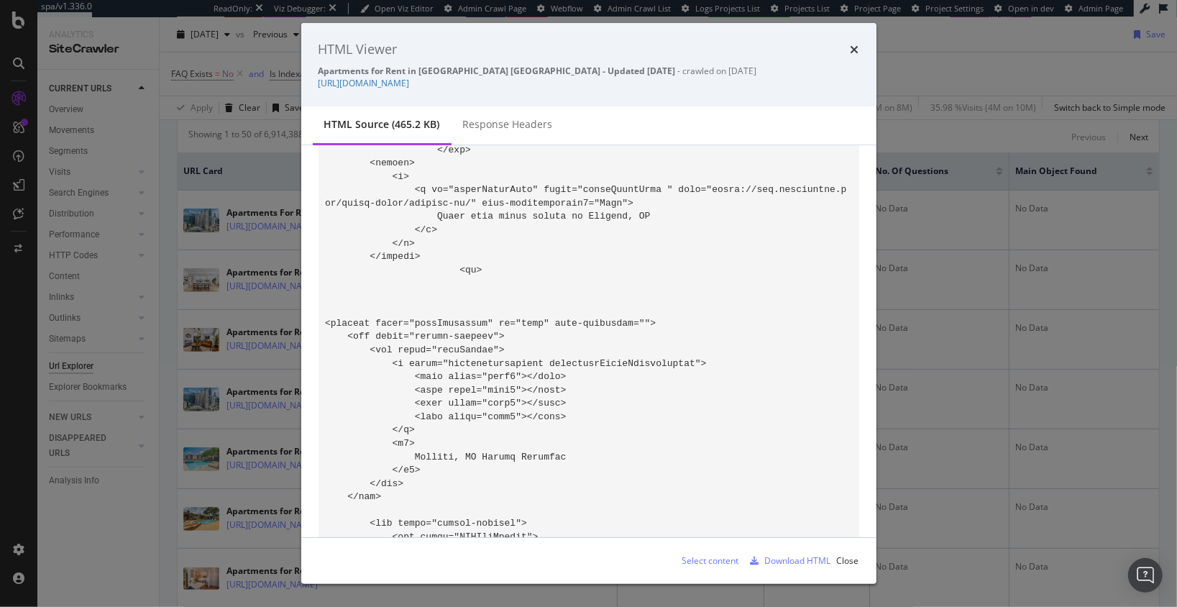
drag, startPoint x: 567, startPoint y: 237, endPoint x: 595, endPoint y: 124, distance: 116.3
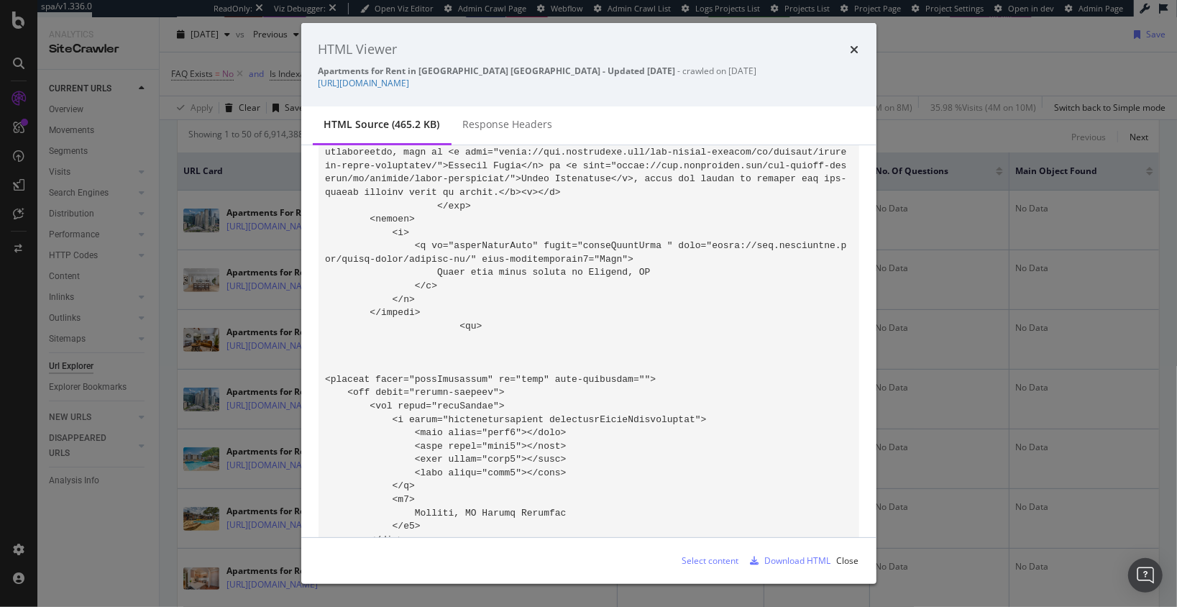
scroll to position [98412, 0]
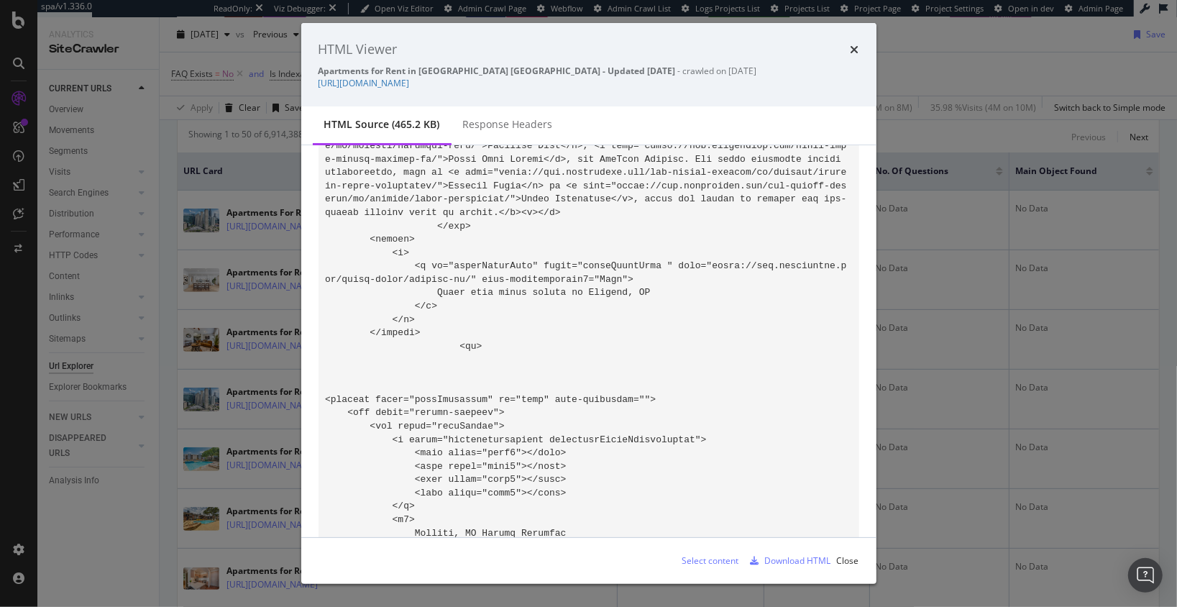
drag, startPoint x: 586, startPoint y: 342, endPoint x: 582, endPoint y: 350, distance: 9.0
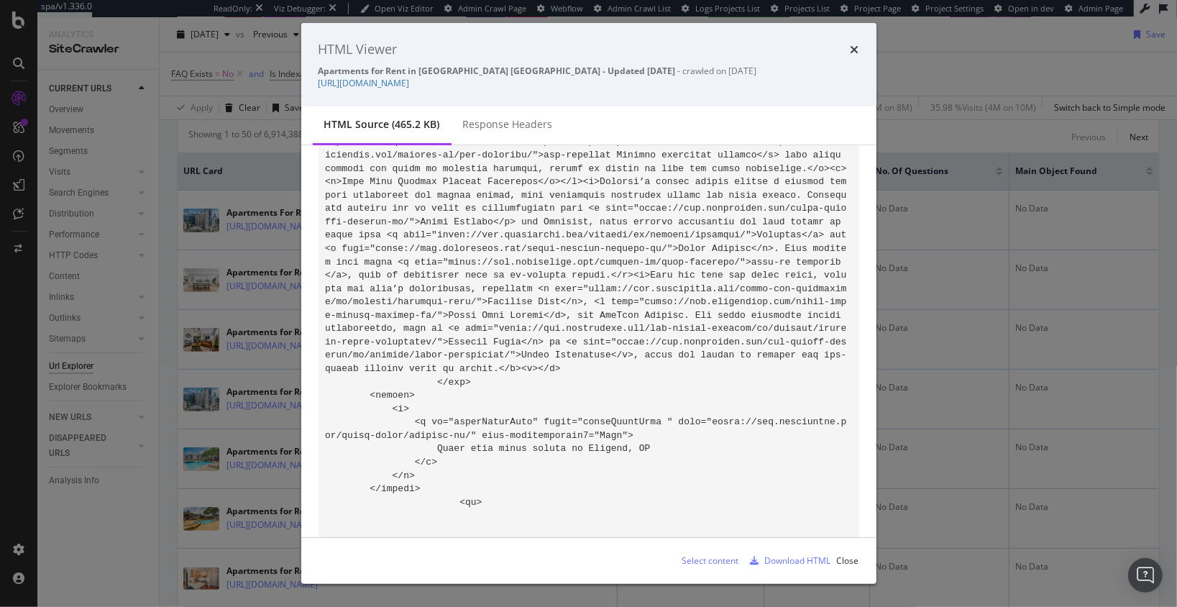
scroll to position [98254, 0]
click at [821, 60] on div "HTML Viewer Apartments for Rent in Atlanta GA - Updated Today - crawled on 2025…" at bounding box center [588, 64] width 575 height 83
drag, startPoint x: 853, startPoint y: 52, endPoint x: 389, endPoint y: 183, distance: 482.5
click at [852, 52] on icon "times" at bounding box center [855, 50] width 9 height 12
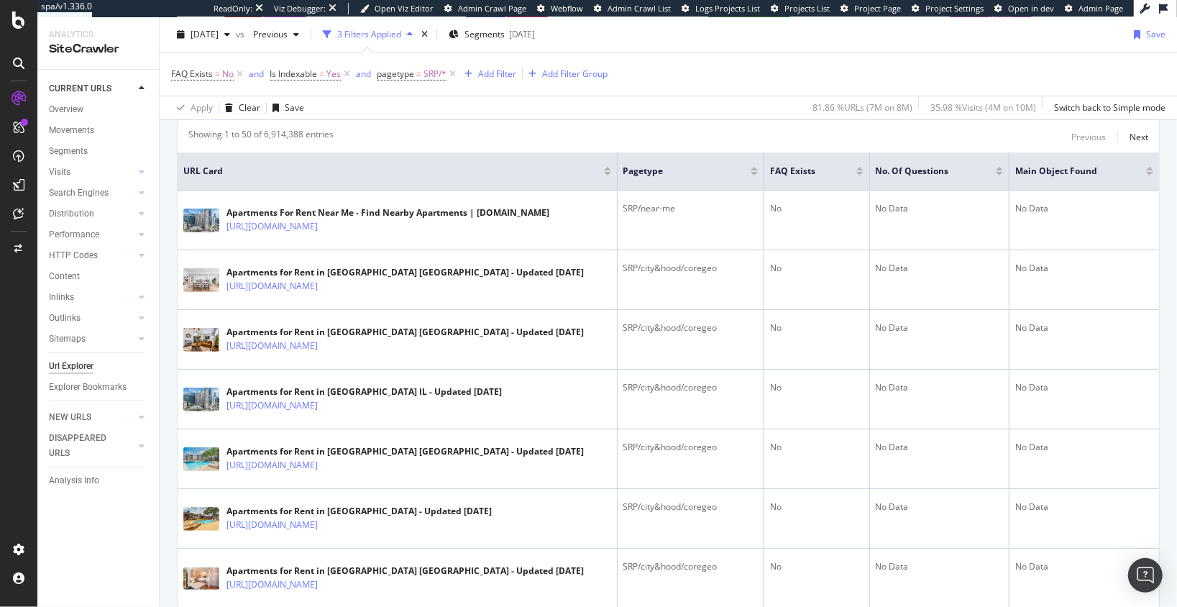
drag, startPoint x: 79, startPoint y: 255, endPoint x: 233, endPoint y: 19, distance: 281.6
click at [0, 0] on div "spa/v1.336.0 ReadOnly: Viz Debugger: Open Viz Editor Admin Crawl Page Webflow A…" at bounding box center [588, 303] width 1177 height 607
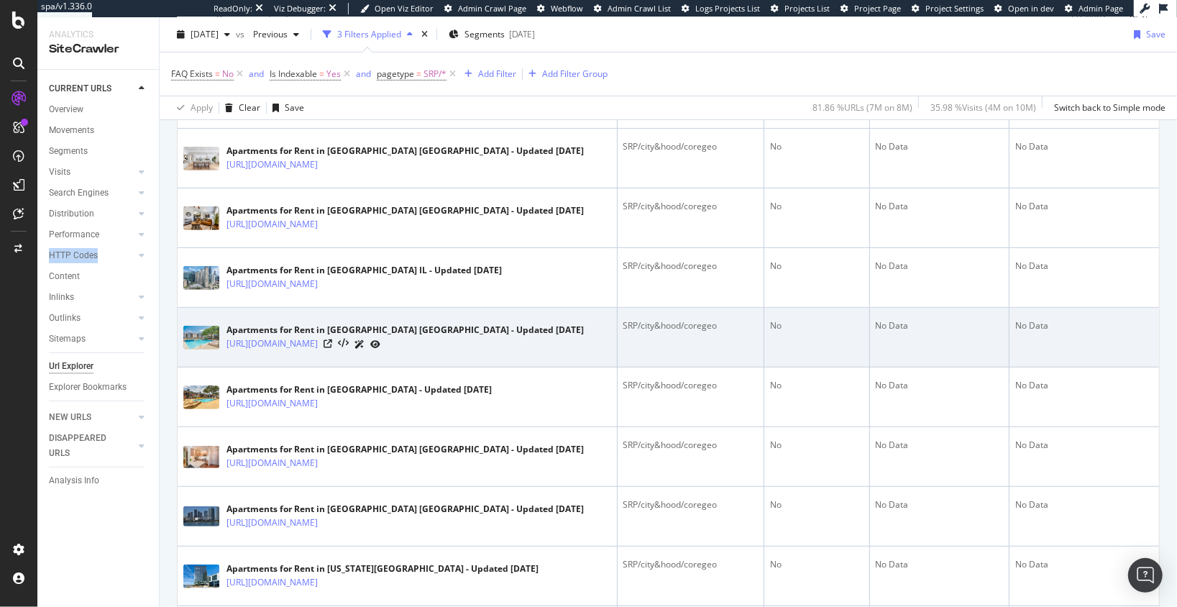
scroll to position [432, 0]
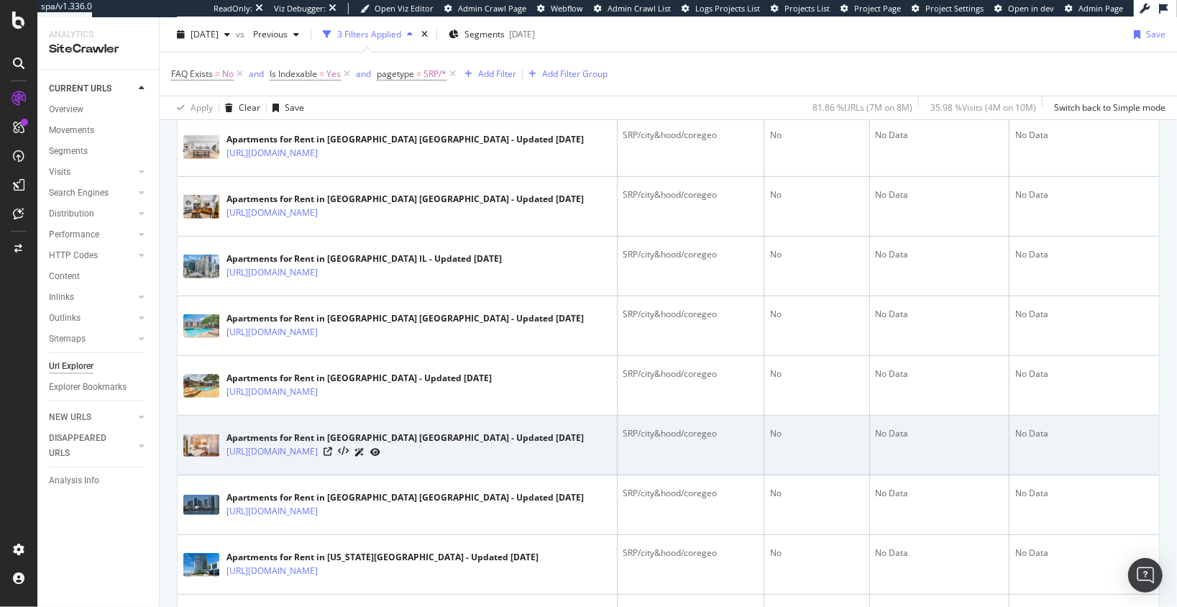
drag, startPoint x: 518, startPoint y: 454, endPoint x: 505, endPoint y: 457, distance: 13.1
click at [518, 454] on div "Apartments for Rent in Los Angeles CA - Updated Today https://www.apartments.co…" at bounding box center [397, 445] width 428 height 36
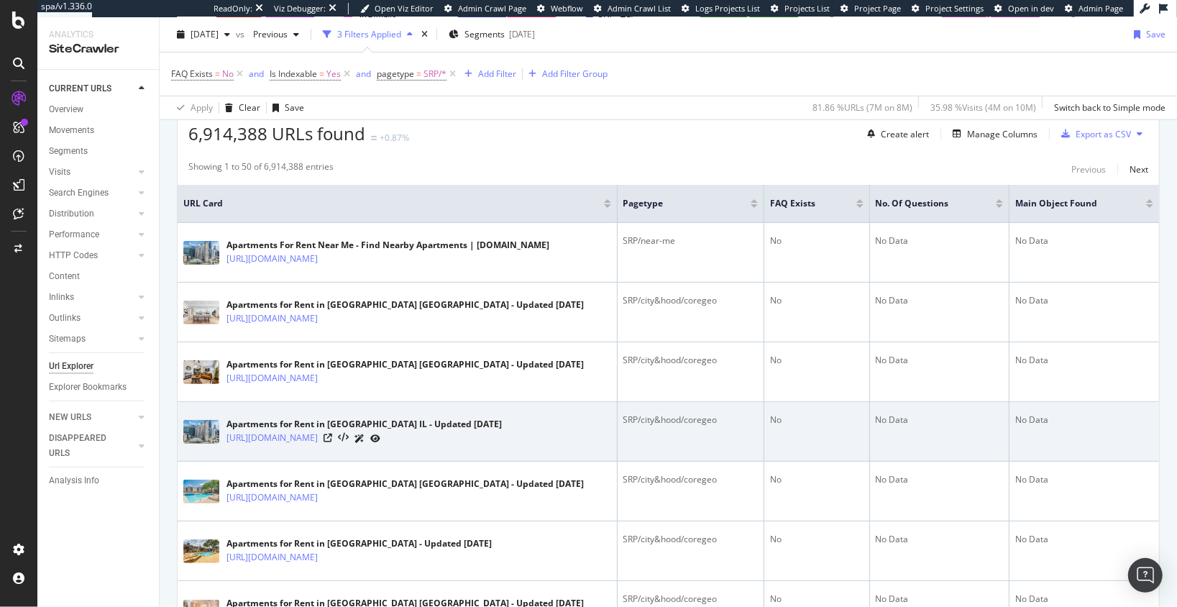
scroll to position [269, 0]
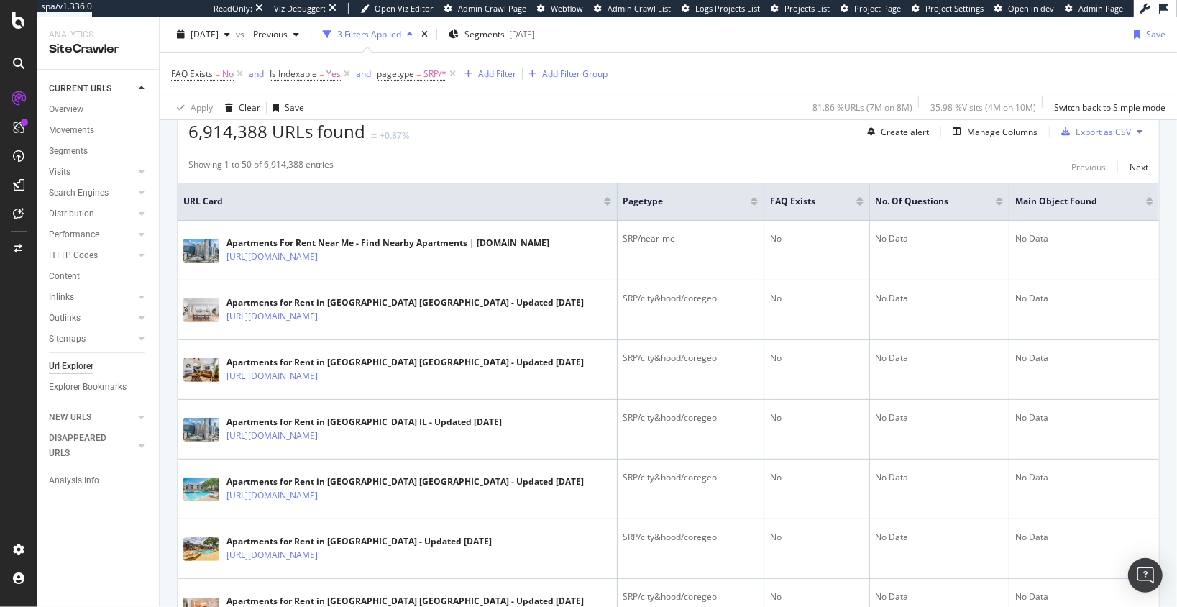
click at [987, 137] on div "Manage Columns" at bounding box center [992, 132] width 91 height 16
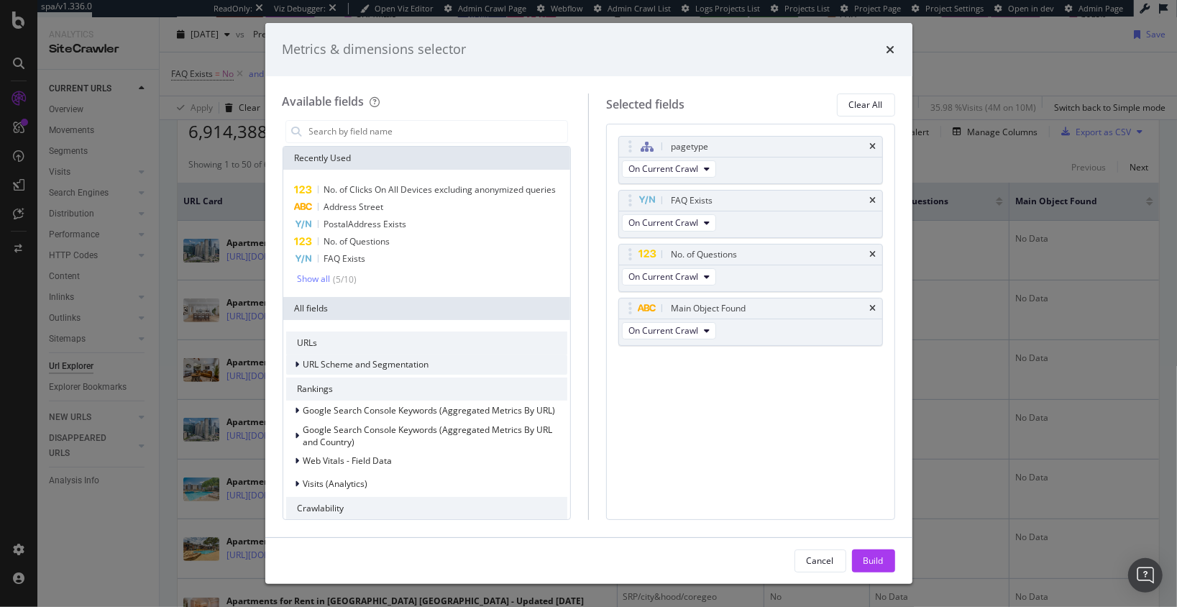
scroll to position [331, 0]
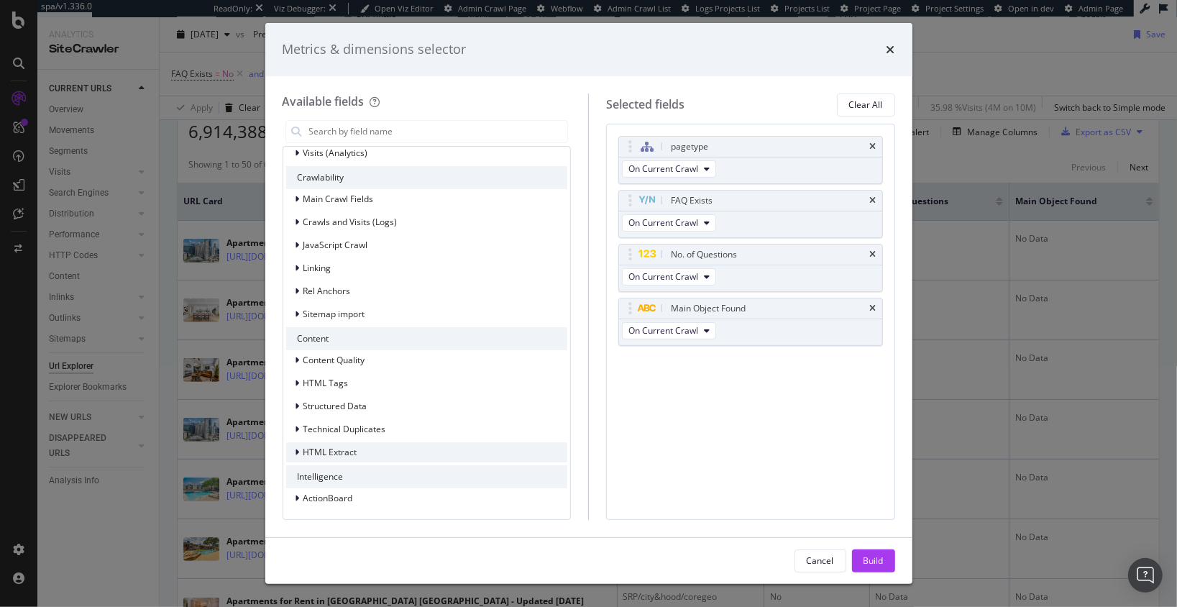
click at [320, 449] on span "HTML Extract" at bounding box center [330, 452] width 54 height 12
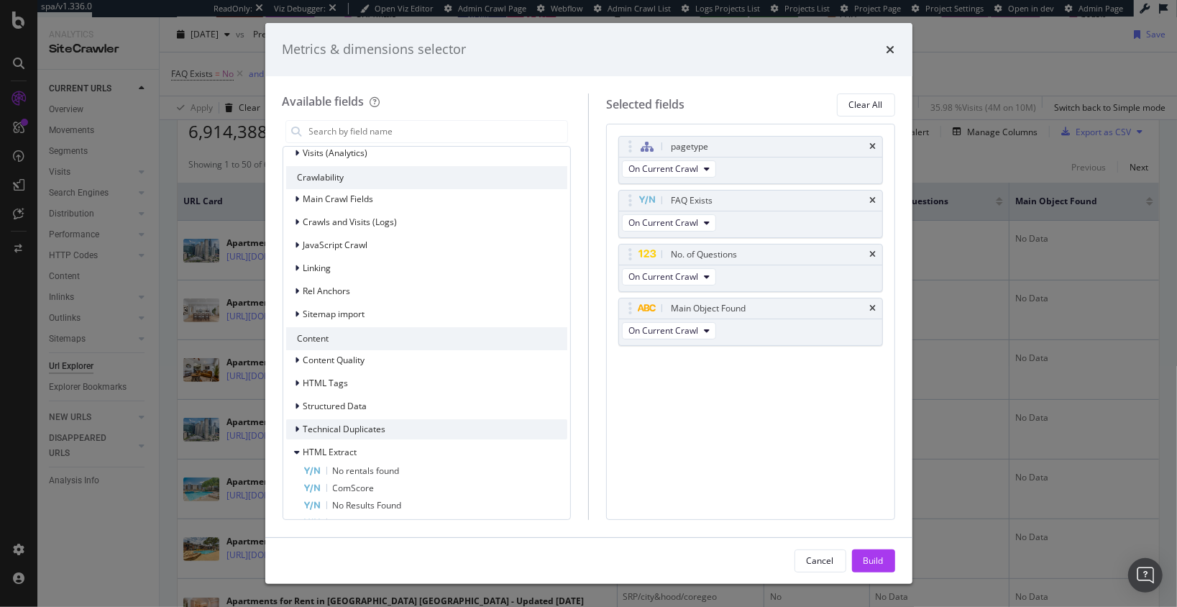
click at [329, 450] on span "HTML Extract" at bounding box center [330, 452] width 54 height 12
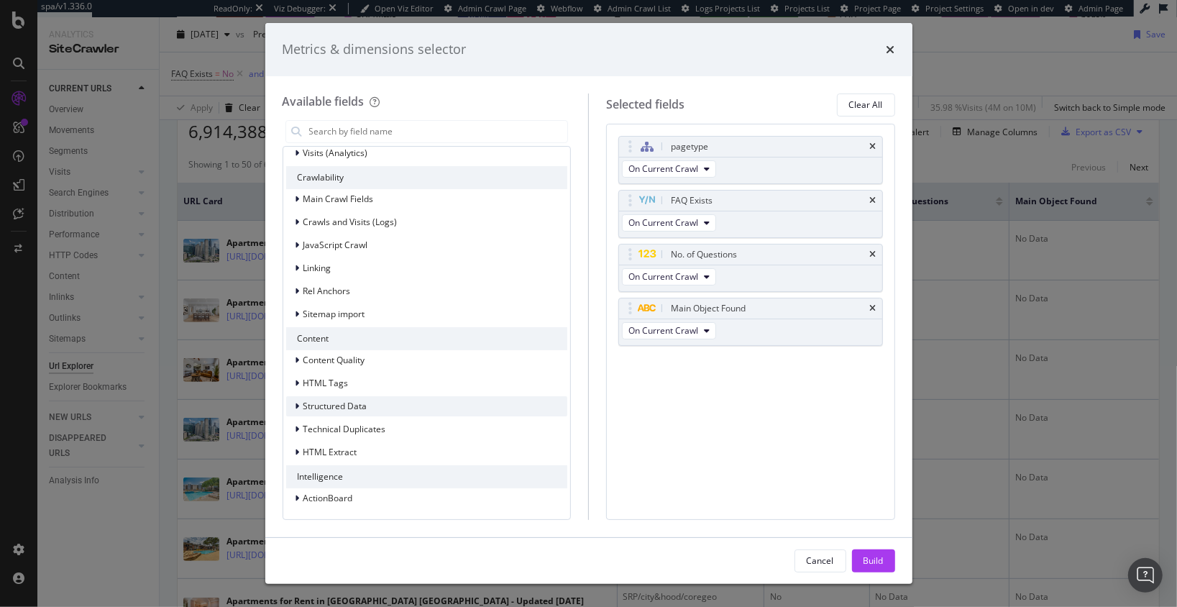
click at [340, 406] on span "Structured Data" at bounding box center [335, 406] width 64 height 12
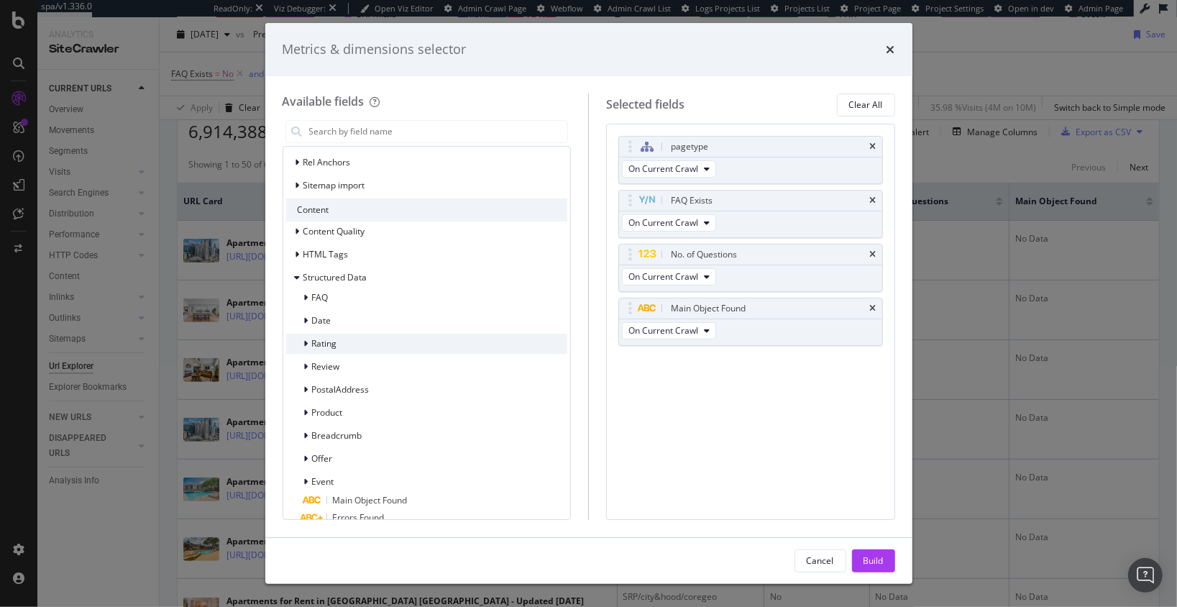
scroll to position [460, 0]
click at [339, 290] on div "FAQ" at bounding box center [427, 297] width 282 height 20
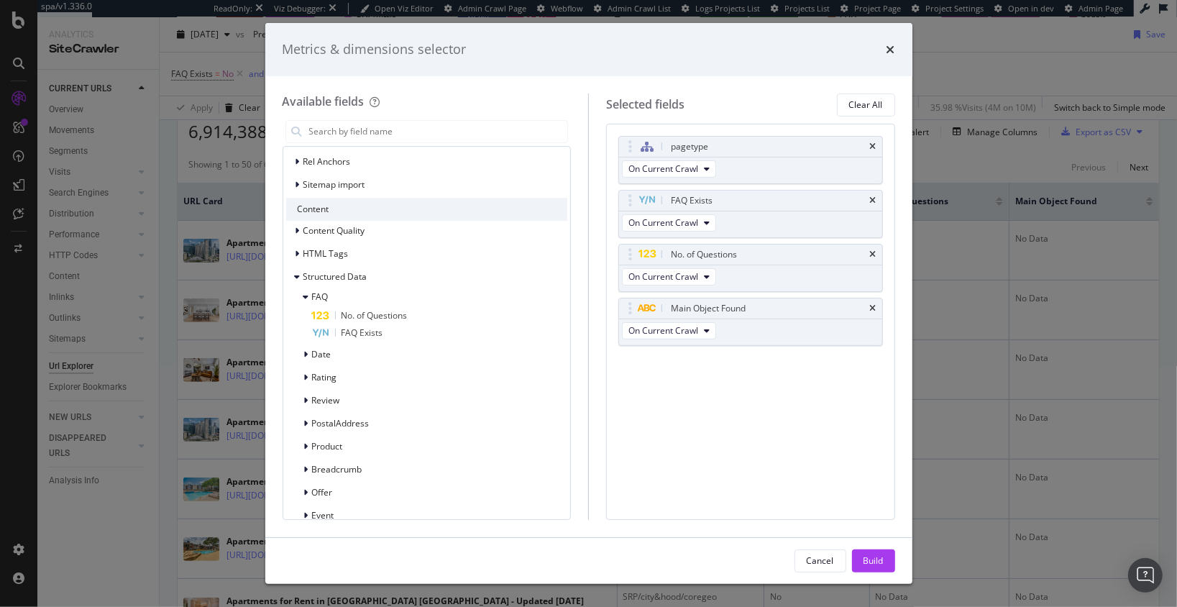
click at [725, 424] on div "pagetype On Current Crawl FAQ Exists On Current Crawl No. of Questions On Curre…" at bounding box center [750, 322] width 289 height 396
click at [894, 44] on icon "times" at bounding box center [890, 50] width 9 height 12
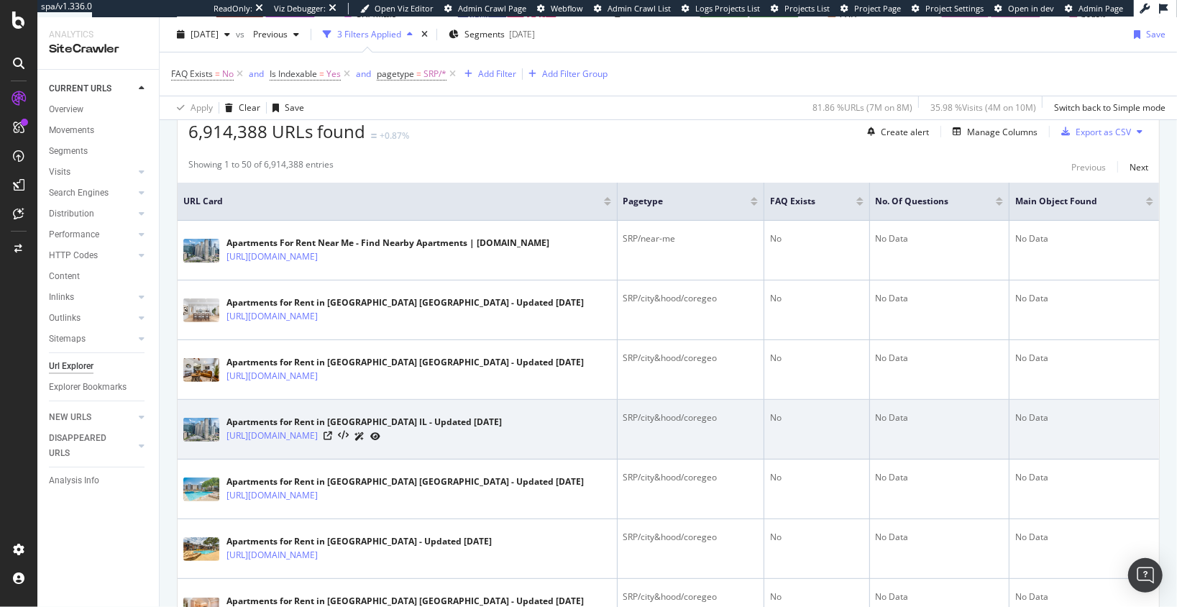
click at [494, 456] on td "Apartments for Rent in Chicago IL - Updated Today https://www.apartments.com/ch…" at bounding box center [398, 430] width 440 height 60
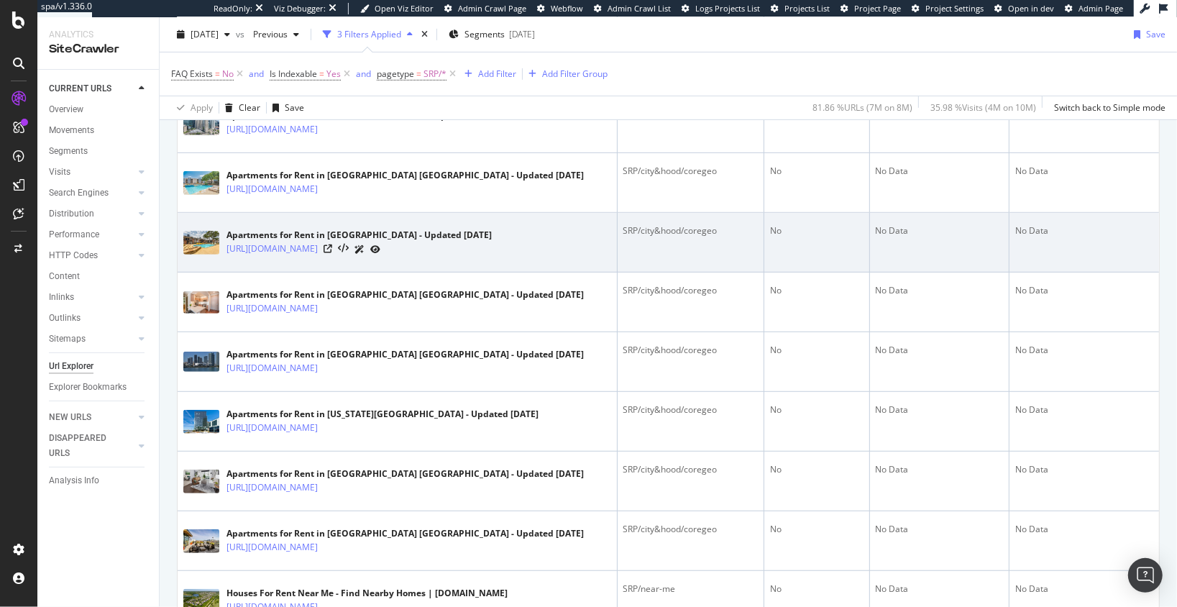
scroll to position [751, 0]
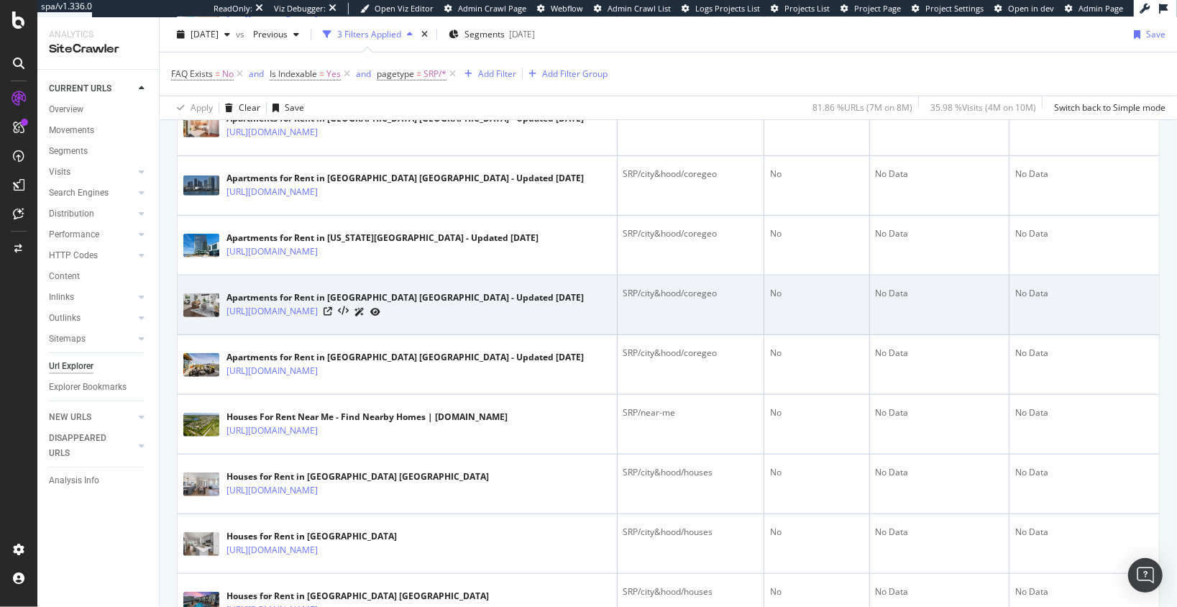
click at [418, 324] on td "Apartments for Rent in Orlando FL - Updated Today https://www.apartments.com/or…" at bounding box center [398, 305] width 440 height 60
click at [349, 311] on icon at bounding box center [343, 313] width 11 height 10
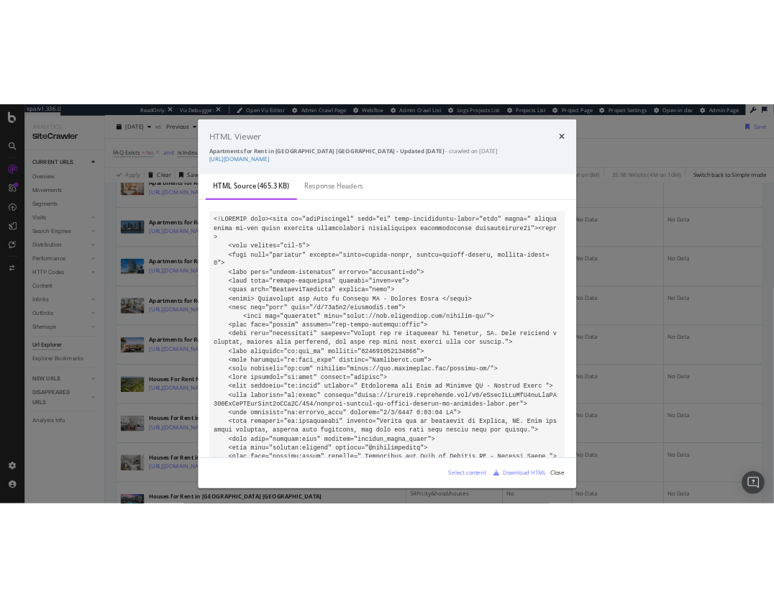
scroll to position [58, 0]
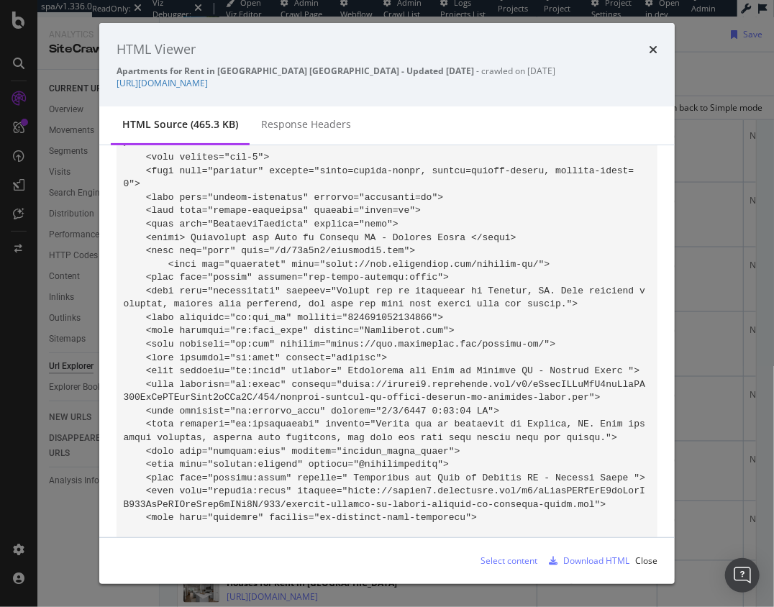
drag, startPoint x: 58, startPoint y: 109, endPoint x: 15, endPoint y: 110, distance: 43.2
click at [58, 109] on div "HTML Viewer Apartments for Rent in Orlando FL - Updated Today - crawled on 2025…" at bounding box center [387, 303] width 774 height 607
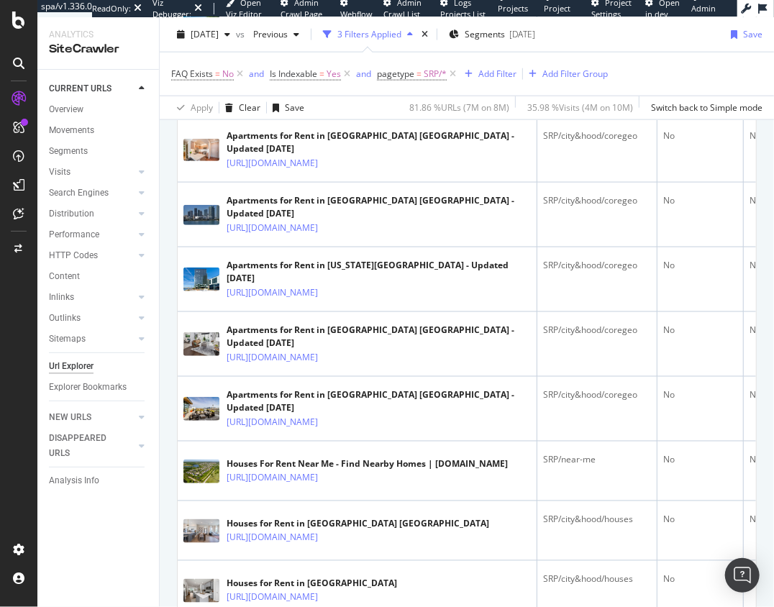
drag, startPoint x: 98, startPoint y: 215, endPoint x: 152, endPoint y: 5, distance: 216.9
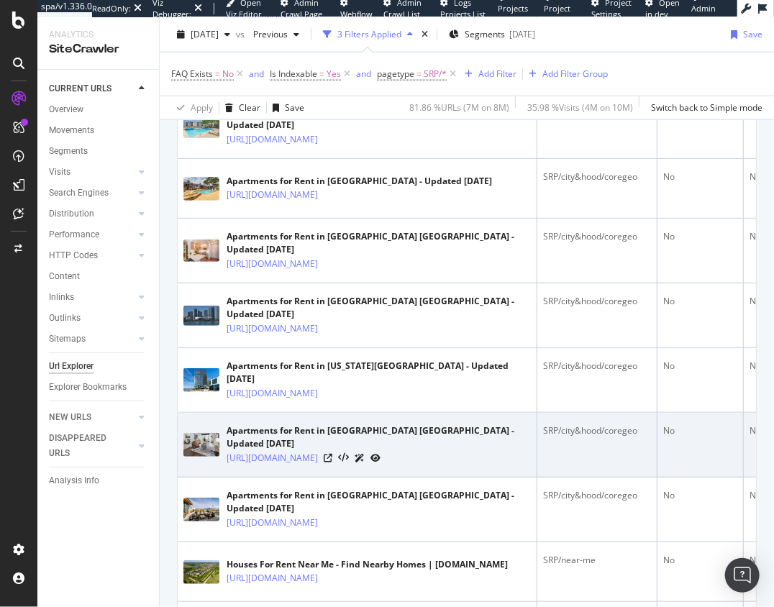
scroll to position [652, 0]
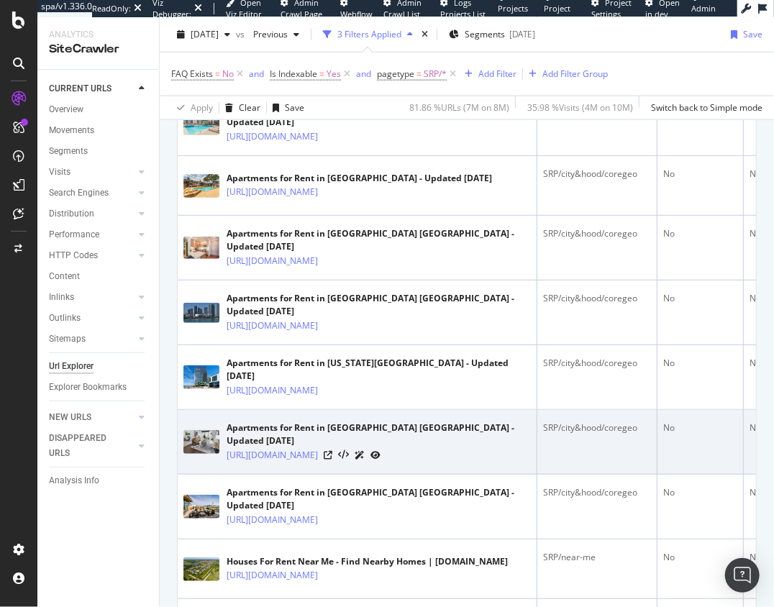
click at [334, 429] on td "Apartments for Rent in Orlando FL - Updated Today https://www.apartments.com/or…" at bounding box center [357, 442] width 359 height 65
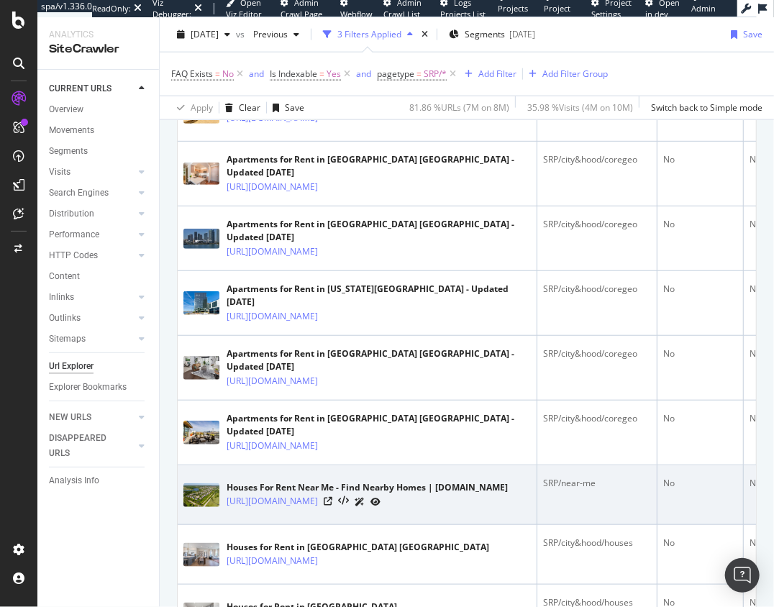
scroll to position [727, 0]
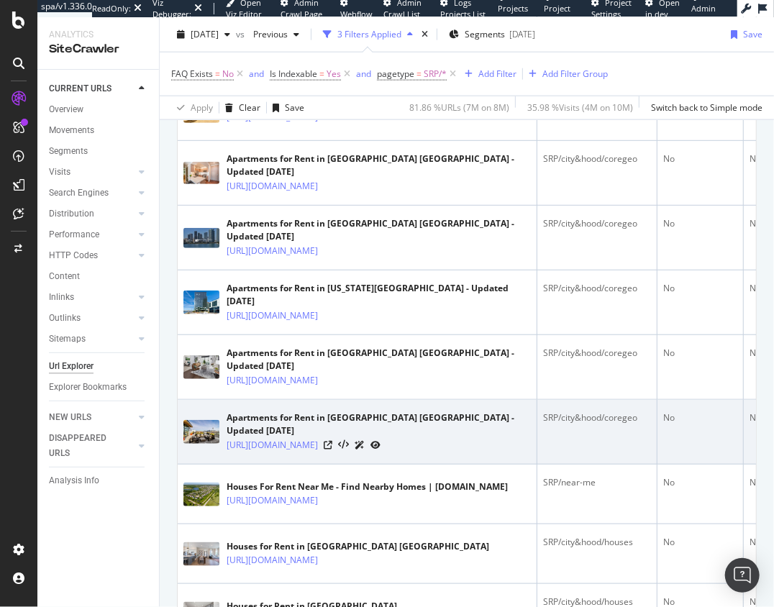
drag, startPoint x: 333, startPoint y: 414, endPoint x: 305, endPoint y: 412, distance: 28.1
click at [333, 414] on td "Apartments for Rent in Seattle WA - Updated Today https://www.apartments.com/se…" at bounding box center [357, 432] width 359 height 65
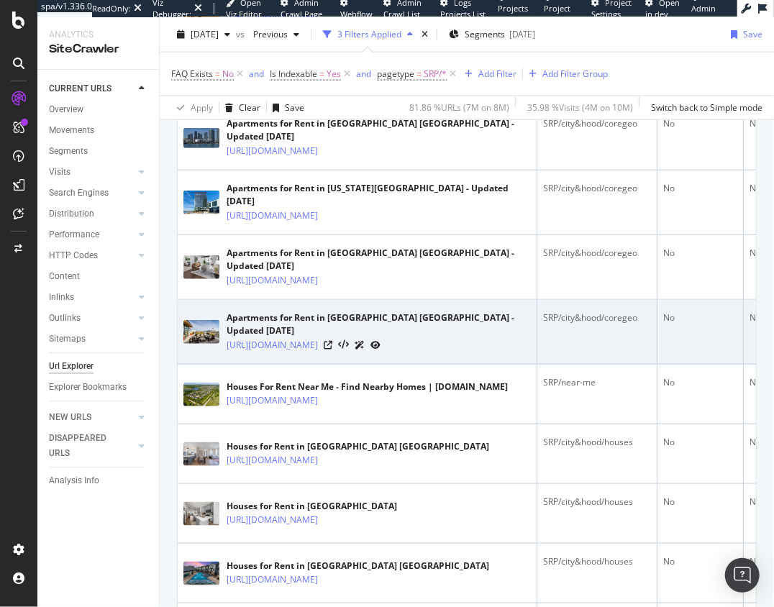
scroll to position [828, 0]
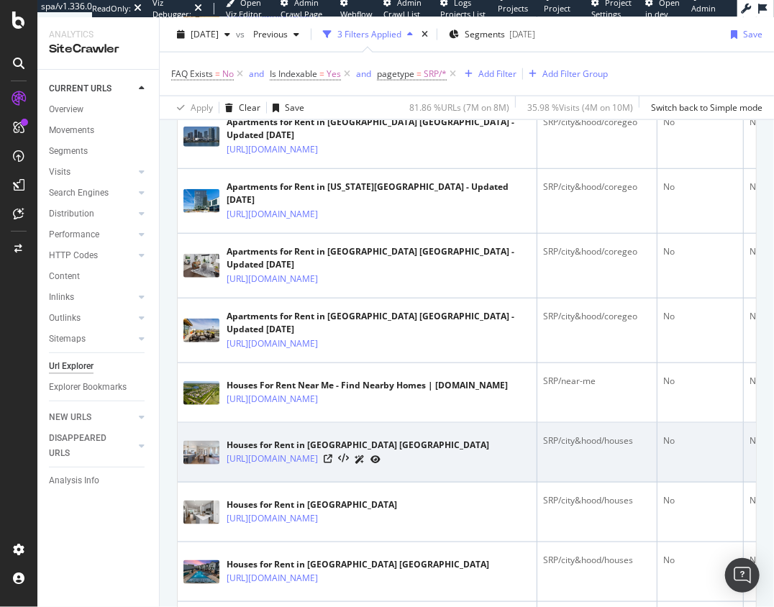
drag, startPoint x: 222, startPoint y: 418, endPoint x: 411, endPoint y: 430, distance: 189.5
click at [423, 434] on div "Houses for Rent in Atlanta GA https://www.apartments.com/houses/atlanta-ga/" at bounding box center [356, 452] width 347 height 36
click at [405, 432] on td "Houses for Rent in Atlanta GA https://www.apartments.com/houses/atlanta-ga/" at bounding box center [357, 453] width 359 height 60
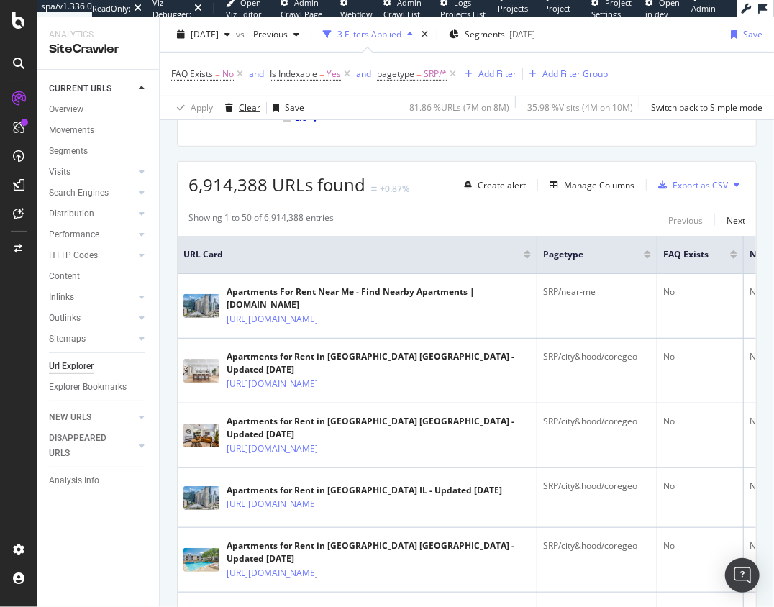
drag, startPoint x: 242, startPoint y: 111, endPoint x: 234, endPoint y: 94, distance: 18.7
click at [242, 111] on div "Clear" at bounding box center [250, 107] width 22 height 12
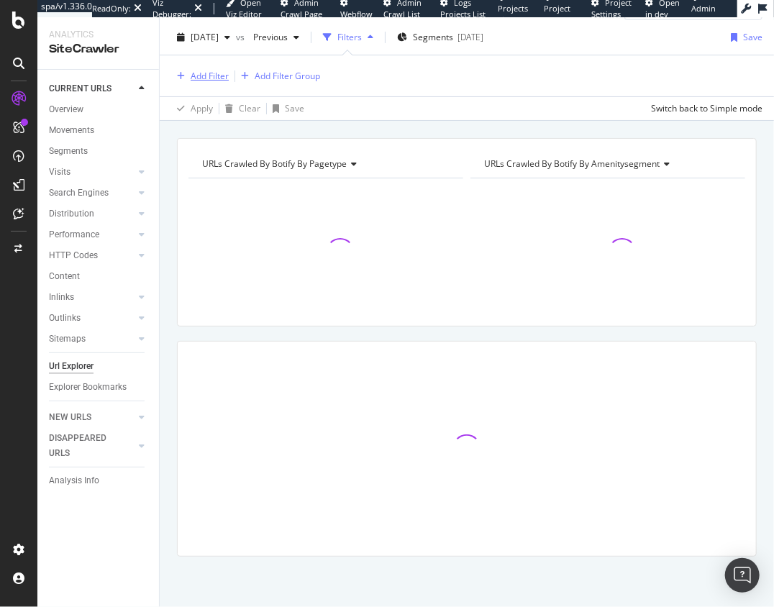
scroll to position [32, 0]
click at [216, 76] on div "Add Filter" at bounding box center [210, 77] width 38 height 12
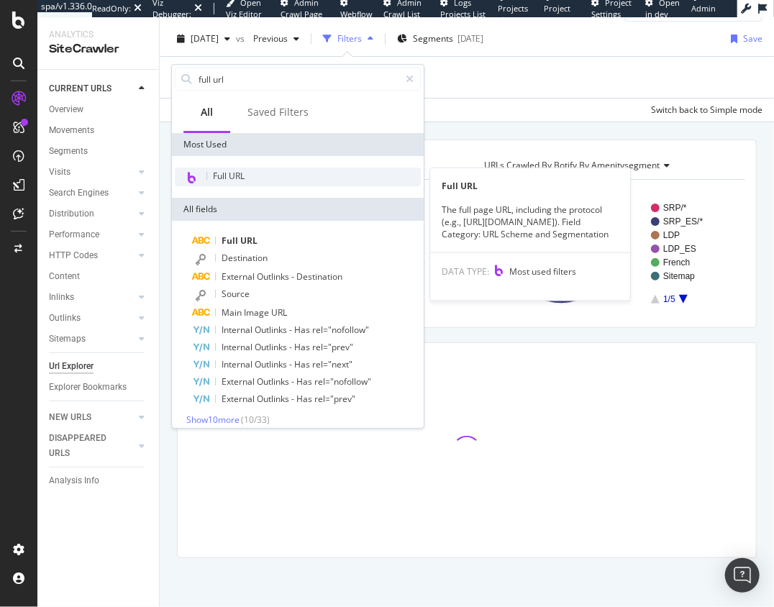
type input "full url"
click at [262, 178] on div "Full URL" at bounding box center [298, 177] width 246 height 19
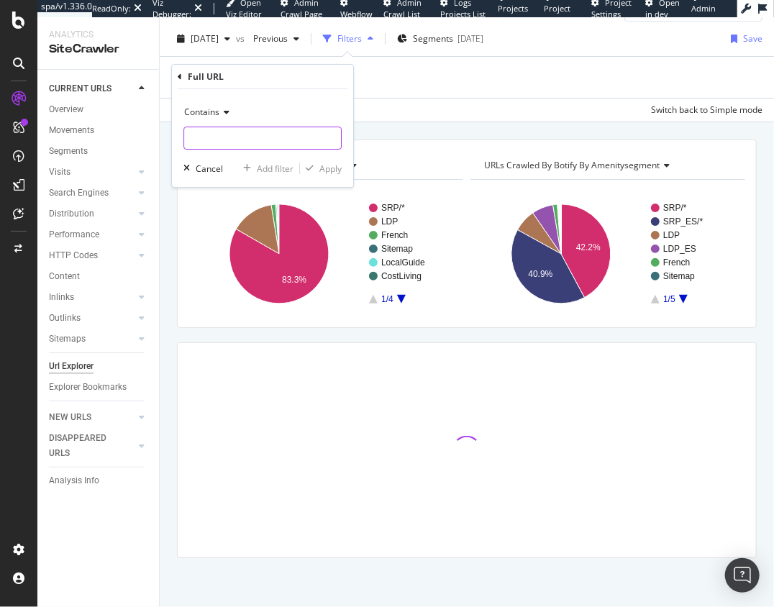
click at [236, 129] on input "text" at bounding box center [262, 138] width 157 height 23
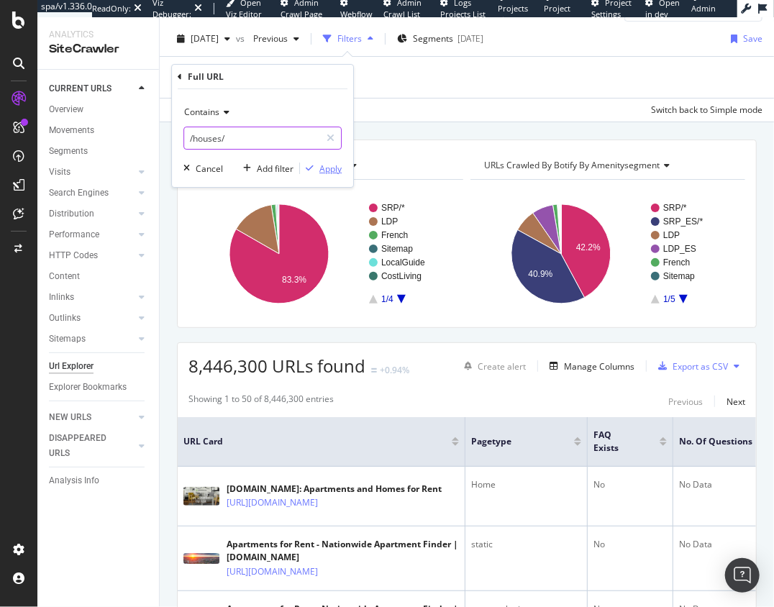
type input "/houses/"
click at [324, 170] on div "Apply" at bounding box center [330, 168] width 22 height 12
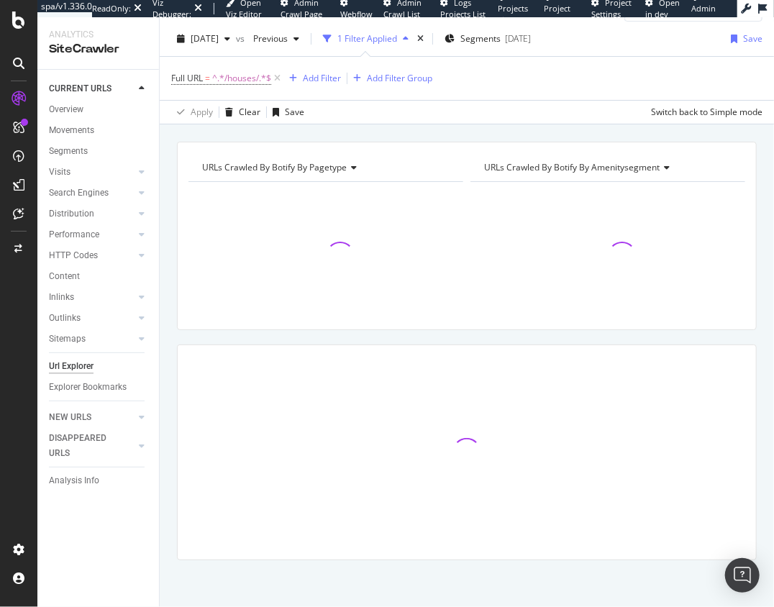
click at [162, 320] on div "URLs Crawled By Botify By pagetype Chart (by Value) Table Expand Export as CSV …" at bounding box center [467, 376] width 614 height 469
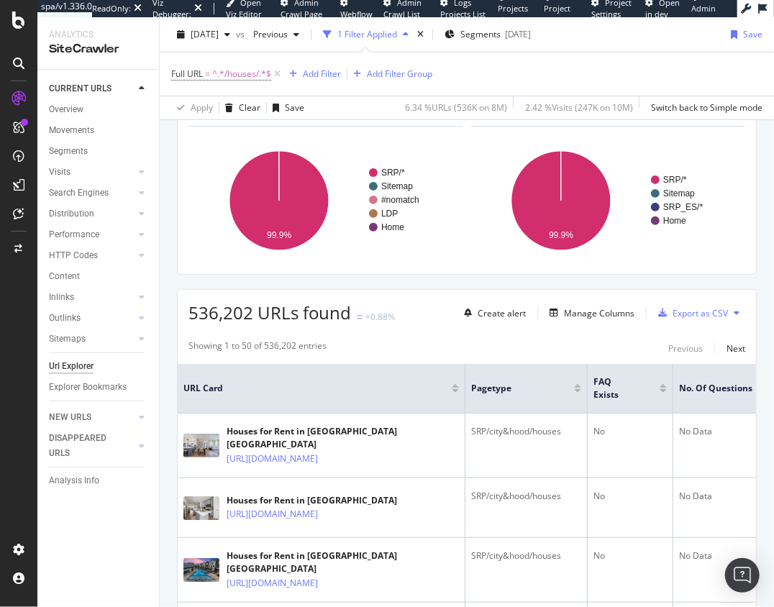
scroll to position [88, 0]
click at [579, 311] on div "Manage Columns" at bounding box center [599, 312] width 70 height 12
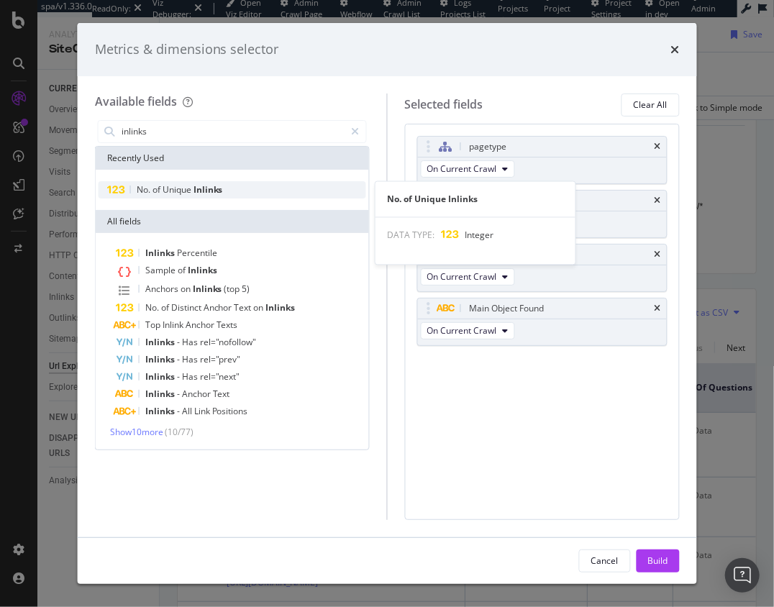
type input "inlinks"
drag, startPoint x: 170, startPoint y: 191, endPoint x: 242, endPoint y: 213, distance: 75.1
click at [170, 191] on span "Unique" at bounding box center [177, 189] width 31 height 12
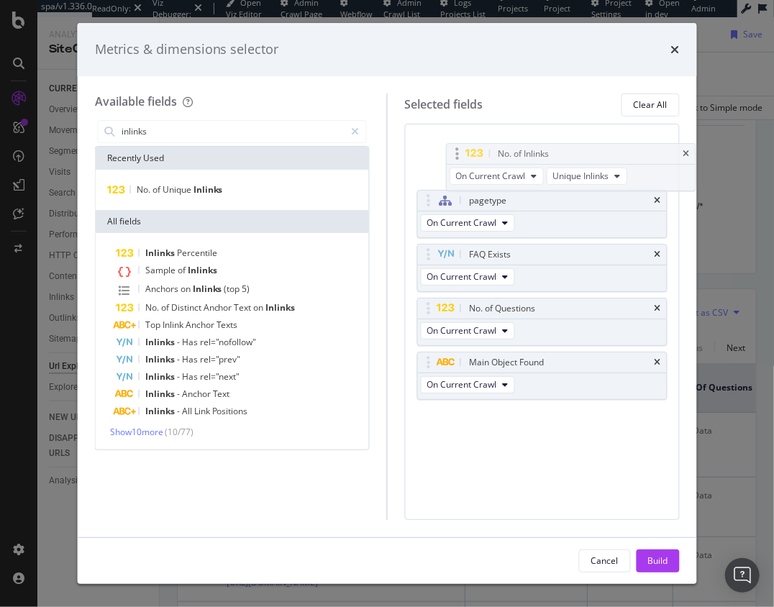
drag, startPoint x: 424, startPoint y: 358, endPoint x: 455, endPoint y: 150, distance: 210.1
click at [446, 150] on body "spa/v1.336.0 ReadOnly: Viz Debugger: Open Viz Editor Admin Crawl Page Webflow A…" at bounding box center [387, 303] width 774 height 607
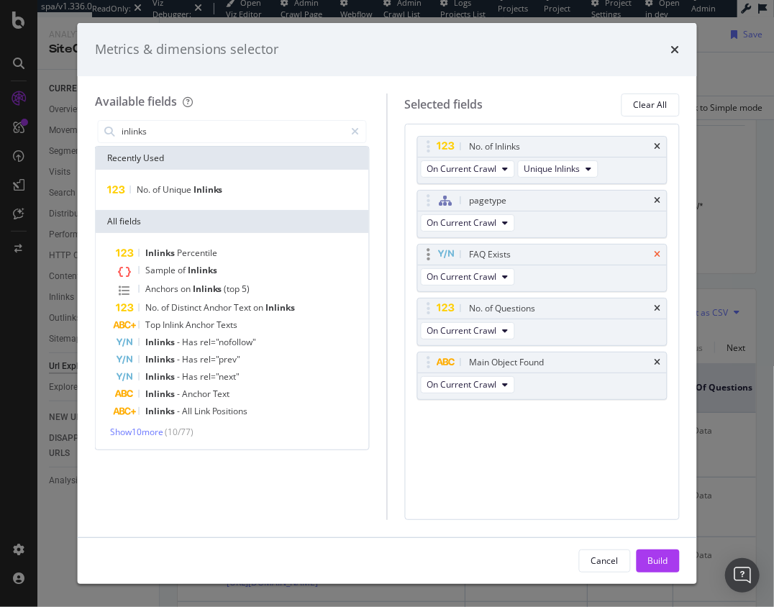
click at [658, 199] on icon "times" at bounding box center [657, 200] width 6 height 9
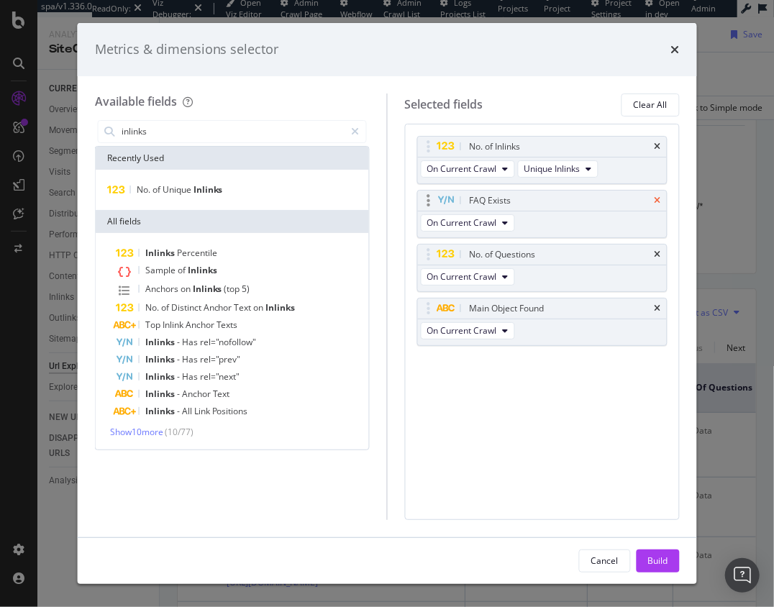
click at [658, 199] on icon "times" at bounding box center [657, 200] width 6 height 9
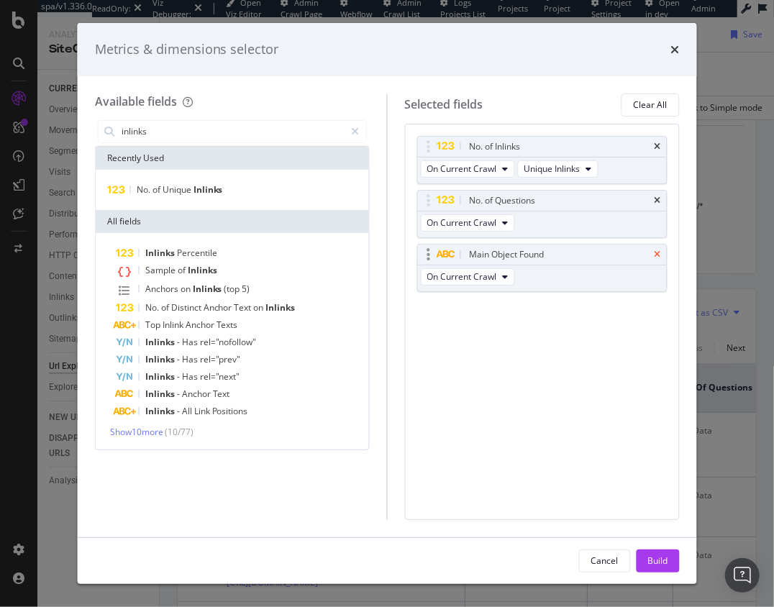
click at [658, 199] on icon "times" at bounding box center [657, 200] width 6 height 9
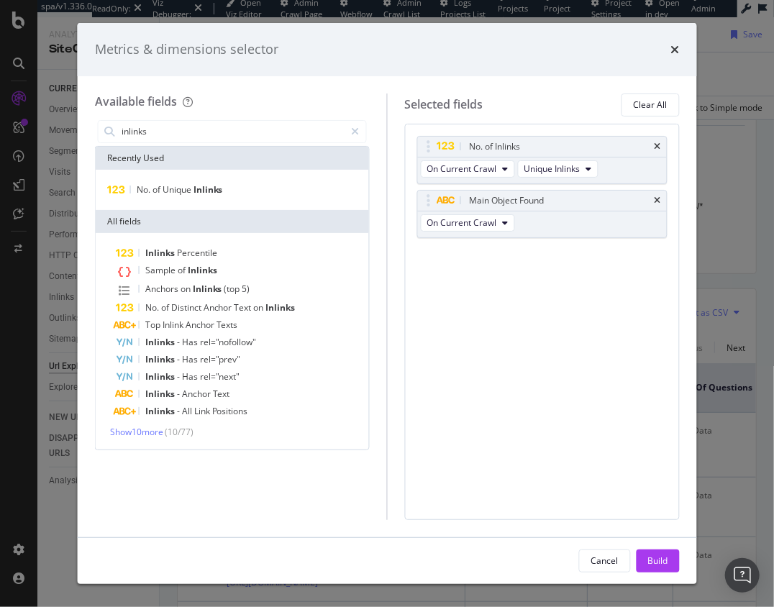
drag, startPoint x: 658, startPoint y: 199, endPoint x: 659, endPoint y: 213, distance: 13.7
click at [658, 199] on icon "times" at bounding box center [657, 200] width 6 height 9
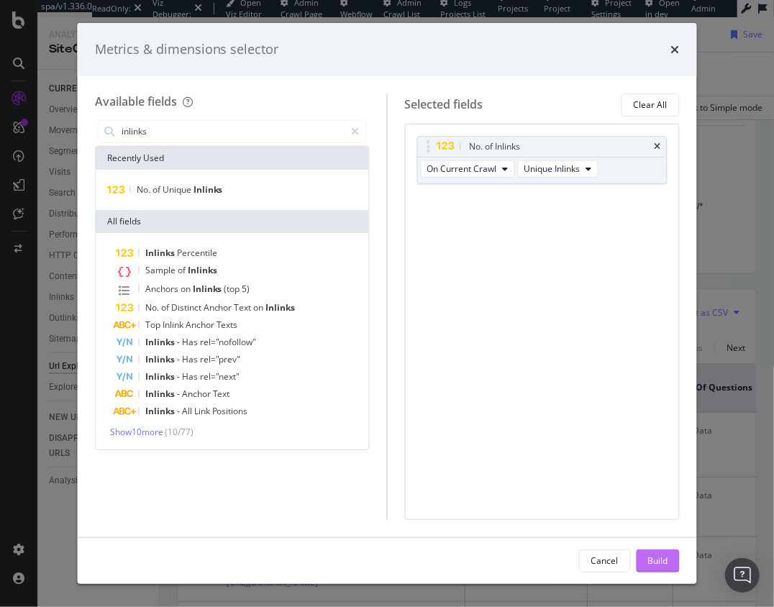
click at [661, 559] on div "Build" at bounding box center [657, 560] width 20 height 12
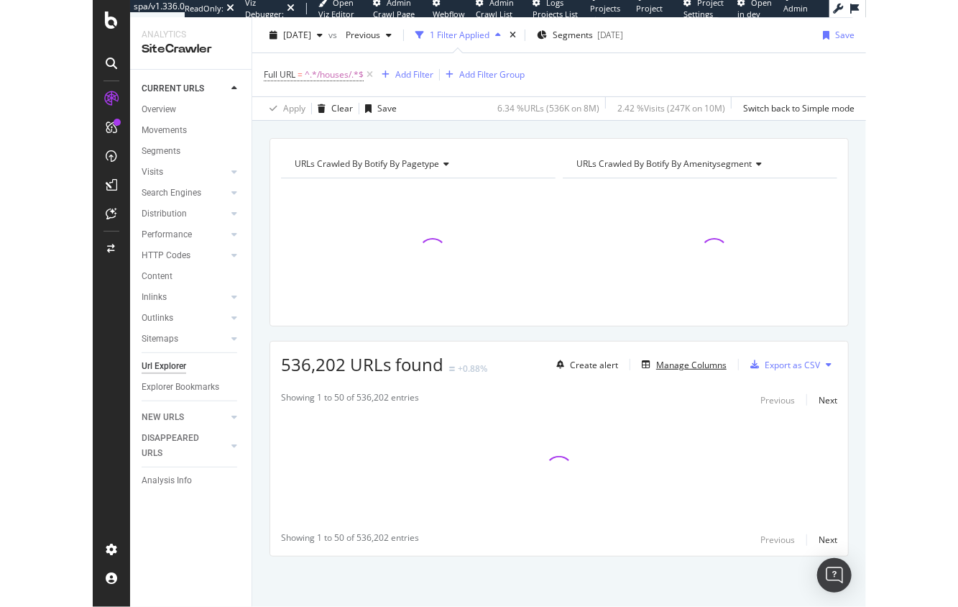
scroll to position [35, 0]
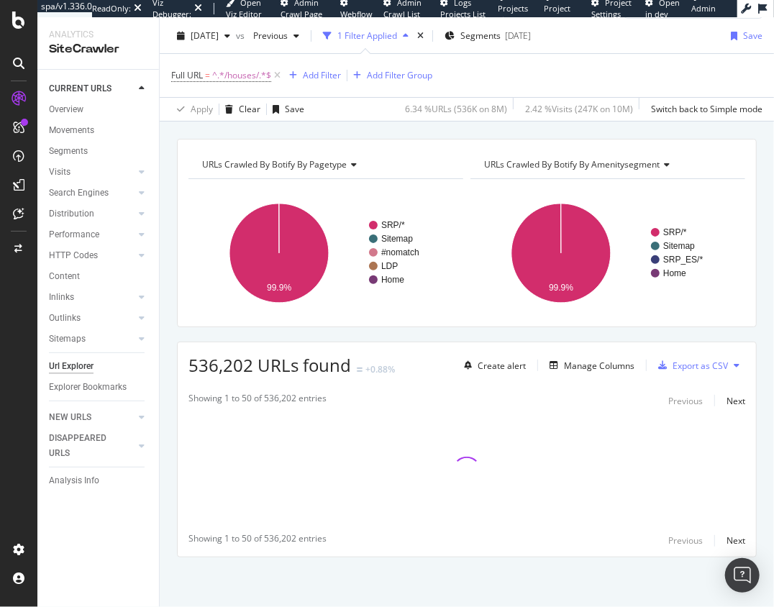
drag, startPoint x: 170, startPoint y: 361, endPoint x: 157, endPoint y: 214, distance: 148.0
click at [170, 361] on div "URLs Crawled By Botify By pagetype Chart (by Value) Table Expand Export as CSV …" at bounding box center [467, 373] width 614 height 469
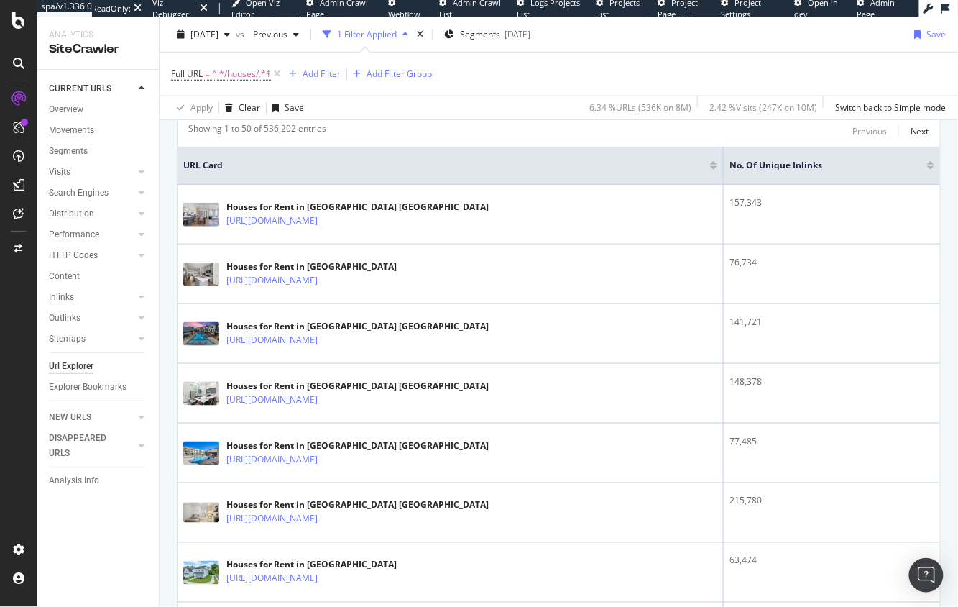
scroll to position [0, 0]
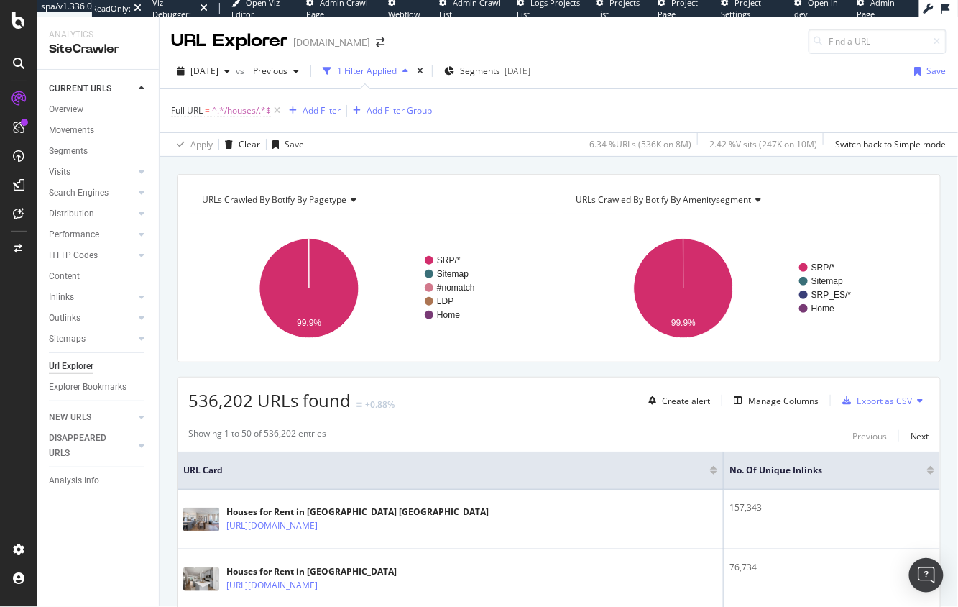
click at [932, 468] on div at bounding box center [930, 468] width 7 height 4
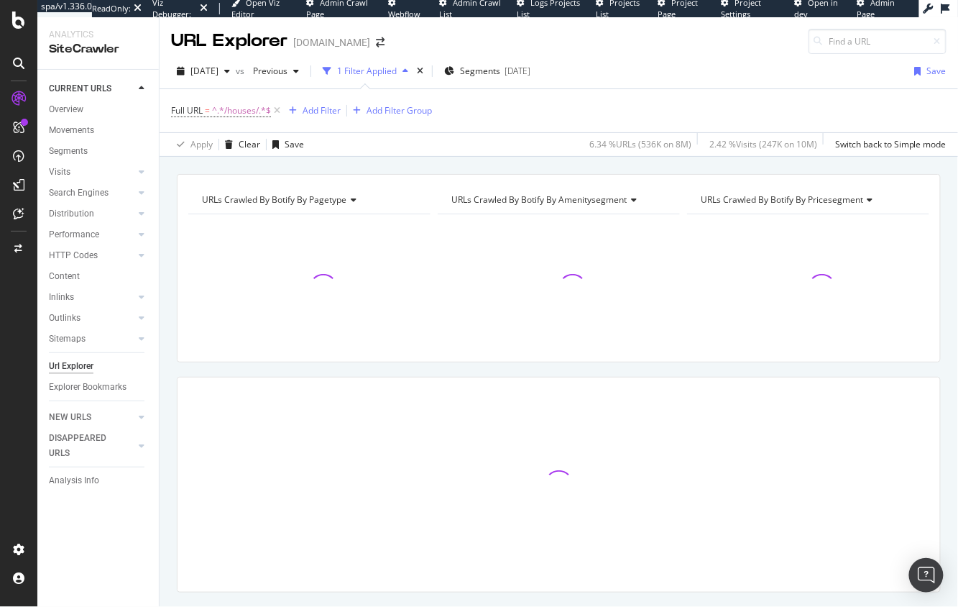
click at [564, 161] on div "URLs Crawled By Botify By pagetype Chart (by Value) Table Expand Export as CSV …" at bounding box center [559, 174] width 799 height 35
click at [537, 160] on div "URLs Crawled By Botify By pagetype Chart (by Value) Table Expand Export as CSV …" at bounding box center [559, 172] width 799 height 35
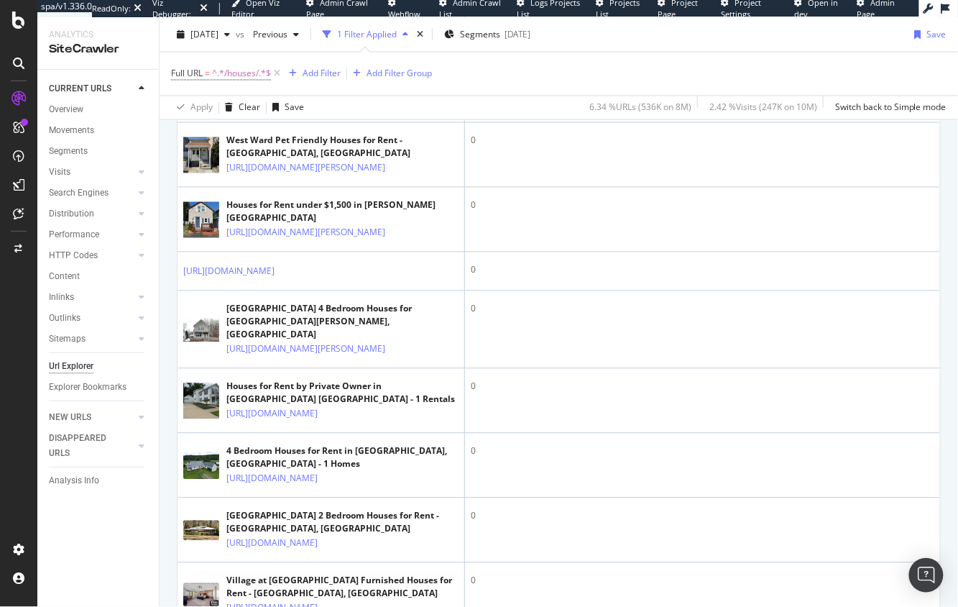
scroll to position [0, 0]
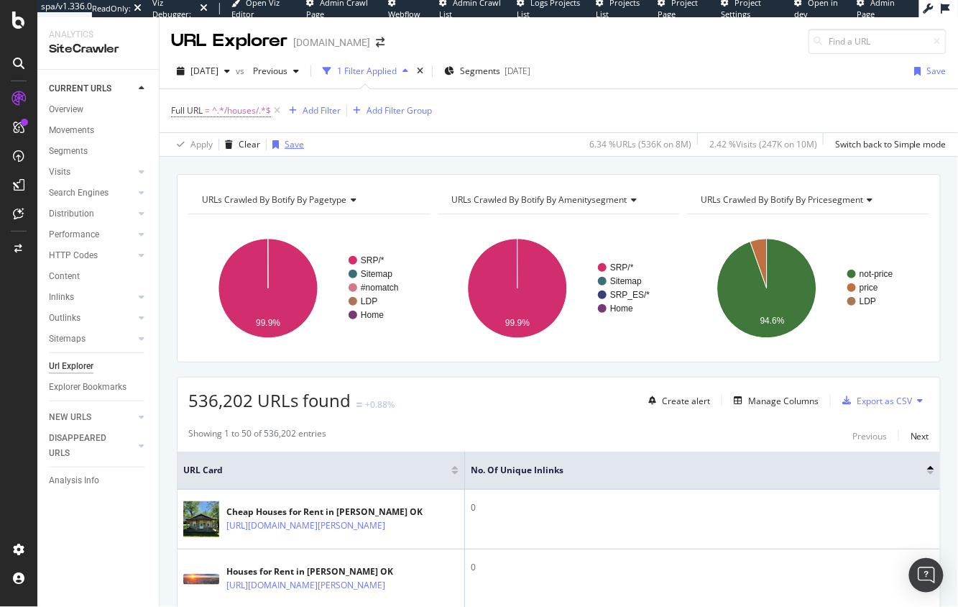
drag, startPoint x: 297, startPoint y: 156, endPoint x: 283, endPoint y: 137, distance: 23.6
click at [295, 156] on div "2025 Aug. 8th vs Previous 1 Filter Applied Segments 2025-07-14 Save Full URL = …" at bounding box center [559, 105] width 799 height 103
click at [275, 110] on icon at bounding box center [277, 111] width 12 height 14
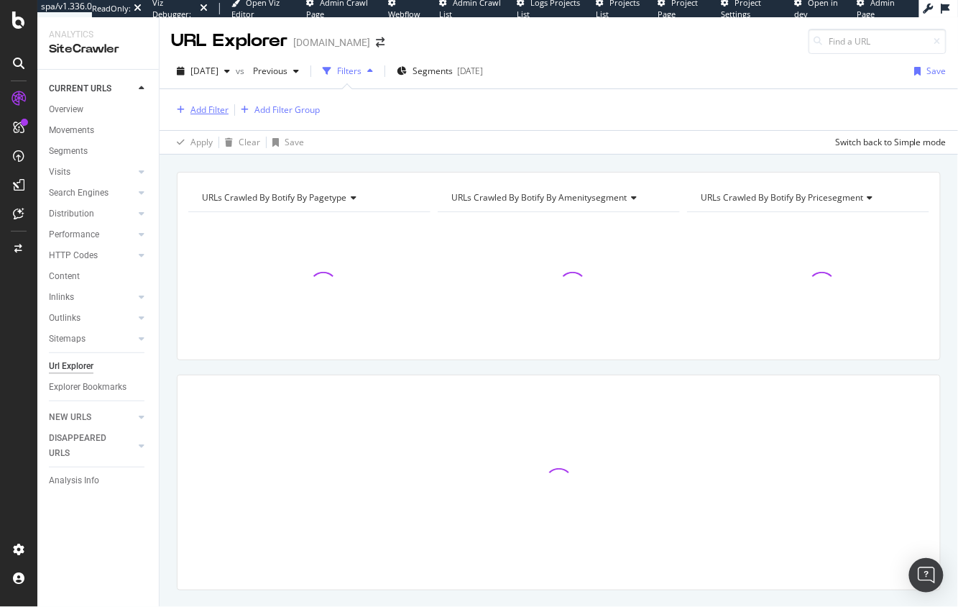
click at [203, 109] on div "Add Filter" at bounding box center [210, 110] width 38 height 12
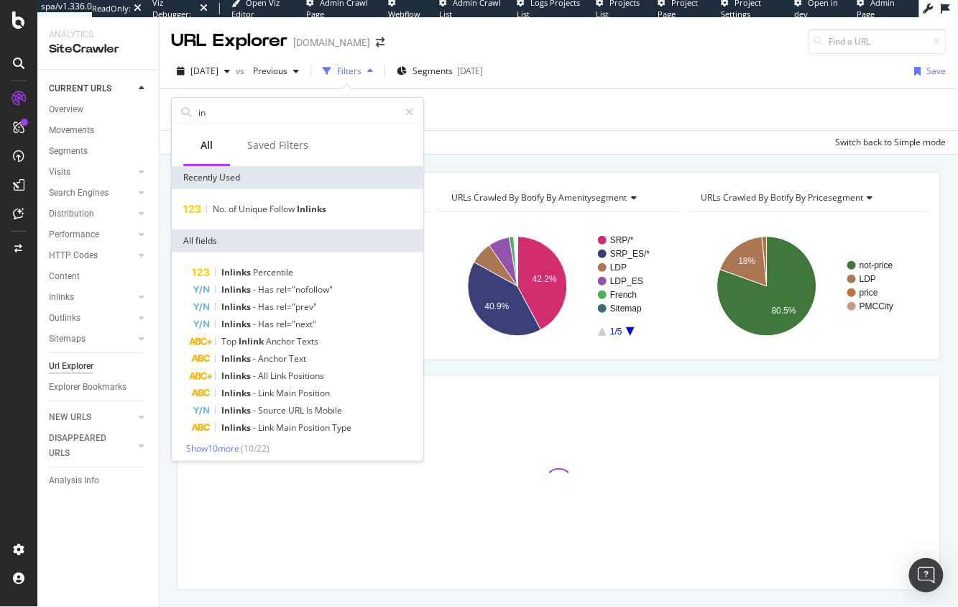
type input "i"
type input "l"
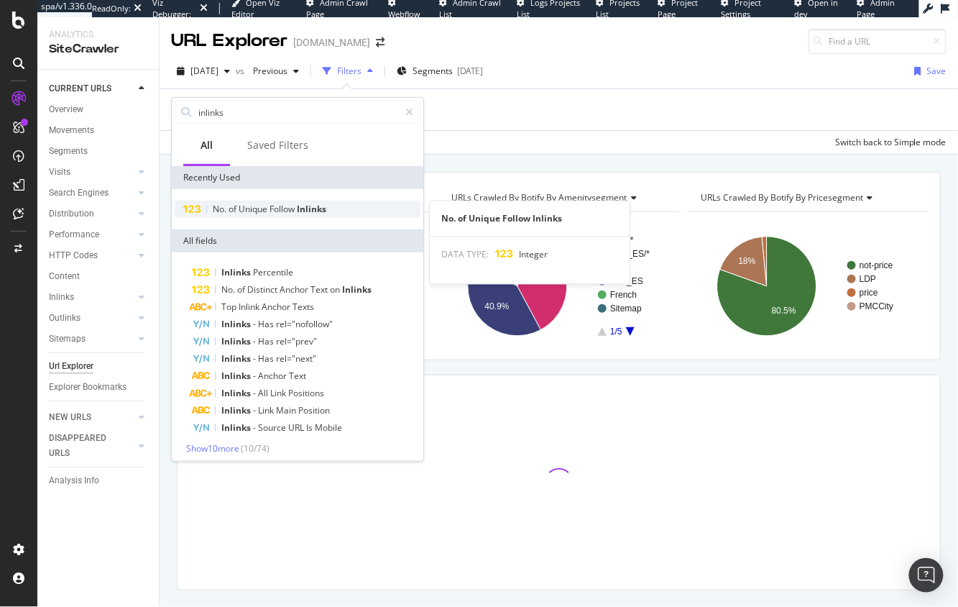
type input "inlinks"
click at [262, 206] on span "Unique" at bounding box center [254, 209] width 31 height 12
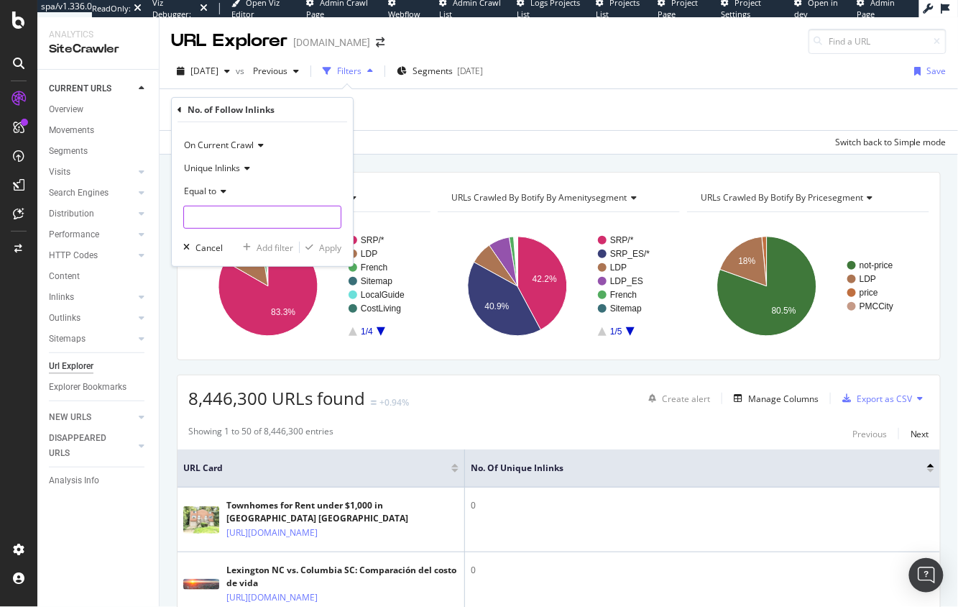
click at [244, 214] on input "number" at bounding box center [262, 217] width 158 height 23
type input "0"
drag, startPoint x: 324, startPoint y: 244, endPoint x: 369, endPoint y: 145, distance: 109.7
click at [324, 244] on div "Apply" at bounding box center [330, 248] width 22 height 12
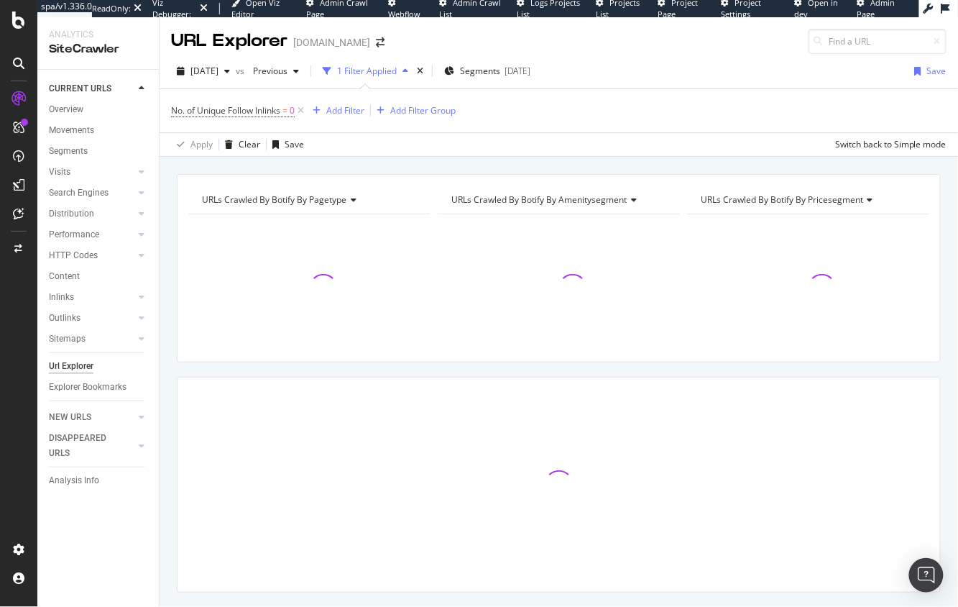
click at [372, 164] on div "URLs Crawled By Botify By pagetype Chart (by Value) Table Expand Export as CSV …" at bounding box center [559, 174] width 799 height 35
click at [351, 112] on div "Add Filter" at bounding box center [345, 110] width 38 height 12
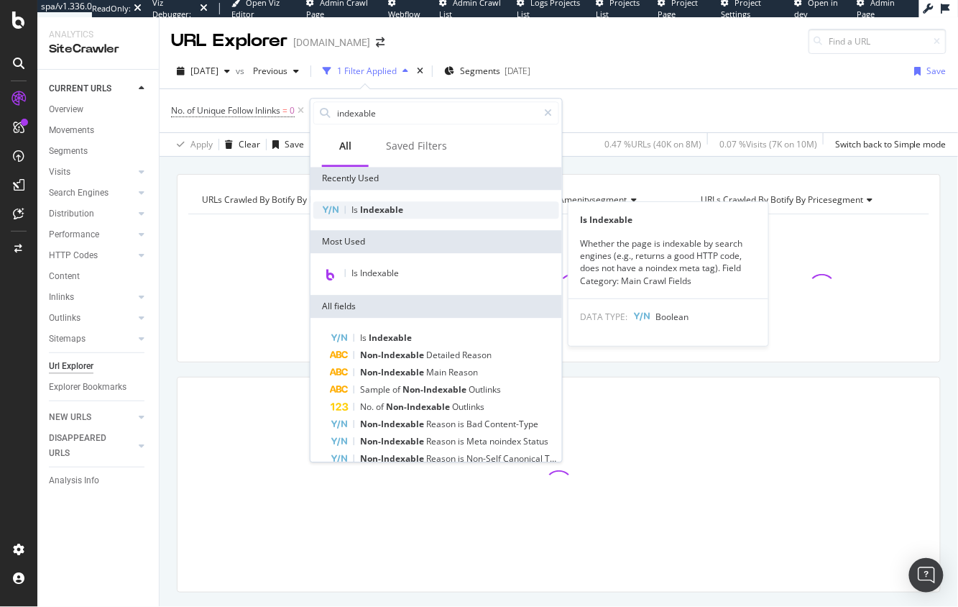
type input "indexable"
click at [386, 217] on div "Is Indexable" at bounding box center [436, 209] width 246 height 17
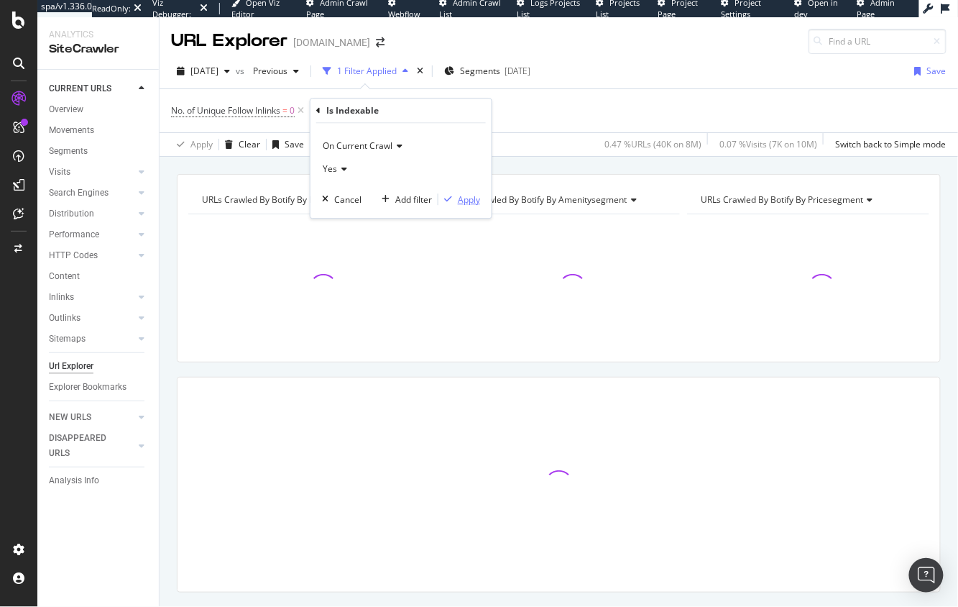
drag, startPoint x: 477, startPoint y: 198, endPoint x: 462, endPoint y: 145, distance: 56.2
click at [477, 198] on div "Apply" at bounding box center [469, 199] width 22 height 12
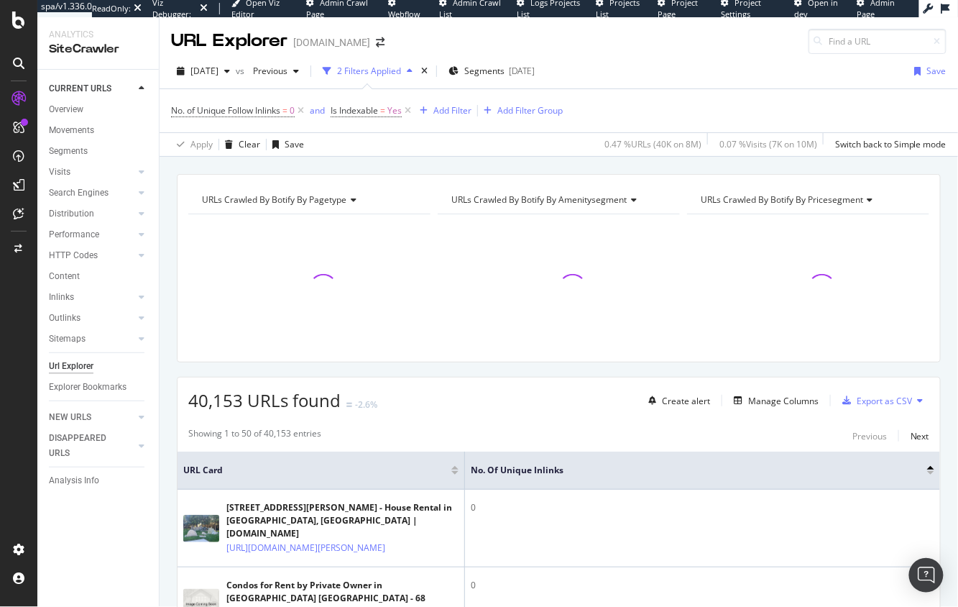
click at [500, 162] on div "URLs Crawled By Botify By pagetype Chart (by Value) Table Expand Export as CSV …" at bounding box center [559, 174] width 799 height 35
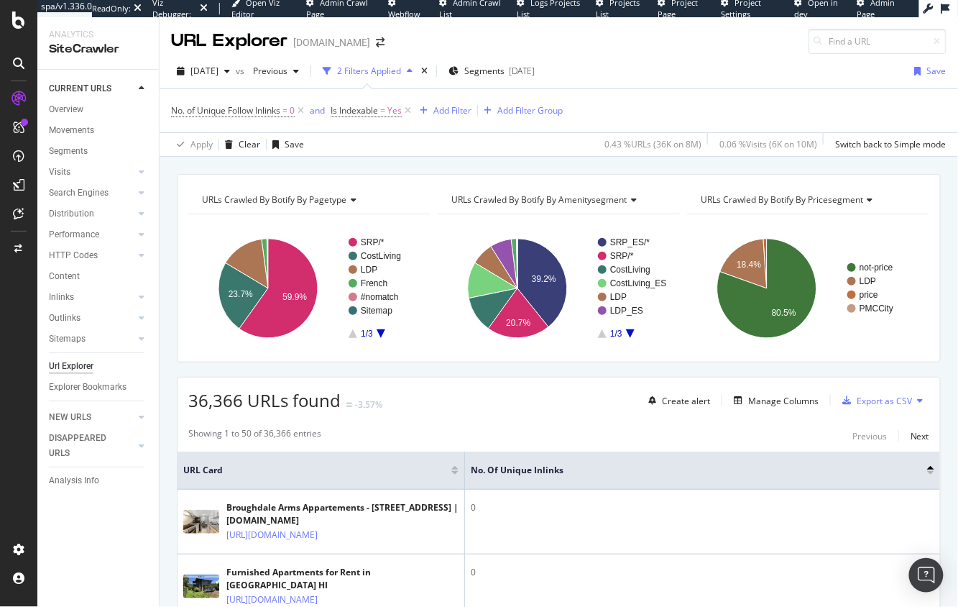
drag, startPoint x: 412, startPoint y: 165, endPoint x: 423, endPoint y: 169, distance: 11.6
click at [412, 165] on div "URLs Crawled By Botify By pagetype Chart (by Value) Table Expand Export as CSV …" at bounding box center [559, 174] width 799 height 35
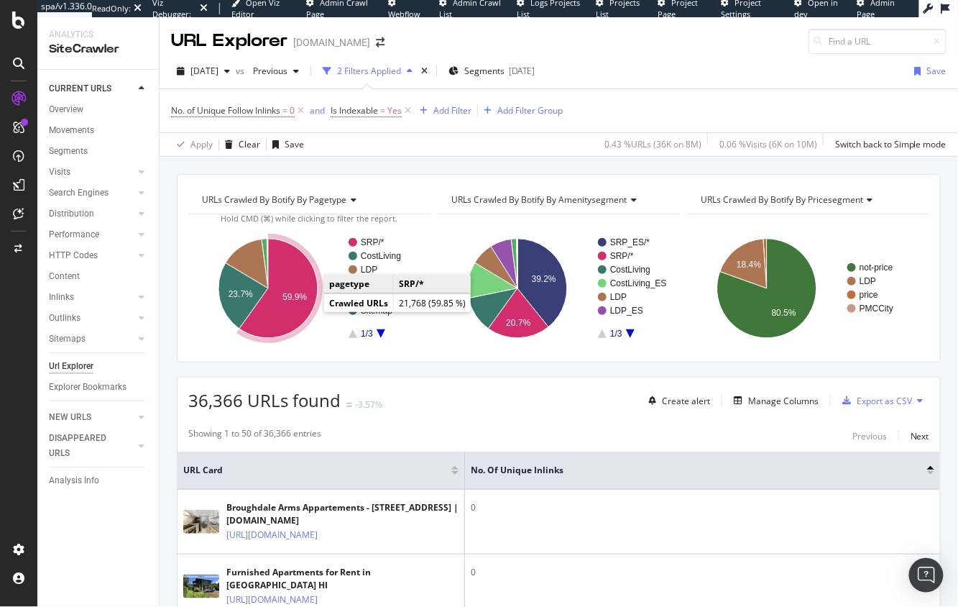
click at [278, 323] on icon "A chart." at bounding box center [278, 288] width 78 height 99
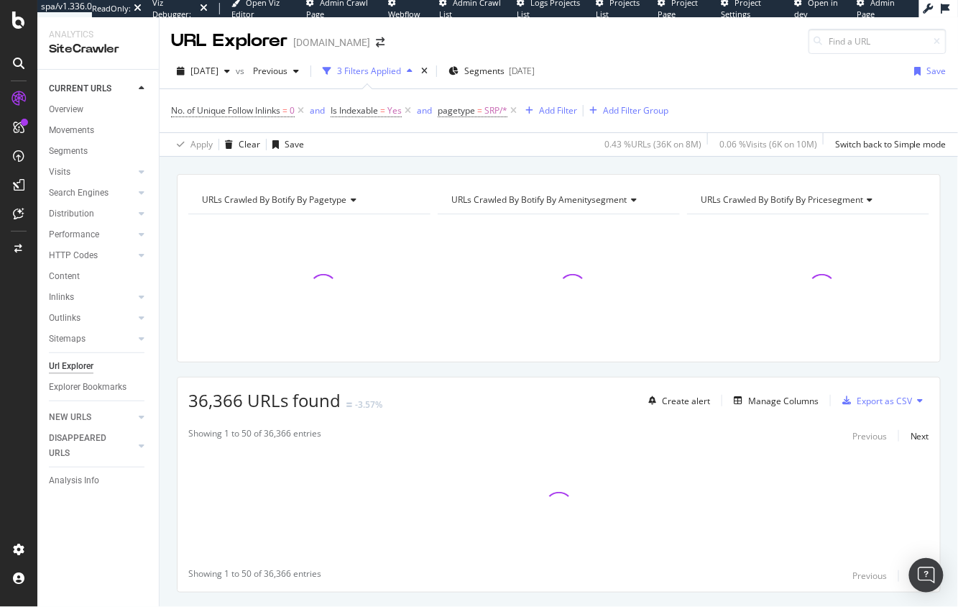
click at [362, 162] on div "URLs Crawled By Botify By pagetype Chart (by Value) Table Expand Export as CSV …" at bounding box center [559, 174] width 799 height 35
click at [167, 287] on div "URLs Crawled By Botify By pagetype Chart (by Value) Table Expand Export as CSV …" at bounding box center [559, 408] width 799 height 469
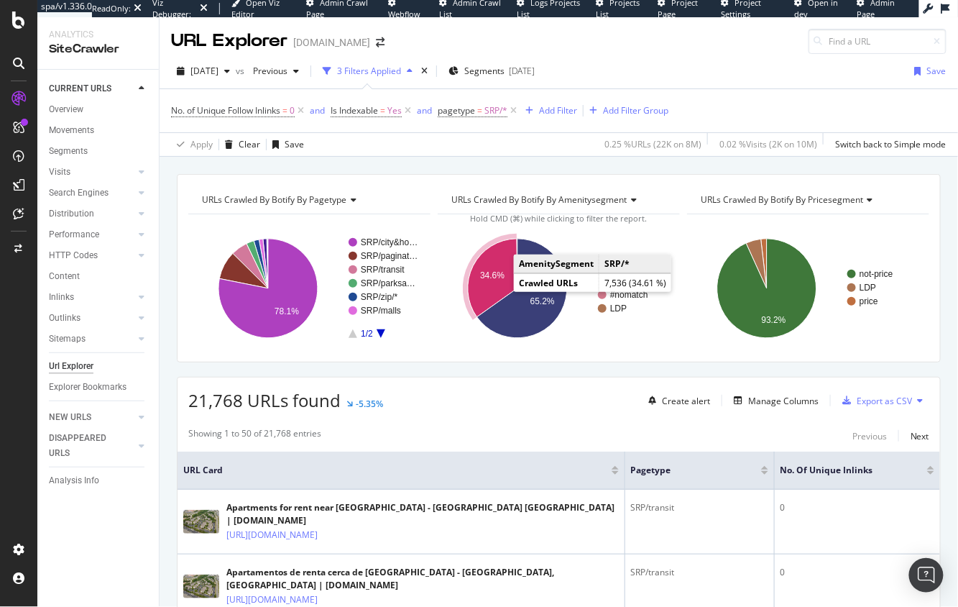
click at [499, 290] on icon "A chart." at bounding box center [493, 278] width 50 height 78
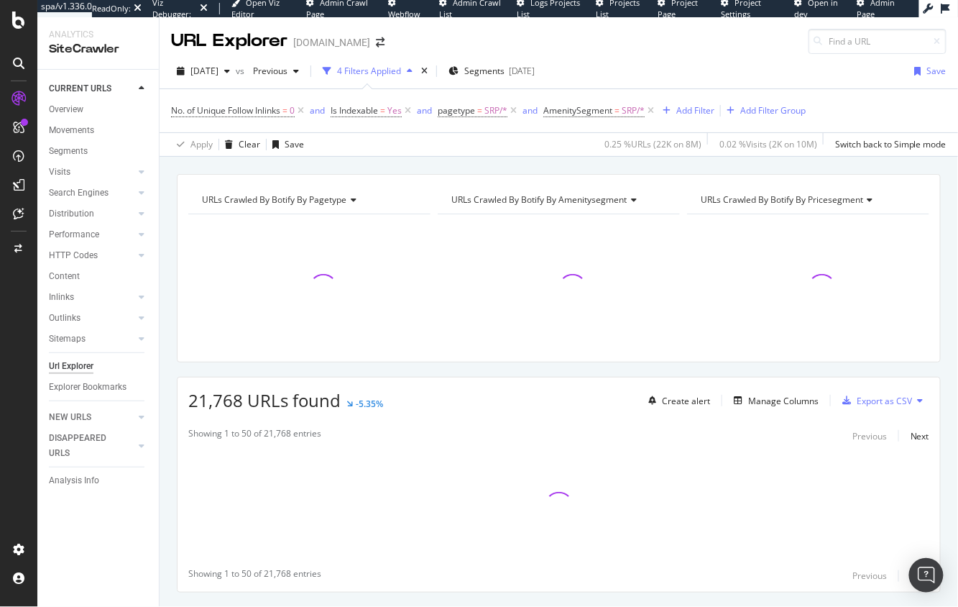
click at [170, 342] on div "URLs Crawled By Botify By pagetype Chart (by Value) Table Expand Export as CSV …" at bounding box center [559, 408] width 799 height 469
click at [500, 165] on div "URLs Crawled By Botify By pagetype Chart (by Value) Table Expand Export as CSV …" at bounding box center [559, 174] width 799 height 35
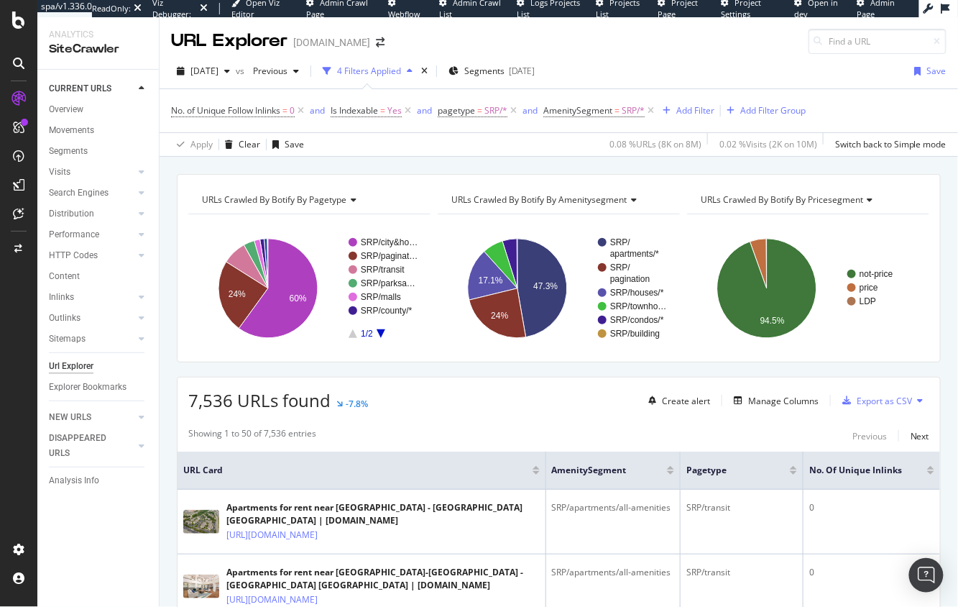
click at [450, 391] on div "7,536 URLs found -7.8% Create alert Manage Columns Export as CSV" at bounding box center [559, 394] width 763 height 35
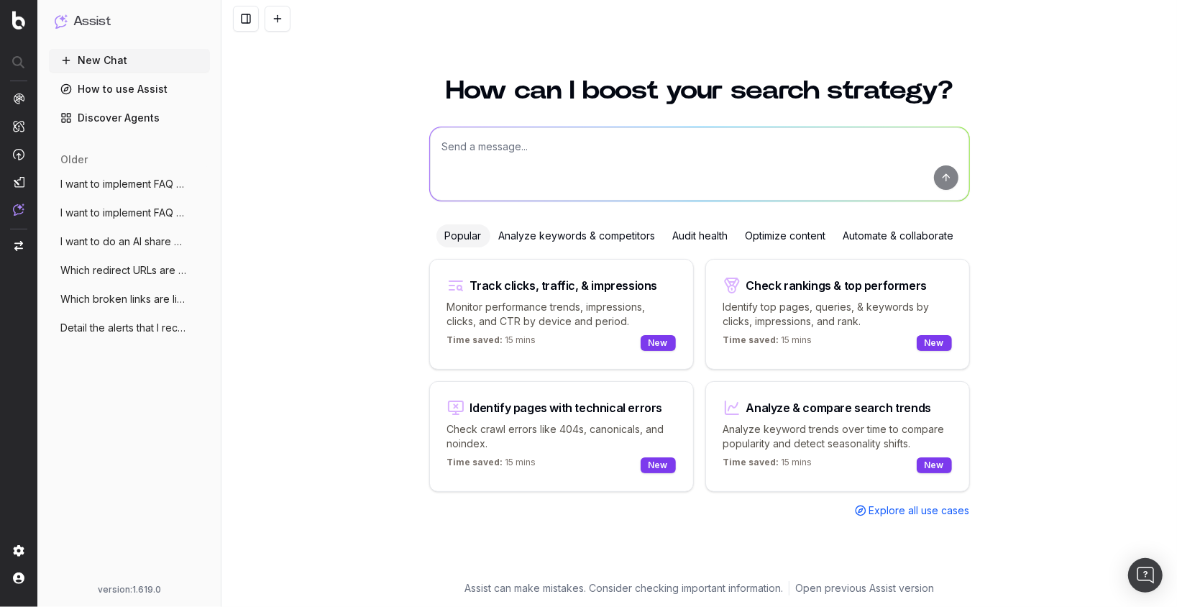
drag, startPoint x: 329, startPoint y: 167, endPoint x: 508, endPoint y: 104, distance: 189.9
click at [329, 167] on div "How can I boost your search strategy? Popular Analyze keywords & competitors Au…" at bounding box center [698, 333] width 955 height 546
click at [528, 160] on textarea at bounding box center [699, 163] width 539 height 73
drag, startPoint x: 293, startPoint y: 219, endPoint x: 230, endPoint y: 145, distance: 97.4
click at [293, 219] on div "How can I boost your search strategy? Popular Analyze keywords & competitors Au…" at bounding box center [698, 333] width 955 height 546
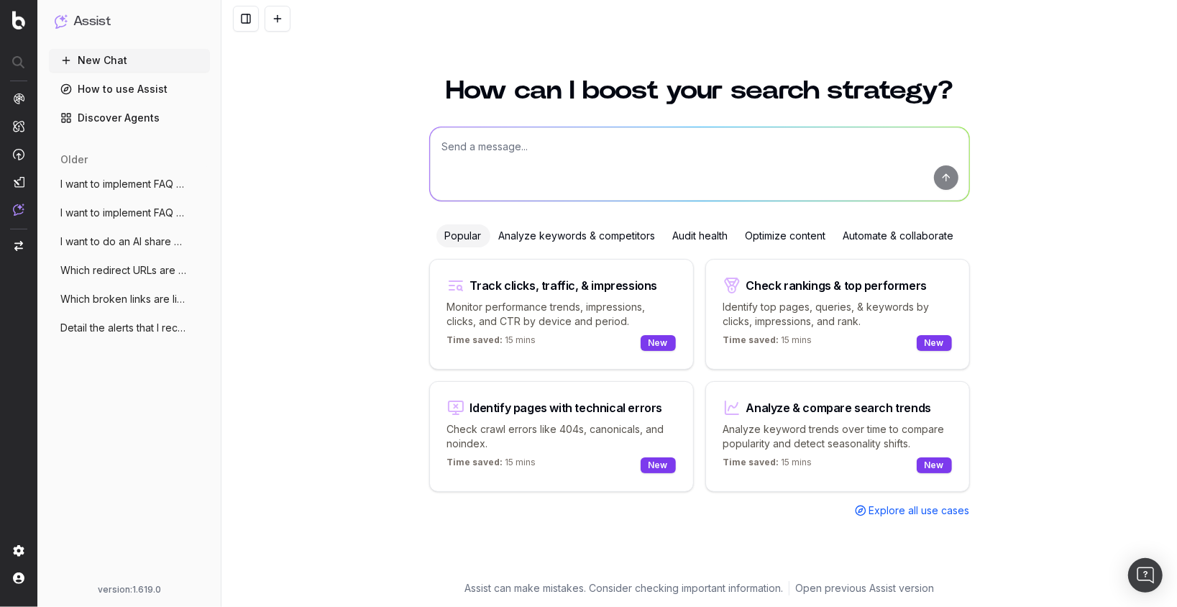
drag, startPoint x: 139, startPoint y: 389, endPoint x: 139, endPoint y: 164, distance: 225.0
click at [139, 388] on div "New Chat How to use Assist Discover Agents older I want to implement FAQ schema…" at bounding box center [129, 313] width 161 height 529
drag, startPoint x: 325, startPoint y: 216, endPoint x: 448, endPoint y: 171, distance: 131.0
click at [329, 214] on div "How can I boost your search strategy? Popular Analyze keywords & competitors Au…" at bounding box center [698, 333] width 955 height 546
click at [477, 168] on textarea at bounding box center [699, 163] width 539 height 73
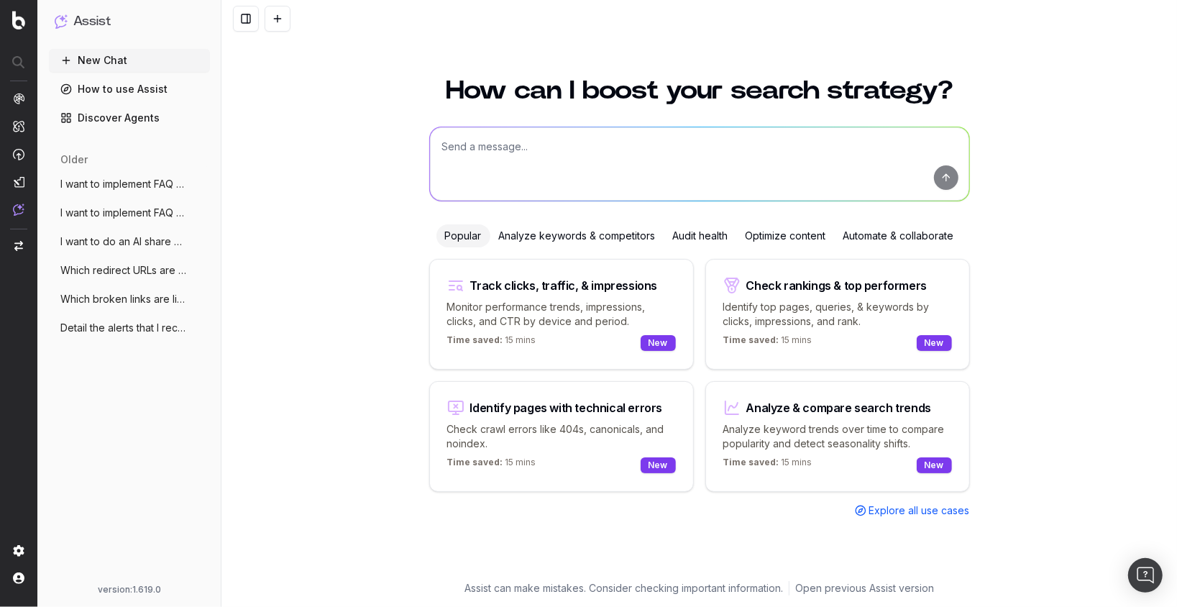
click at [404, 182] on div "How can I boost your search strategy? Popular Analyze keywords & competitors Au…" at bounding box center [698, 333] width 955 height 546
click at [502, 140] on textarea at bounding box center [699, 163] width 539 height 73
click at [656, 155] on textarea "@Perplexity can you create nunjux" at bounding box center [699, 163] width 539 height 73
drag, startPoint x: 728, startPoint y: 145, endPoint x: 377, endPoint y: 135, distance: 351.0
click at [377, 135] on div "How can I boost your search strategy? @Perplexity can you create nunjucks for a…" at bounding box center [698, 333] width 955 height 546
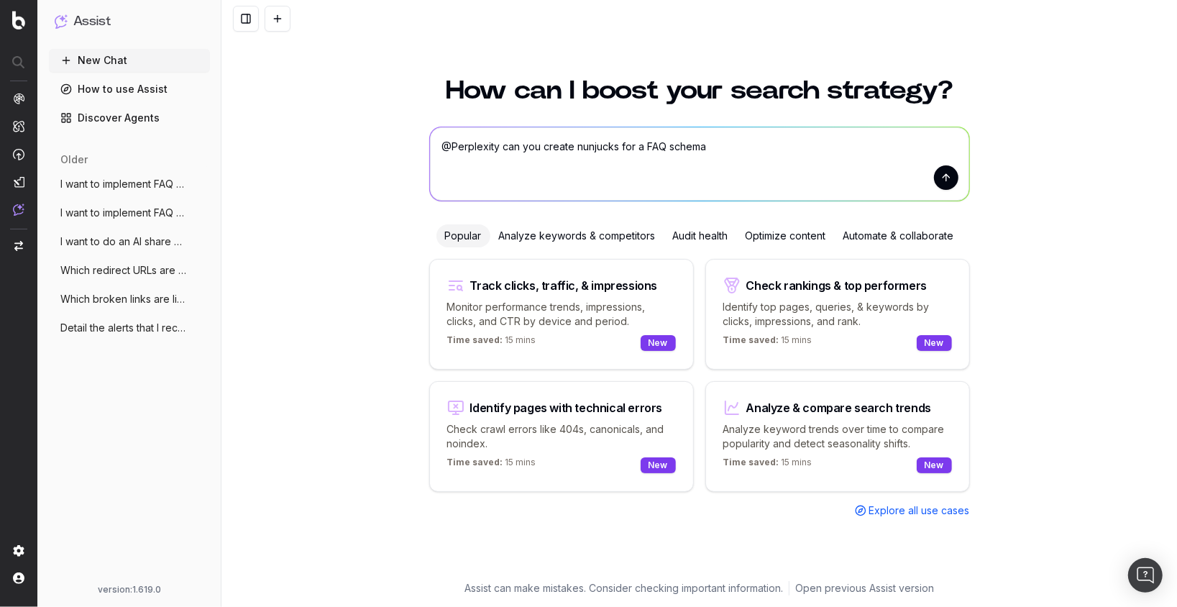
click at [582, 156] on textarea "@Perplexity can you create nunjucks for a FAQ schema" at bounding box center [699, 163] width 539 height 73
paste textarea "https://www.apartments.com/atlanta-ga/"
type textarea "Does this page have FAQ schema? https://www.apartments.com/atlanta-ga/"
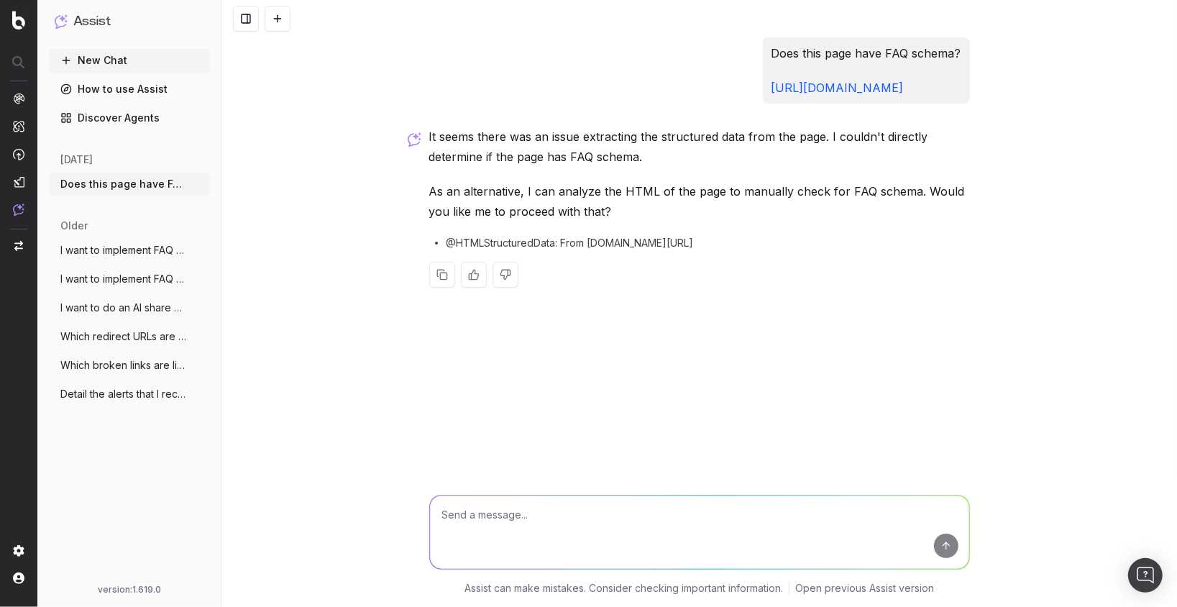
click at [591, 216] on p "As an alternative, I can analyze the HTML of the page to manually check for FAQ…" at bounding box center [699, 201] width 541 height 40
click at [571, 393] on div "Does this page have FAQ schema? https://www.apartments.com/atlanta-ga/ It seems…" at bounding box center [698, 303] width 955 height 607
click at [613, 532] on textarea at bounding box center [699, 531] width 539 height 73
click at [618, 528] on textarea at bounding box center [699, 531] width 539 height 73
type textarea "Yes"
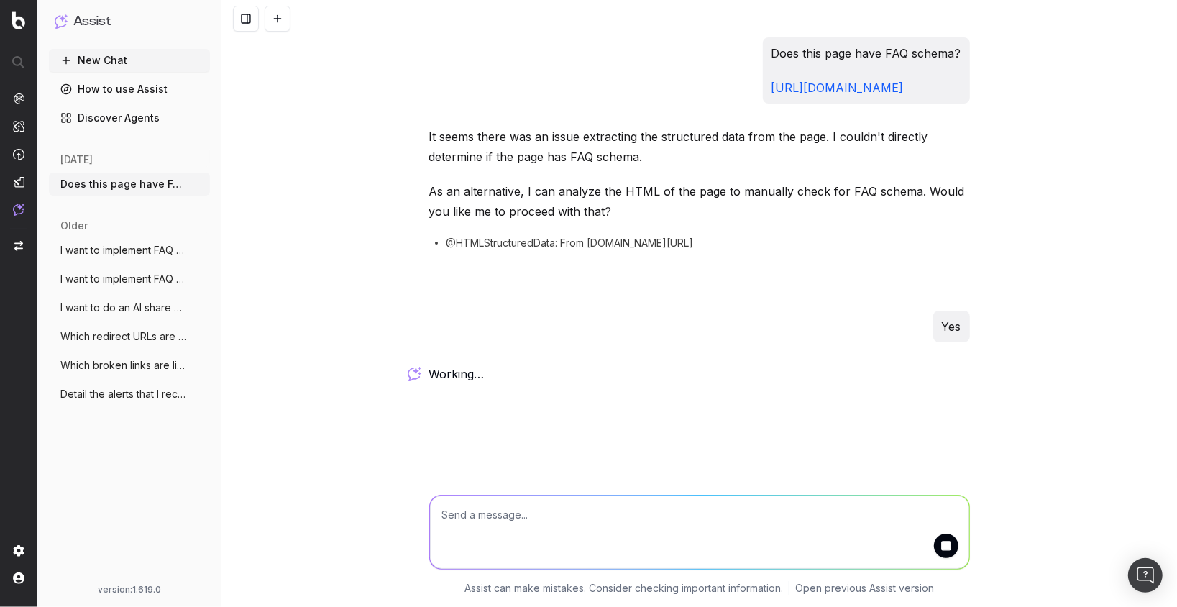
click at [341, 341] on div "Does this page have FAQ schema? https://www.apartments.com/atlanta-ga/ It seems…" at bounding box center [698, 303] width 955 height 607
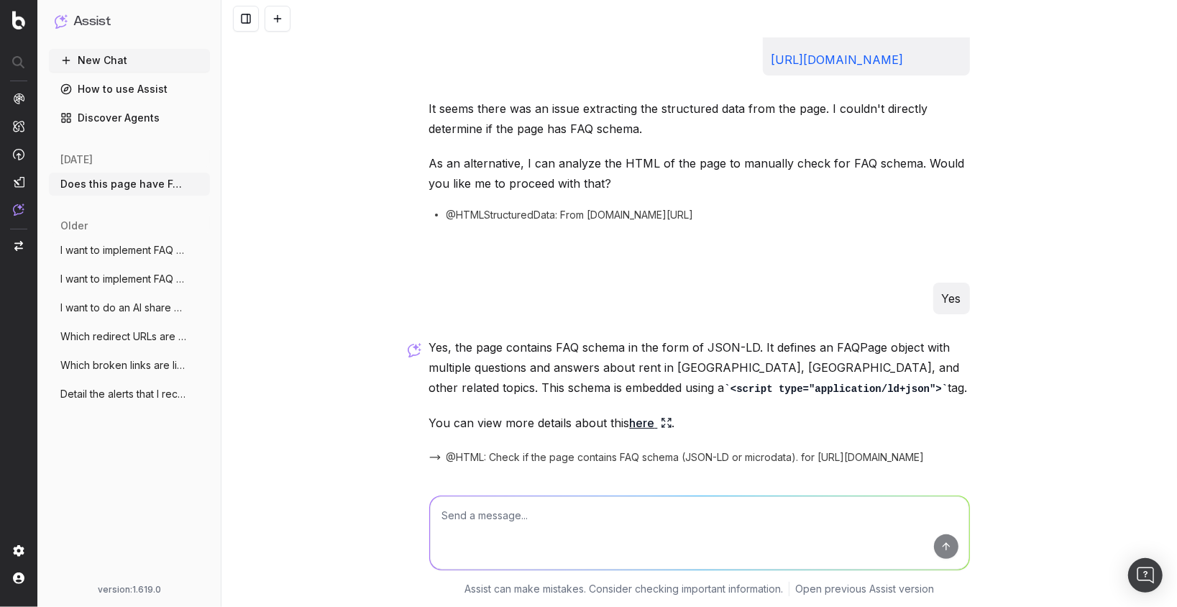
scroll to position [77, 0]
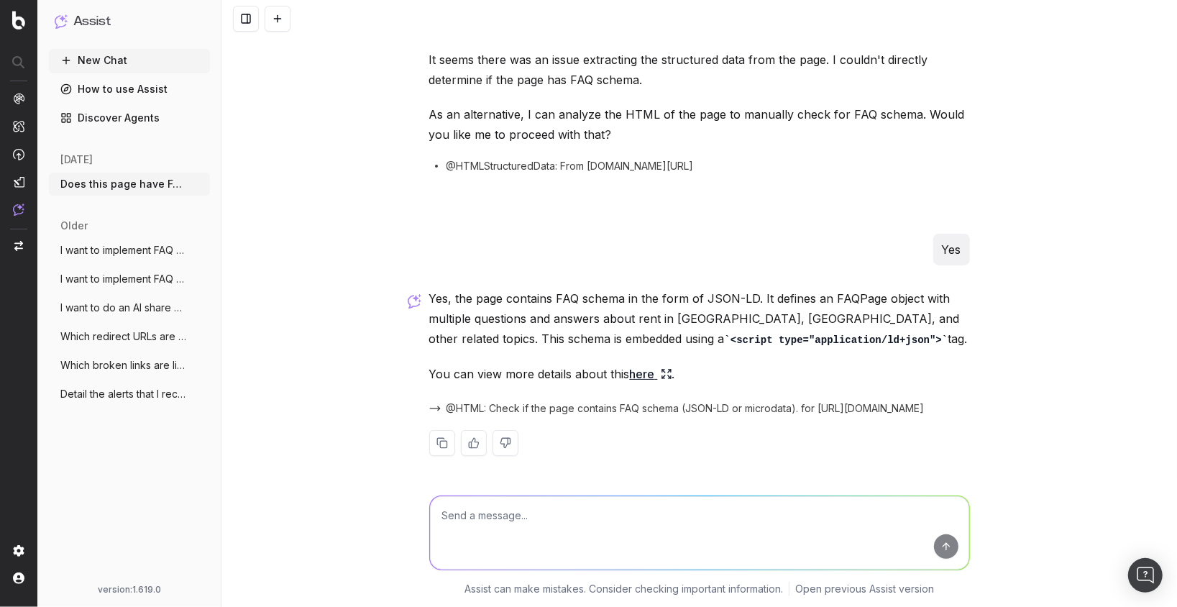
click at [608, 527] on textarea at bounding box center [699, 531] width 539 height 73
click at [639, 373] on link "here" at bounding box center [651, 374] width 42 height 20
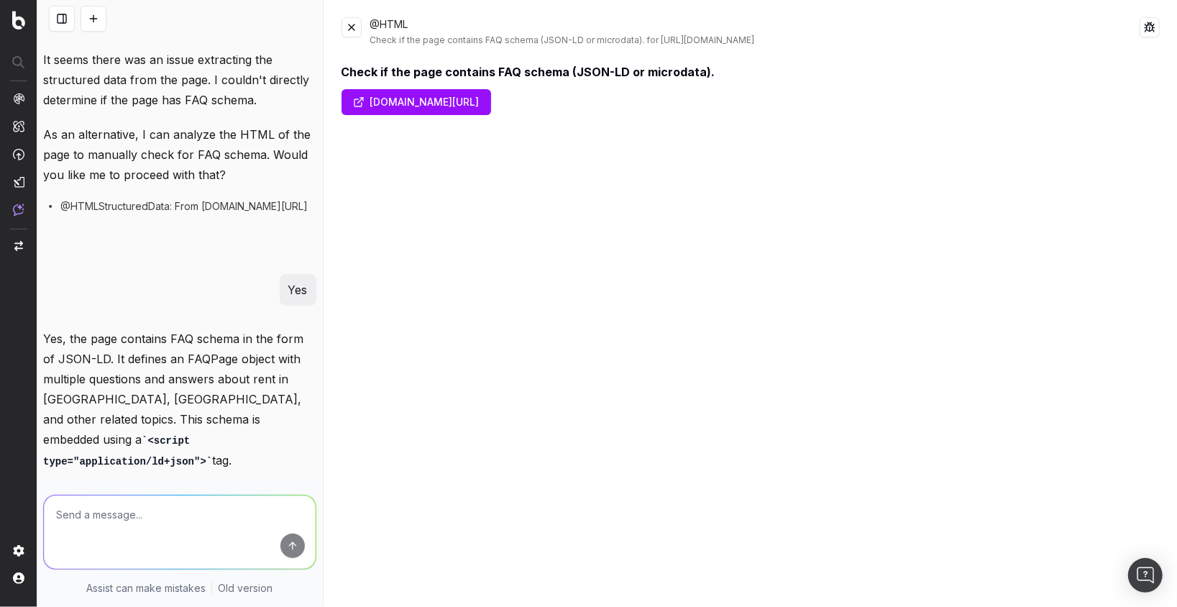
click at [353, 29] on button at bounding box center [351, 27] width 20 height 20
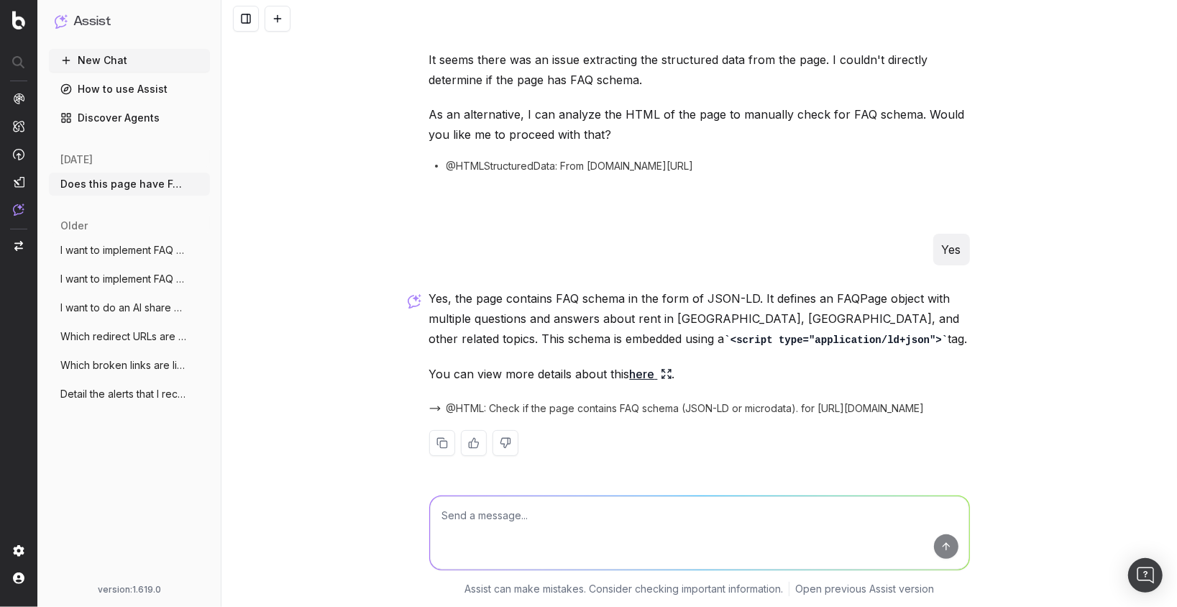
click at [392, 398] on div "Does this page have FAQ schema? https://www.apartments.com/atlanta-ga/ It seems…" at bounding box center [698, 303] width 955 height 607
click at [502, 247] on div "Yes" at bounding box center [699, 250] width 541 height 32
click at [389, 268] on div "Does this page have FAQ schema? https://www.apartments.com/atlanta-ga/ It seems…" at bounding box center [698, 303] width 955 height 607
click at [659, 410] on span "@HTML: Check if the page contains FAQ schema (JSON-LD or microdata). for https:…" at bounding box center [685, 408] width 478 height 14
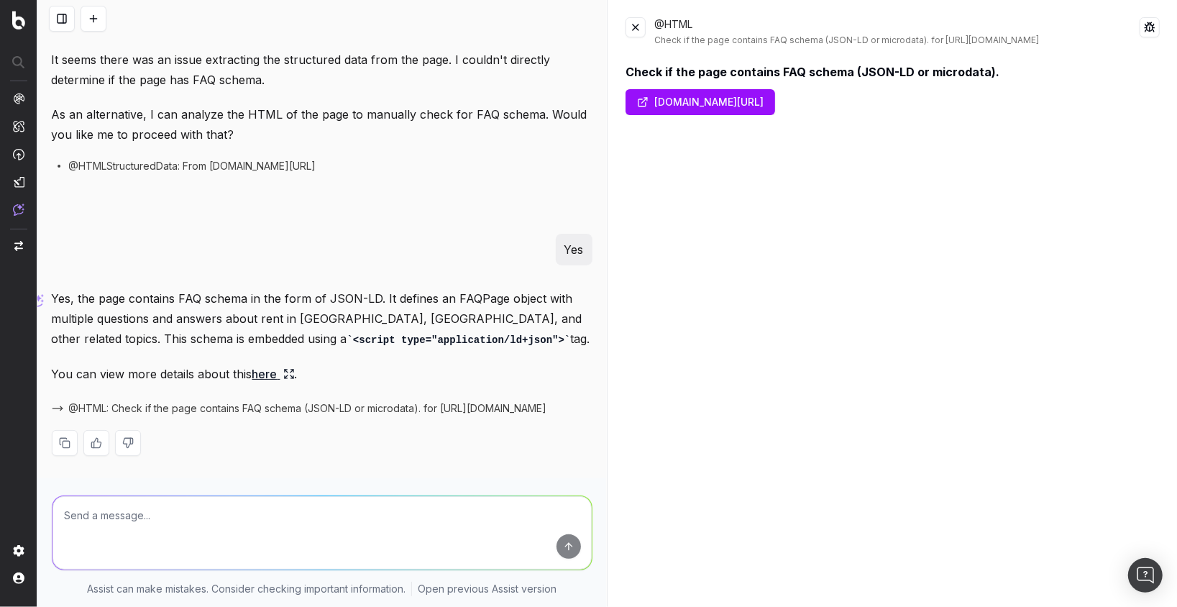
drag, startPoint x: 641, startPoint y: 29, endPoint x: 622, endPoint y: 35, distance: 19.4
click at [641, 29] on button at bounding box center [635, 27] width 20 height 20
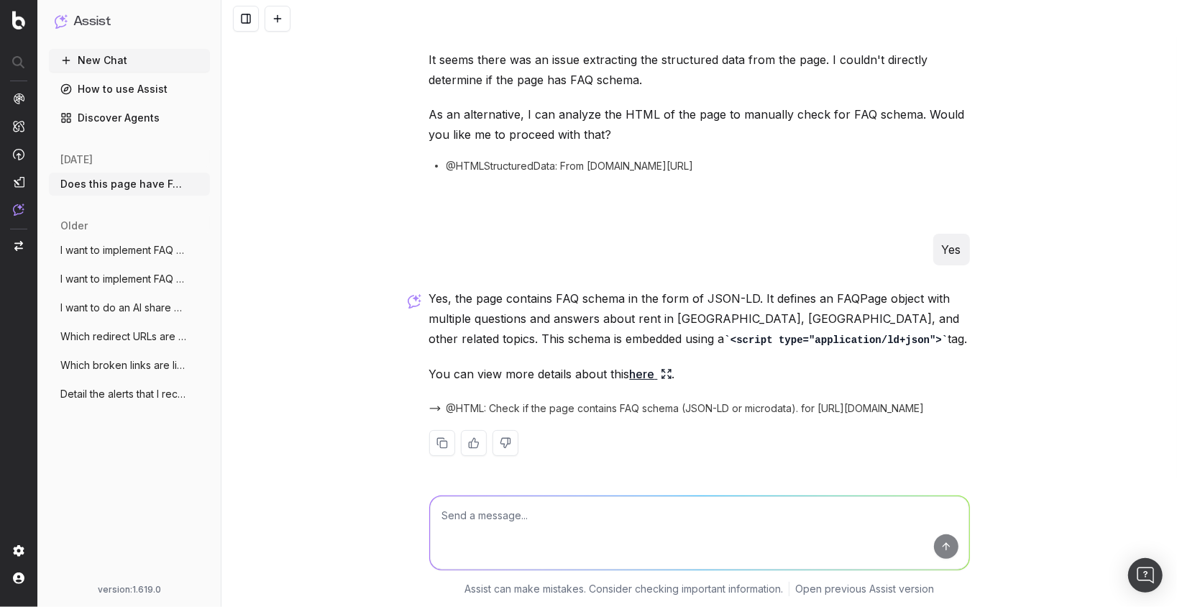
click at [404, 133] on div "Does this page have FAQ schema? https://www.apartments.com/atlanta-ga/ It seems…" at bounding box center [698, 303] width 955 height 607
click at [391, 225] on div "Does this page have FAQ schema? https://www.apartments.com/atlanta-ga/ It seems…" at bounding box center [698, 303] width 955 height 607
click at [552, 295] on p "Yes, the page contains FAQ schema in the form of JSON-LD. It defines an FAQPage…" at bounding box center [699, 318] width 541 height 61
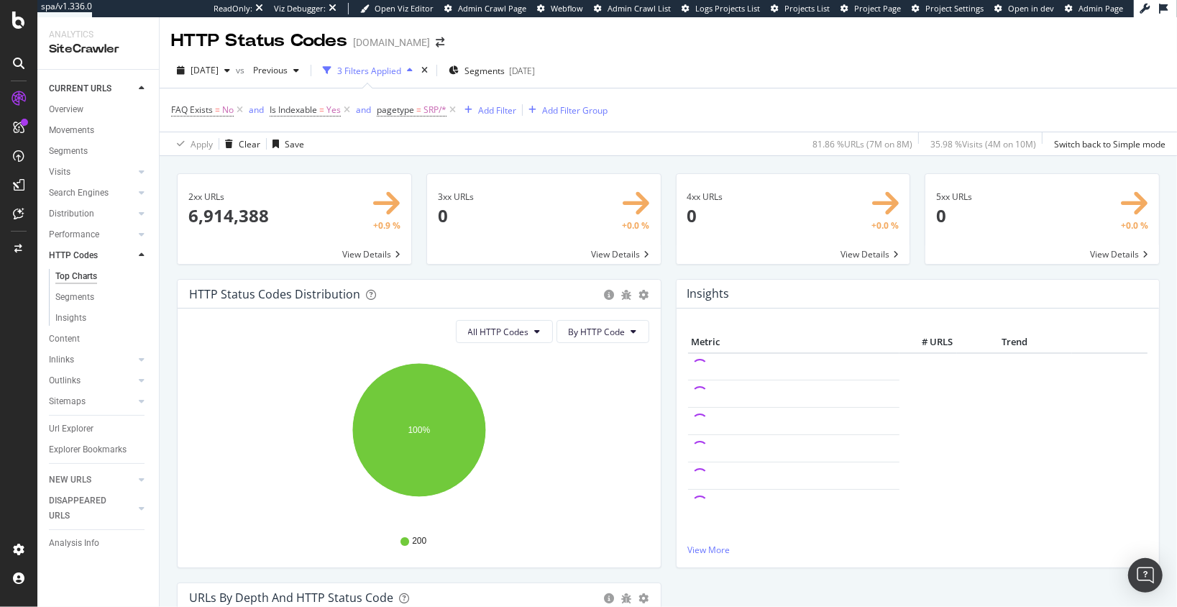
drag, startPoint x: 549, startPoint y: 277, endPoint x: 416, endPoint y: 198, distance: 154.7
click at [548, 277] on div "3xx URLs × Close Chart main-metric-code-3xx - API Requests List Area Type Reque…" at bounding box center [543, 226] width 249 height 106
click at [245, 145] on div "Clear" at bounding box center [250, 144] width 22 height 12
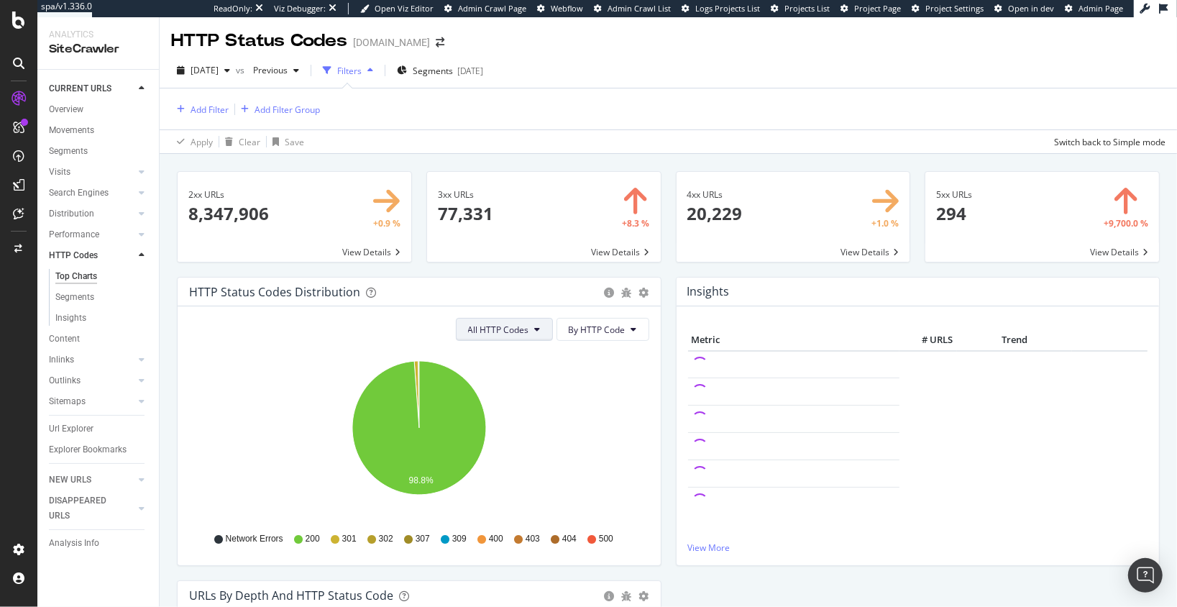
click at [536, 267] on div "3xx URLs × Close Chart main-metric-code-3xx - API Requests List Area Type Reque…" at bounding box center [543, 224] width 249 height 106
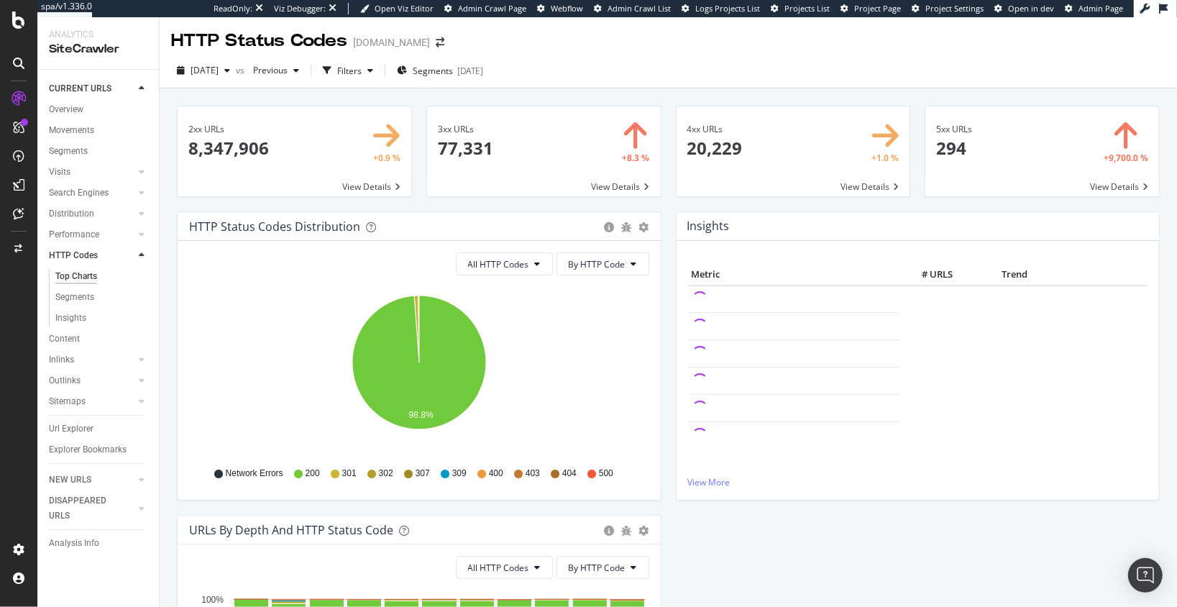
click at [625, 180] on span at bounding box center [544, 151] width 234 height 90
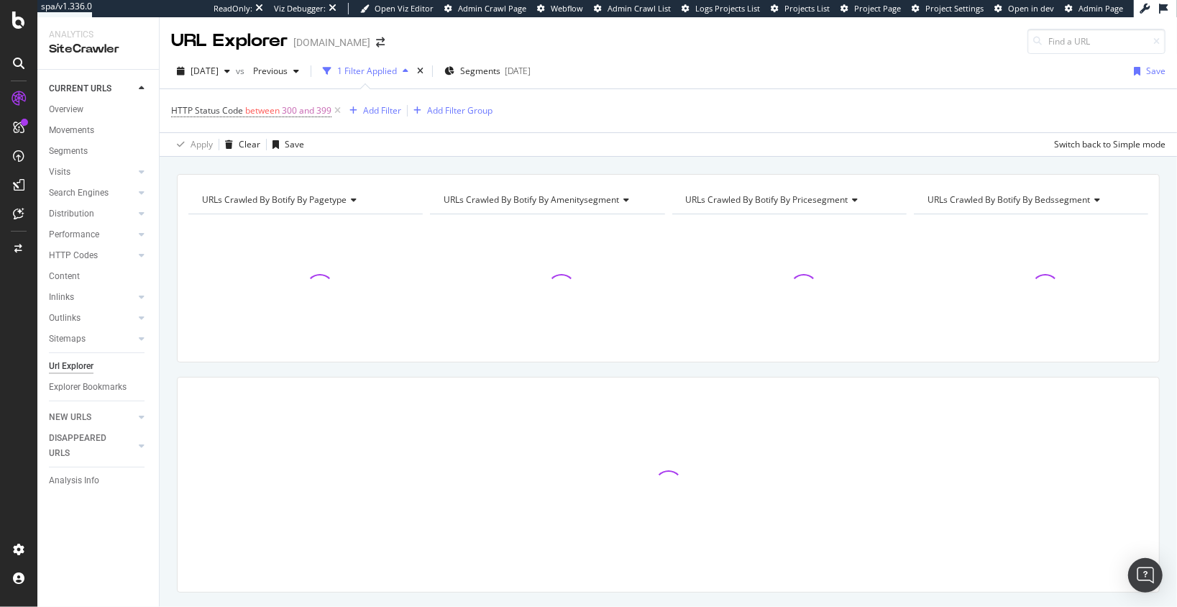
click at [230, 166] on div "URLs Crawled By Botify By pagetype Chart (by Value) Table Expand Export as CSV …" at bounding box center [668, 174] width 1017 height 35
click at [288, 73] on span "Previous" at bounding box center [267, 71] width 40 height 12
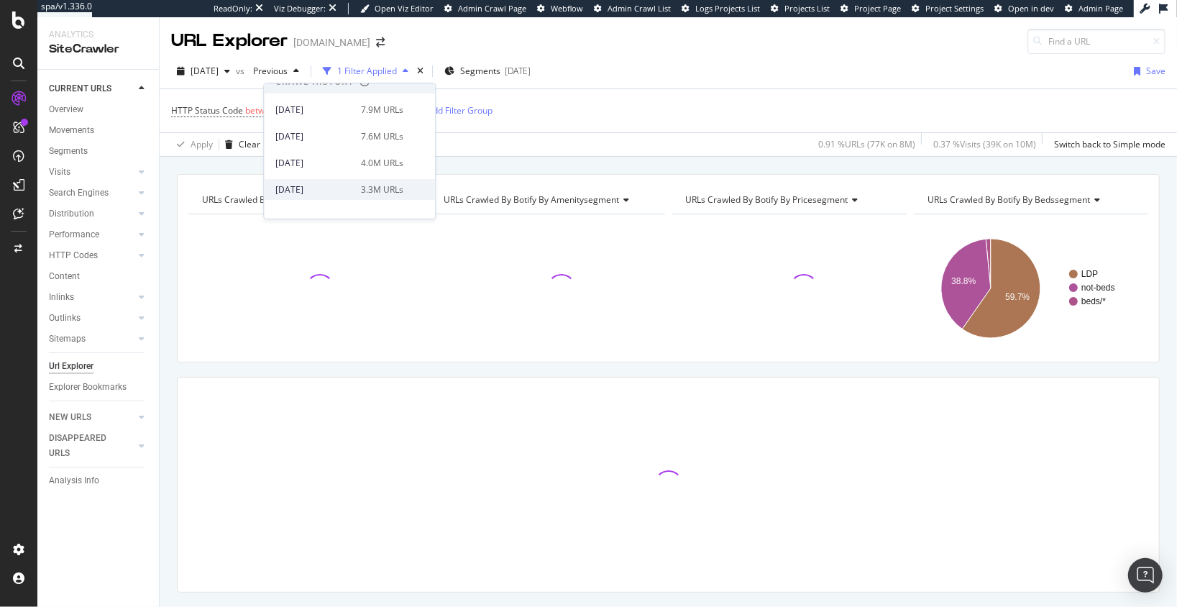
scroll to position [313, 0]
click at [325, 93] on div "2025 May. 16th" at bounding box center [313, 99] width 77 height 13
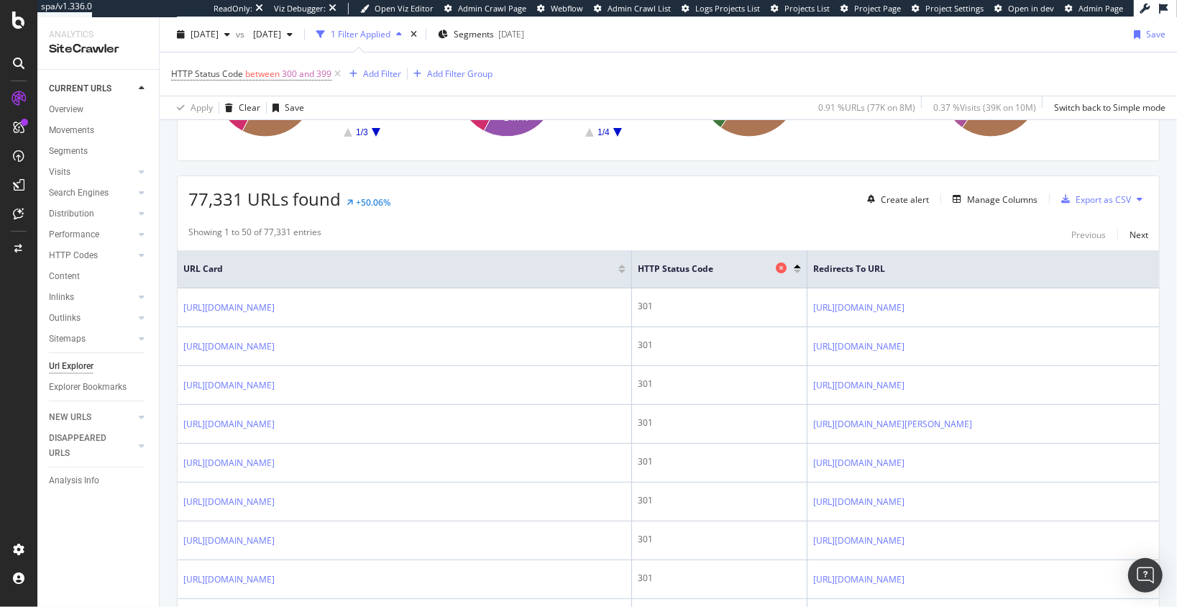
scroll to position [211, 0]
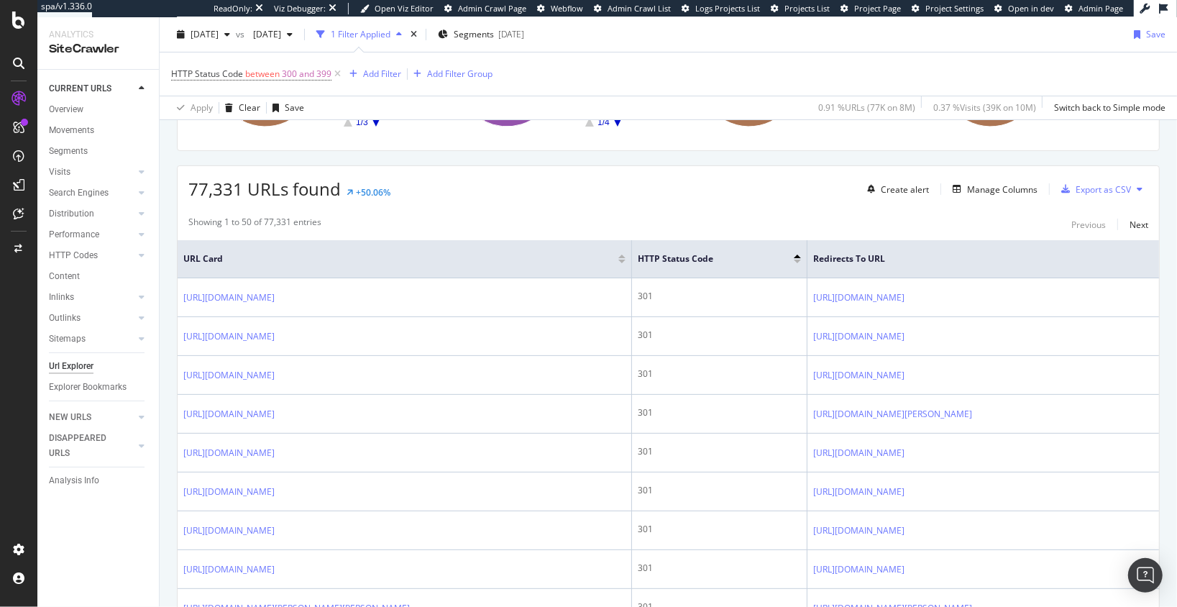
drag, startPoint x: 550, startPoint y: 216, endPoint x: 499, endPoint y: 270, distance: 73.7
click at [550, 216] on div "Showing 1 to 50 of 77,331 entries Previous Next" at bounding box center [668, 224] width 981 height 17
drag, startPoint x: 700, startPoint y: 172, endPoint x: 759, endPoint y: 239, distance: 90.2
click at [700, 172] on div "77,331 URLs found +50.06% Create alert Manage Columns Export as CSV" at bounding box center [668, 183] width 981 height 35
click at [989, 188] on div "Manage Columns" at bounding box center [1002, 189] width 70 height 12
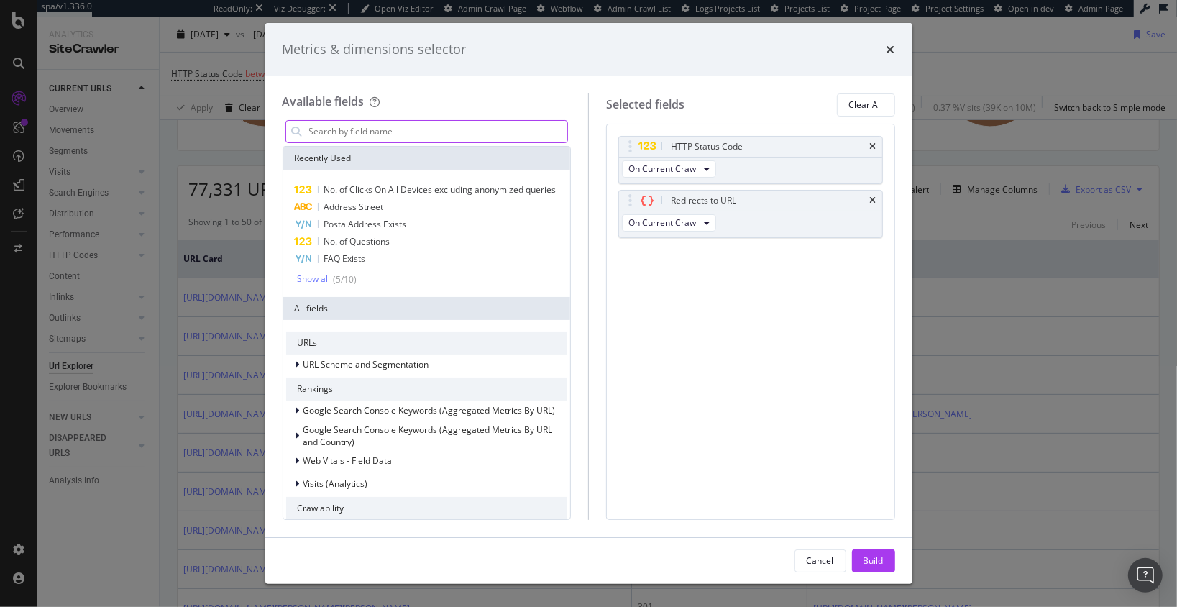
click at [426, 128] on input "modal" at bounding box center [438, 132] width 260 height 22
click at [416, 134] on input "modal" at bounding box center [438, 132] width 260 height 22
drag, startPoint x: 797, startPoint y: 89, endPoint x: 831, endPoint y: 77, distance: 36.6
click at [797, 89] on div "Available fields Recently Used No. of Clicks On All Devices excluding anonymize…" at bounding box center [588, 306] width 647 height 461
drag, startPoint x: 889, startPoint y: 50, endPoint x: 732, endPoint y: 96, distance: 163.1
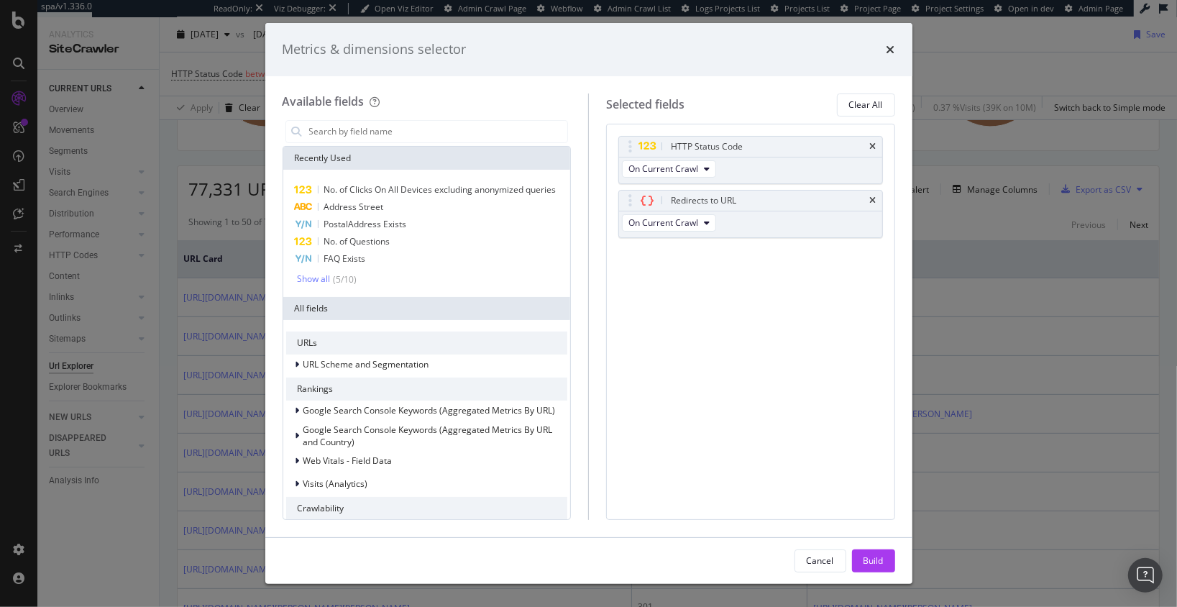
click at [888, 50] on icon "times" at bounding box center [890, 50] width 9 height 12
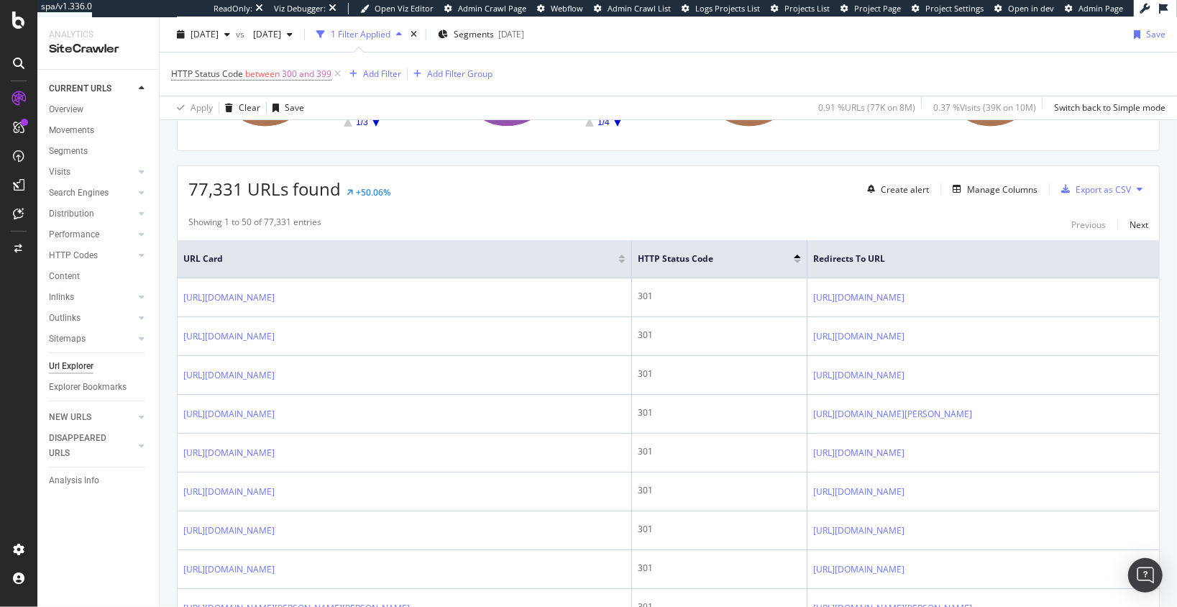
drag, startPoint x: 472, startPoint y: 195, endPoint x: 465, endPoint y: 201, distance: 8.7
click at [471, 195] on div "77,331 URLs found +50.06% Create alert Manage Columns Export as CSV" at bounding box center [668, 181] width 981 height 35
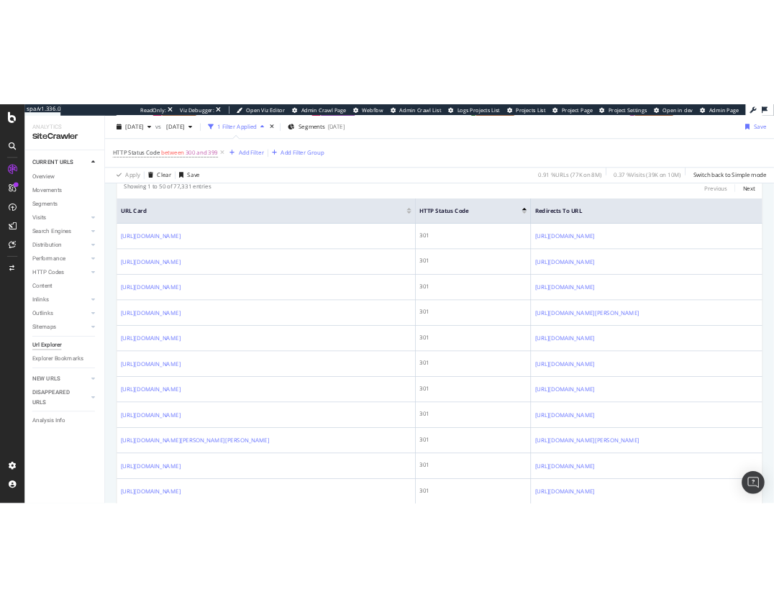
scroll to position [345, 0]
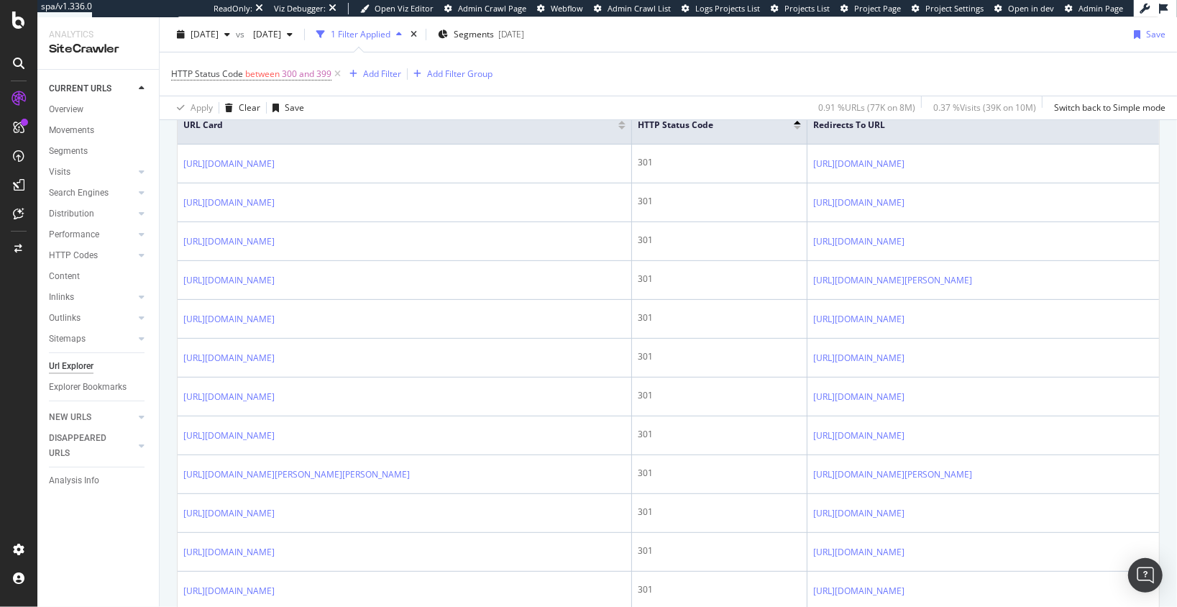
drag, startPoint x: 1129, startPoint y: 62, endPoint x: 1159, endPoint y: 62, distance: 30.2
click at [1132, 62] on div "HTTP Status Code between 300 and 399 Add Filter Add Filter Group" at bounding box center [668, 73] width 994 height 43
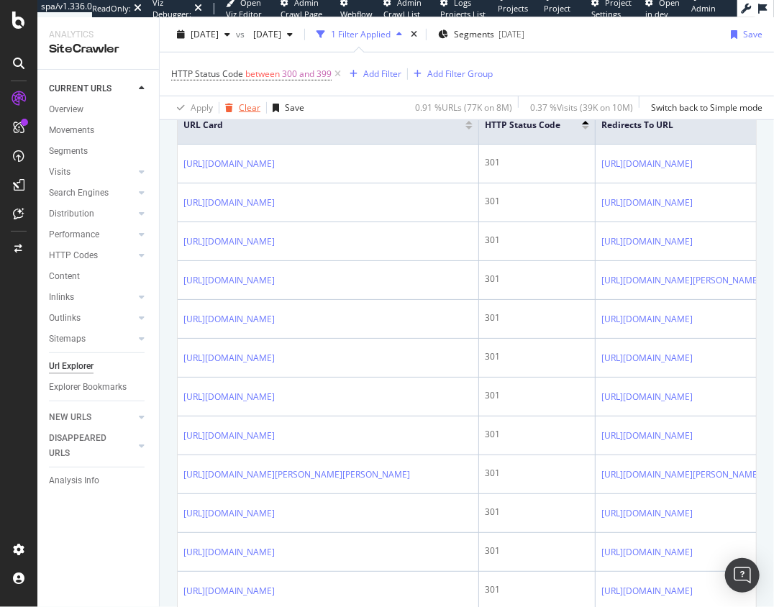
scroll to position [0, 0]
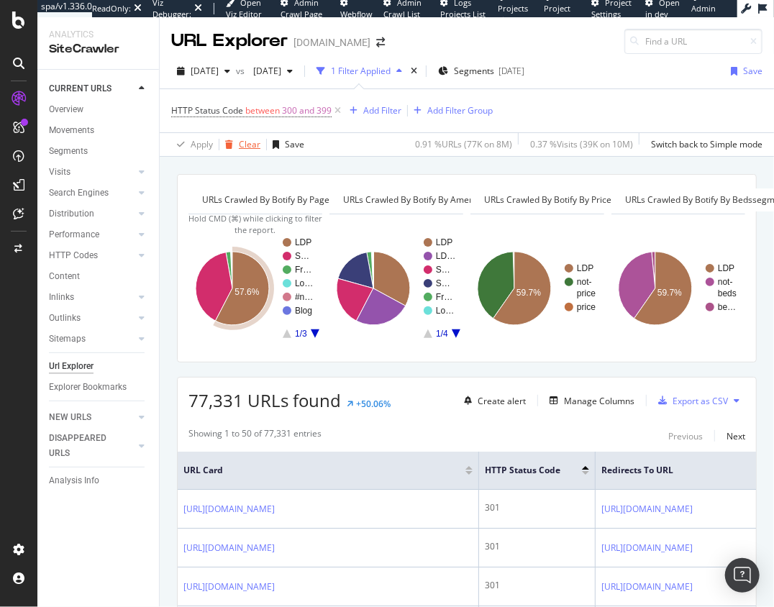
drag, startPoint x: 256, startPoint y: 141, endPoint x: 246, endPoint y: 145, distance: 11.0
click at [256, 141] on div "Clear" at bounding box center [250, 144] width 22 height 12
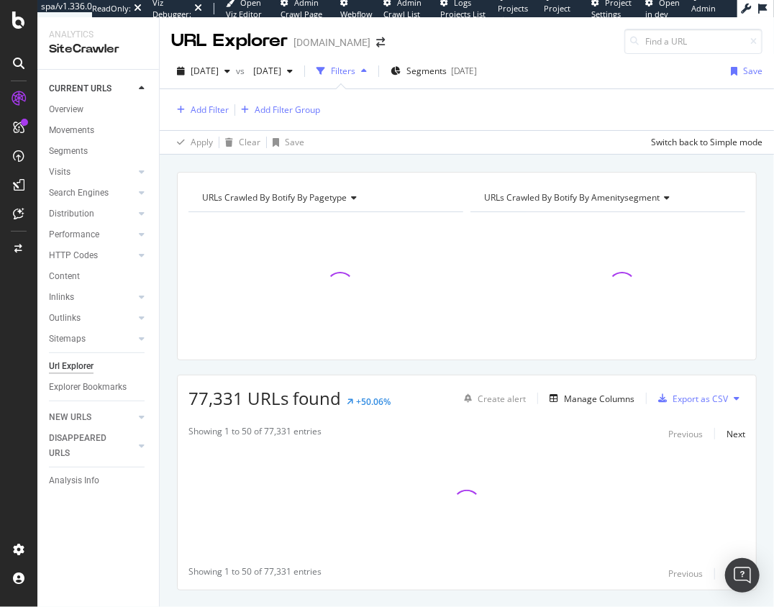
drag, startPoint x: 308, startPoint y: 165, endPoint x: 298, endPoint y: 165, distance: 10.8
click at [308, 165] on div "URLs Crawled By Botify By pagetype Chart (by Value) Table Expand Export as CSV …" at bounding box center [467, 172] width 614 height 35
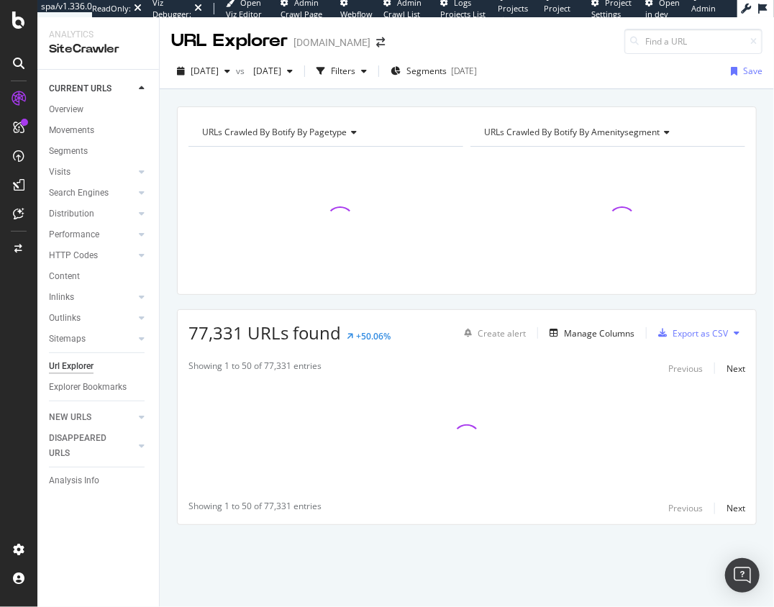
drag, startPoint x: 324, startPoint y: 103, endPoint x: 333, endPoint y: 100, distance: 9.8
click at [324, 103] on div "URLs Crawled By Botify By pagetype Chart (by Value) Table Expand Export as CSV …" at bounding box center [467, 106] width 614 height 35
drag, startPoint x: 578, startPoint y: 98, endPoint x: 547, endPoint y: 91, distance: 31.7
click at [576, 97] on div "URLs Crawled By Botify By pagetype Chart (by Value) Table Expand Export as CSV …" at bounding box center [467, 106] width 614 height 35
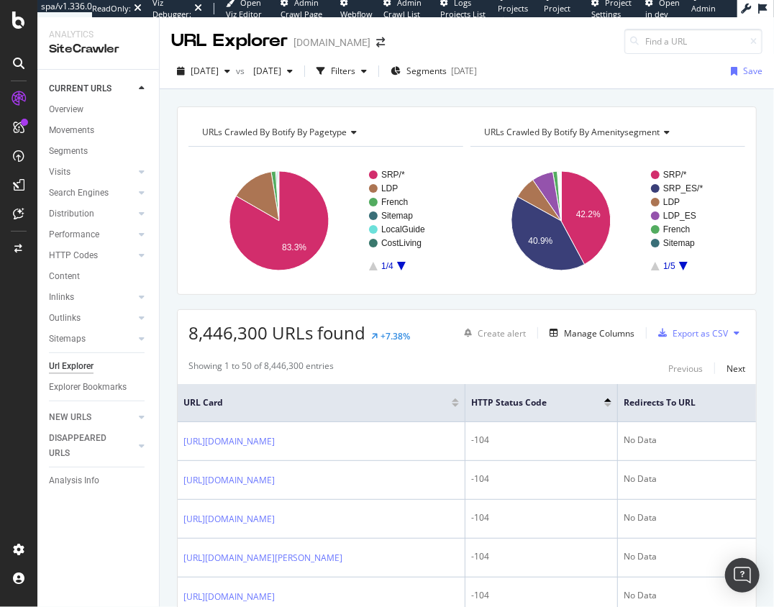
drag, startPoint x: 167, startPoint y: 180, endPoint x: 170, endPoint y: 35, distance: 146.0
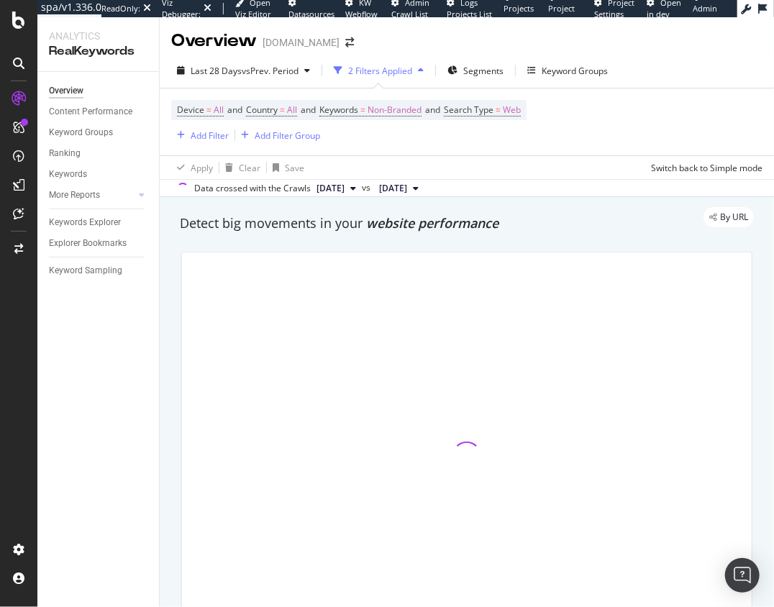
click at [393, 231] on span "website performance" at bounding box center [432, 222] width 132 height 17
drag, startPoint x: 83, startPoint y: 110, endPoint x: 80, endPoint y: 129, distance: 19.0
click at [83, 110] on div "Content Performance" at bounding box center [90, 111] width 83 height 15
click at [80, 129] on div "Keyword Groups" at bounding box center [81, 132] width 64 height 15
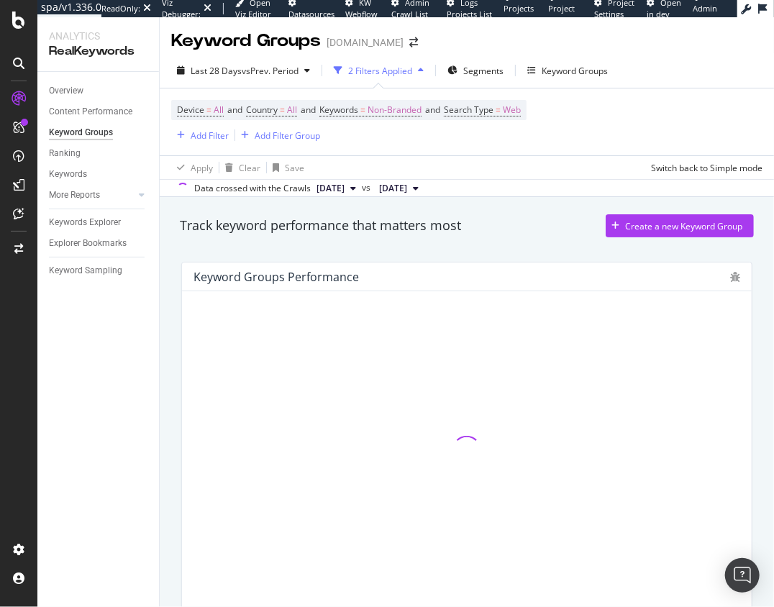
click at [165, 298] on div "Track keyword performance that matters most Create a new Keyword Group Keyword …" at bounding box center [467, 434] width 614 height 475
click at [175, 277] on div "Keyword Groups Performance" at bounding box center [467, 435] width 588 height 371
click at [228, 251] on div "Keyword Groups Performance" at bounding box center [467, 435] width 588 height 371
drag, startPoint x: 333, startPoint y: 208, endPoint x: 326, endPoint y: 211, distance: 7.5
click at [332, 208] on div "Track keyword performance that matters most Create a new Keyword Group" at bounding box center [467, 228] width 588 height 43
